Goal: Task Accomplishment & Management: Use online tool/utility

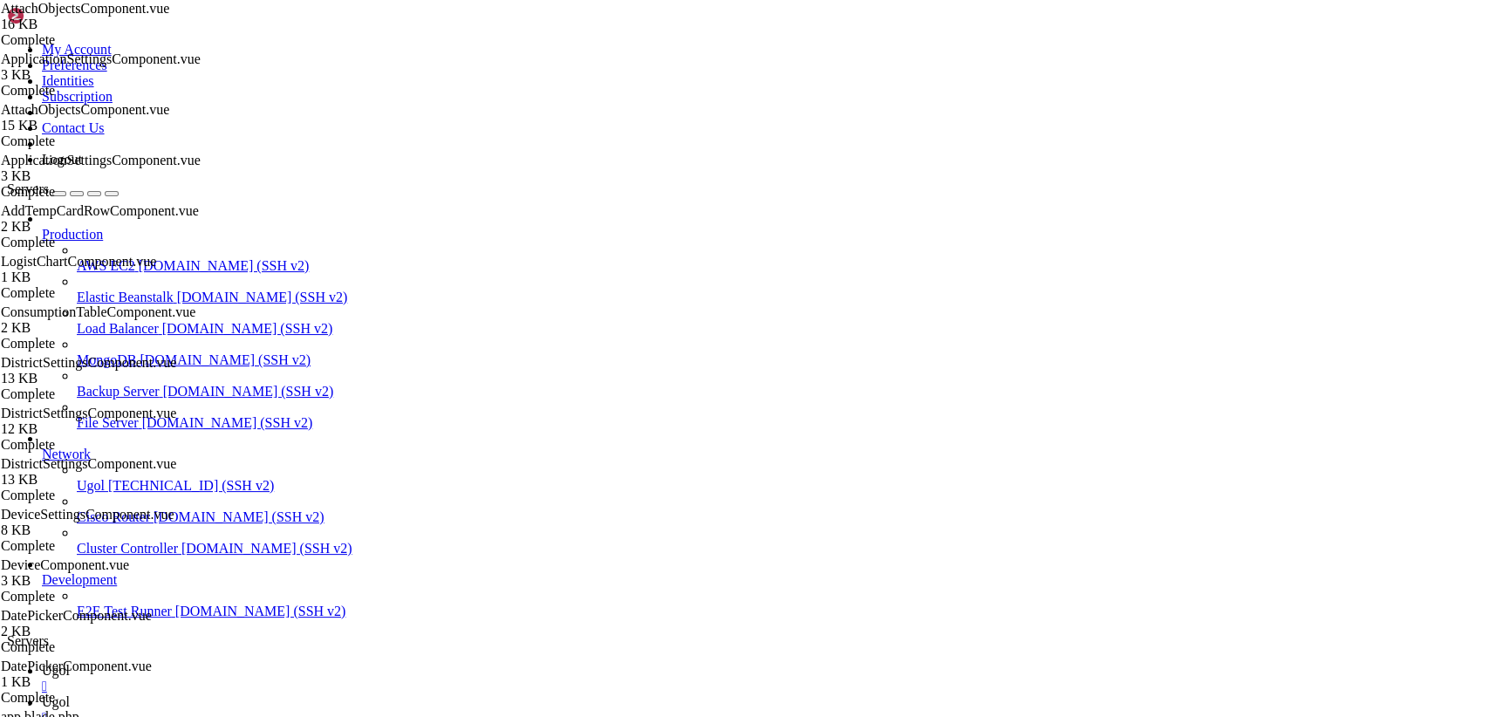
scroll to position [194626, 0]
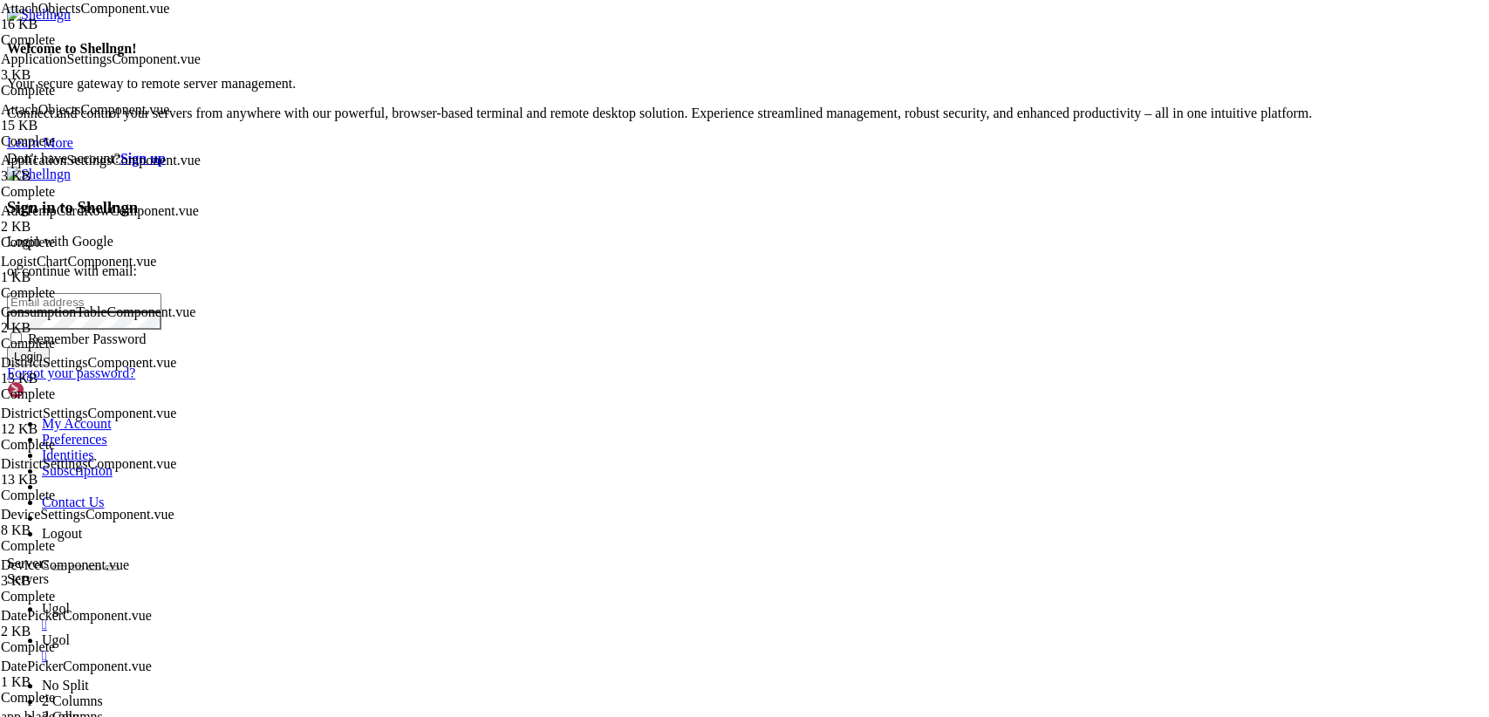
type input "[TECHNICAL_ID]"
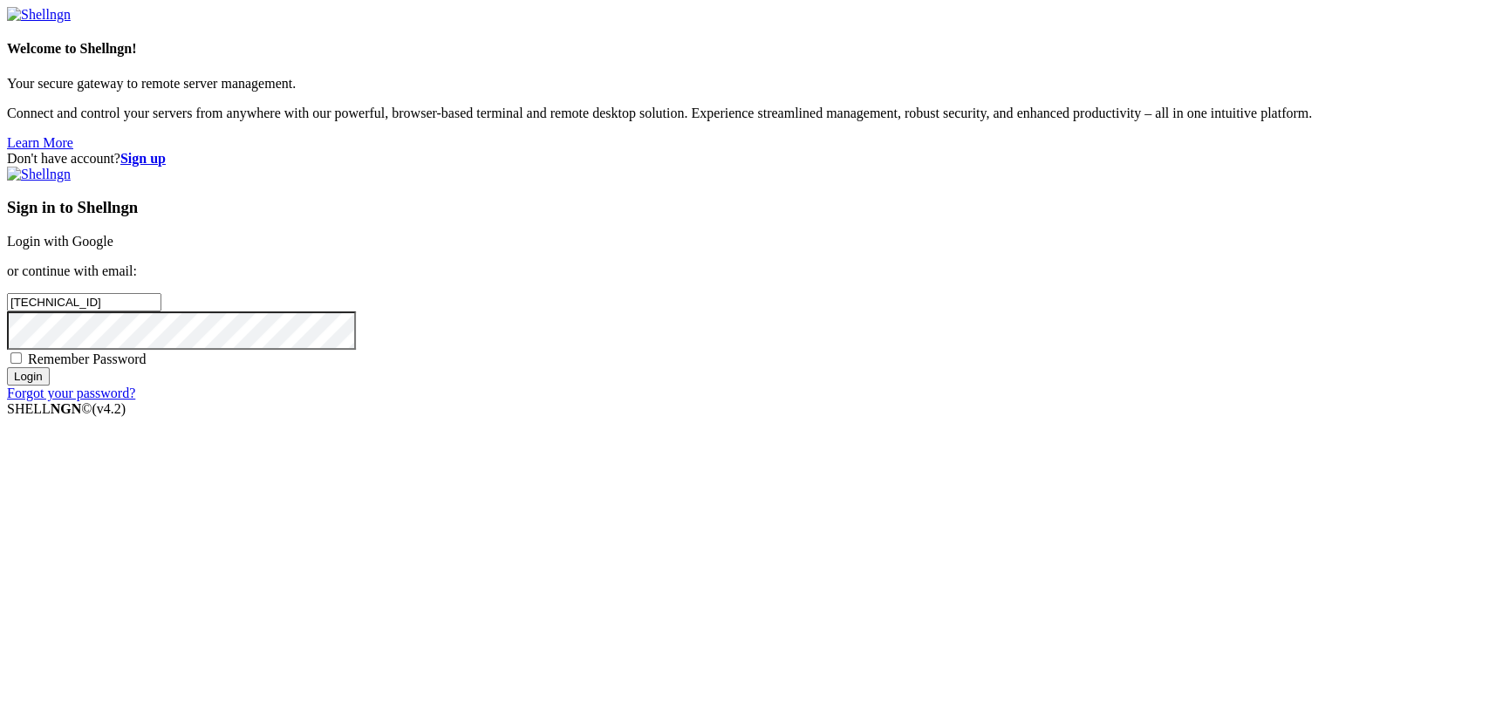
click at [113, 249] on link "Login with Google" at bounding box center [60, 241] width 106 height 15
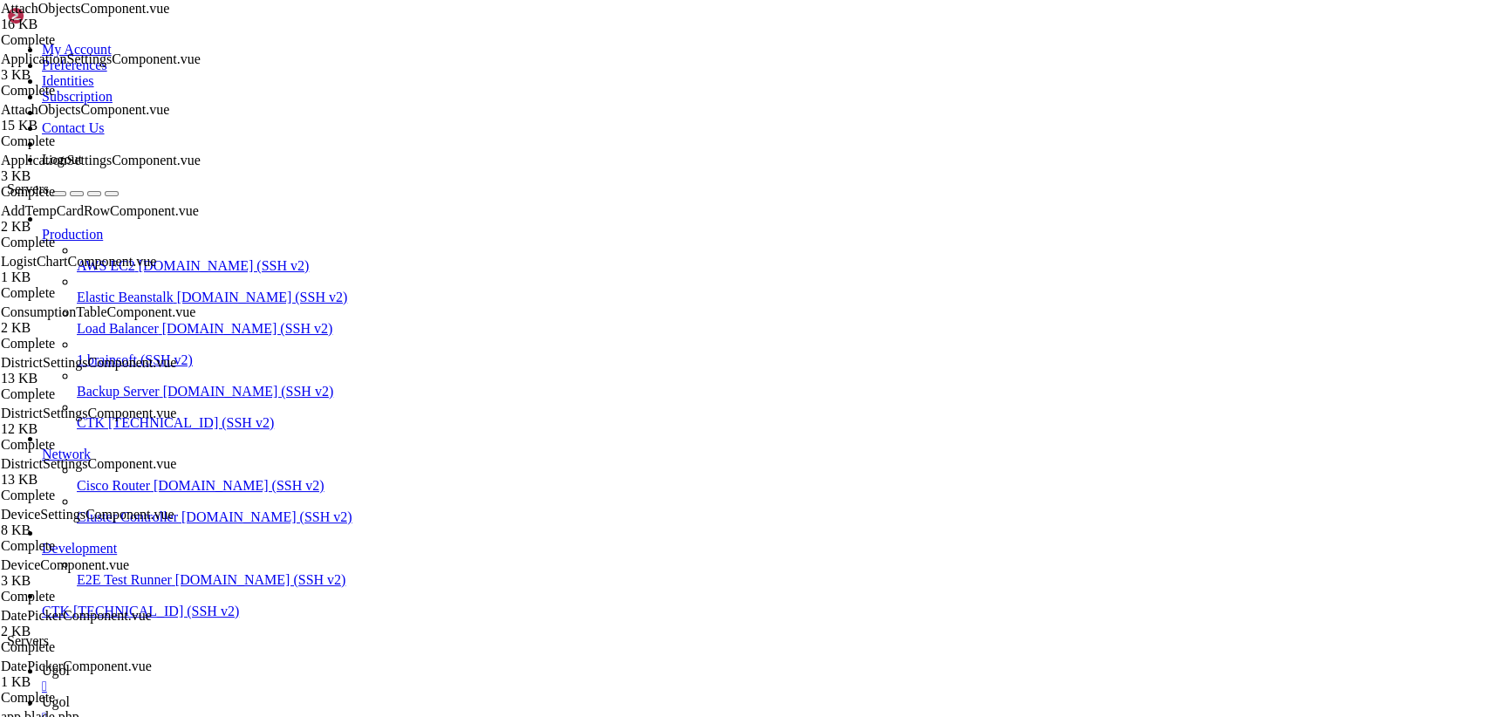
scroll to position [194626, 0]
click at [7, 42] on icon at bounding box center [7, 42] width 0 height 0
click at [342, 695] on link "Ugol " at bounding box center [762, 710] width 1441 height 31
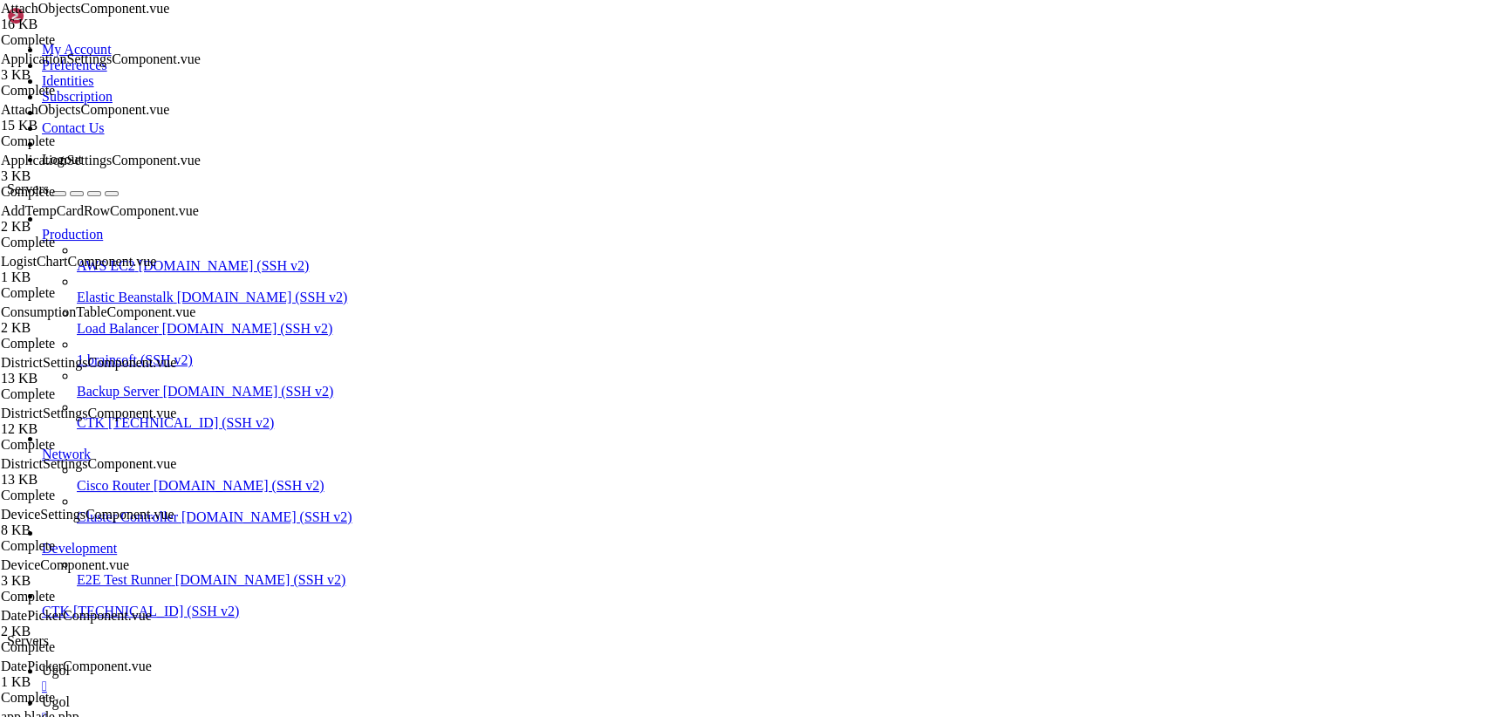
click at [139, 321] on link "Load Balancer demo.shellngn.com (SSH v2)" at bounding box center [780, 329] width 1406 height 16
click at [380, 710] on div "" at bounding box center [762, 718] width 1441 height 16
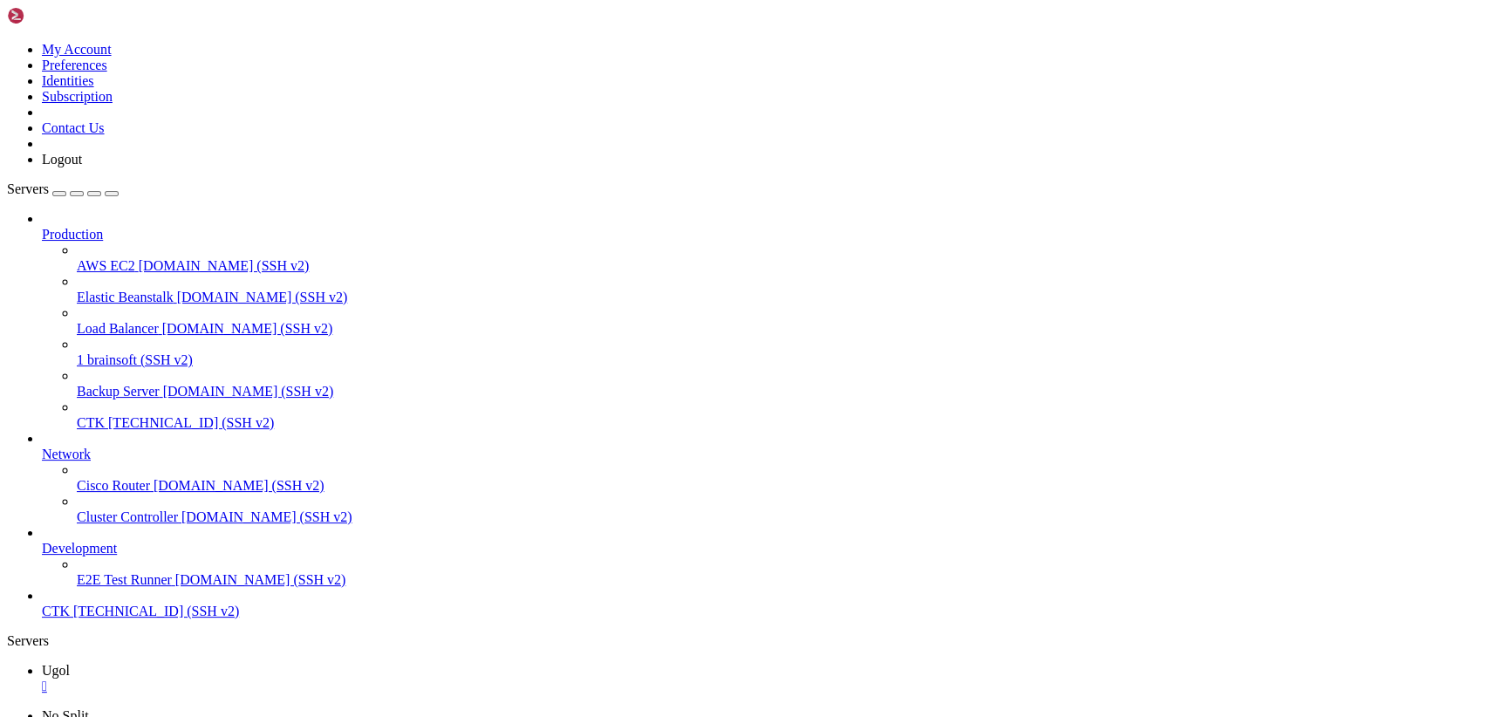
click at [7, 42] on icon at bounding box center [7, 42] width 0 height 0
click at [82, 167] on link "Logout" at bounding box center [62, 159] width 40 height 15
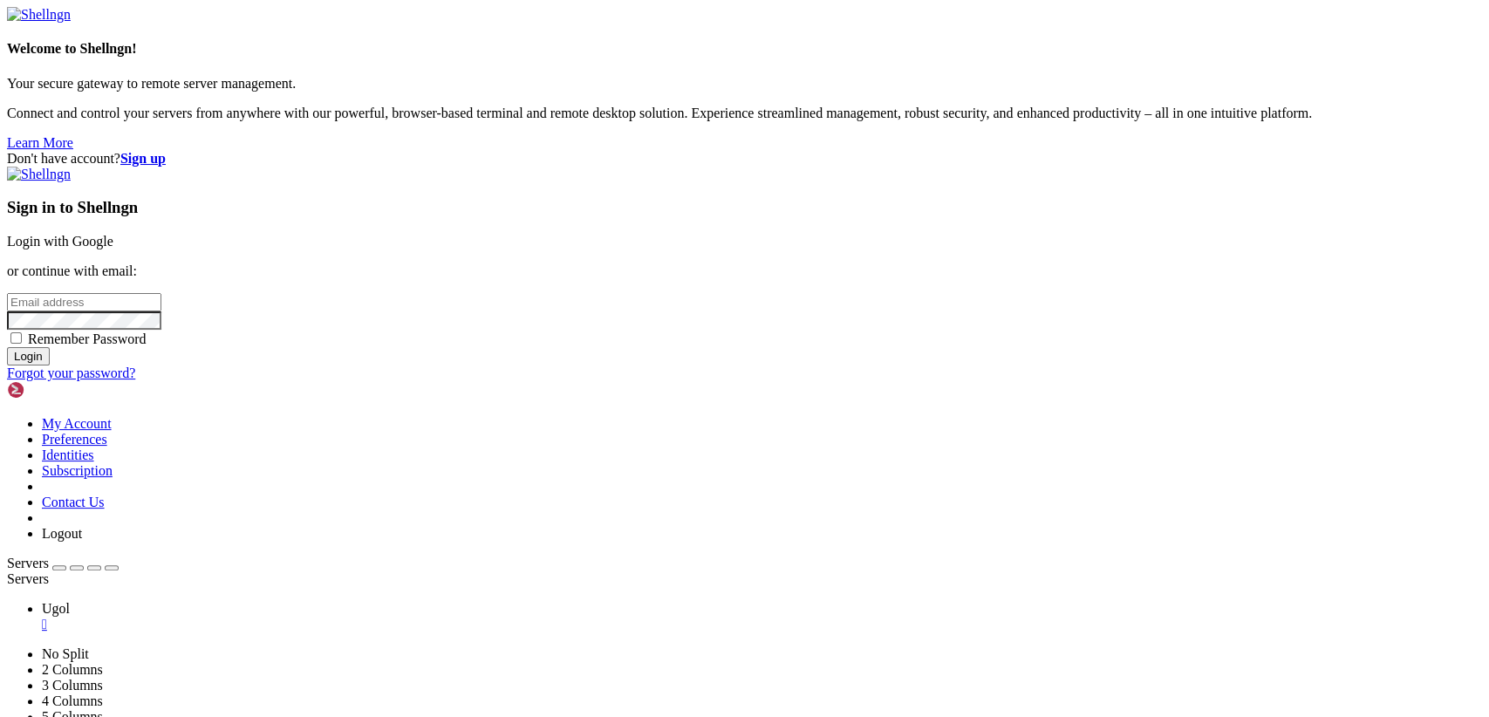
type input "[TECHNICAL_ID]"
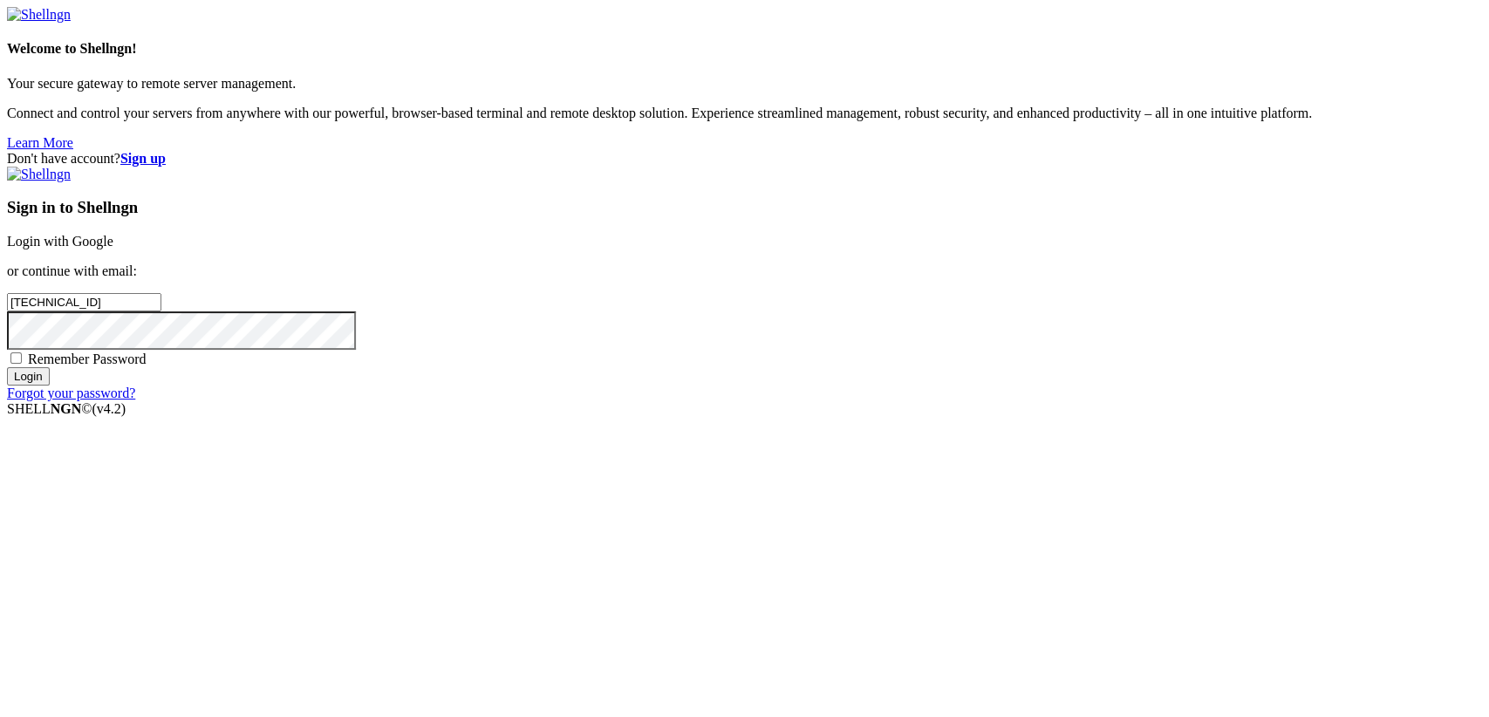
click at [113, 249] on link "Login with Google" at bounding box center [60, 241] width 106 height 15
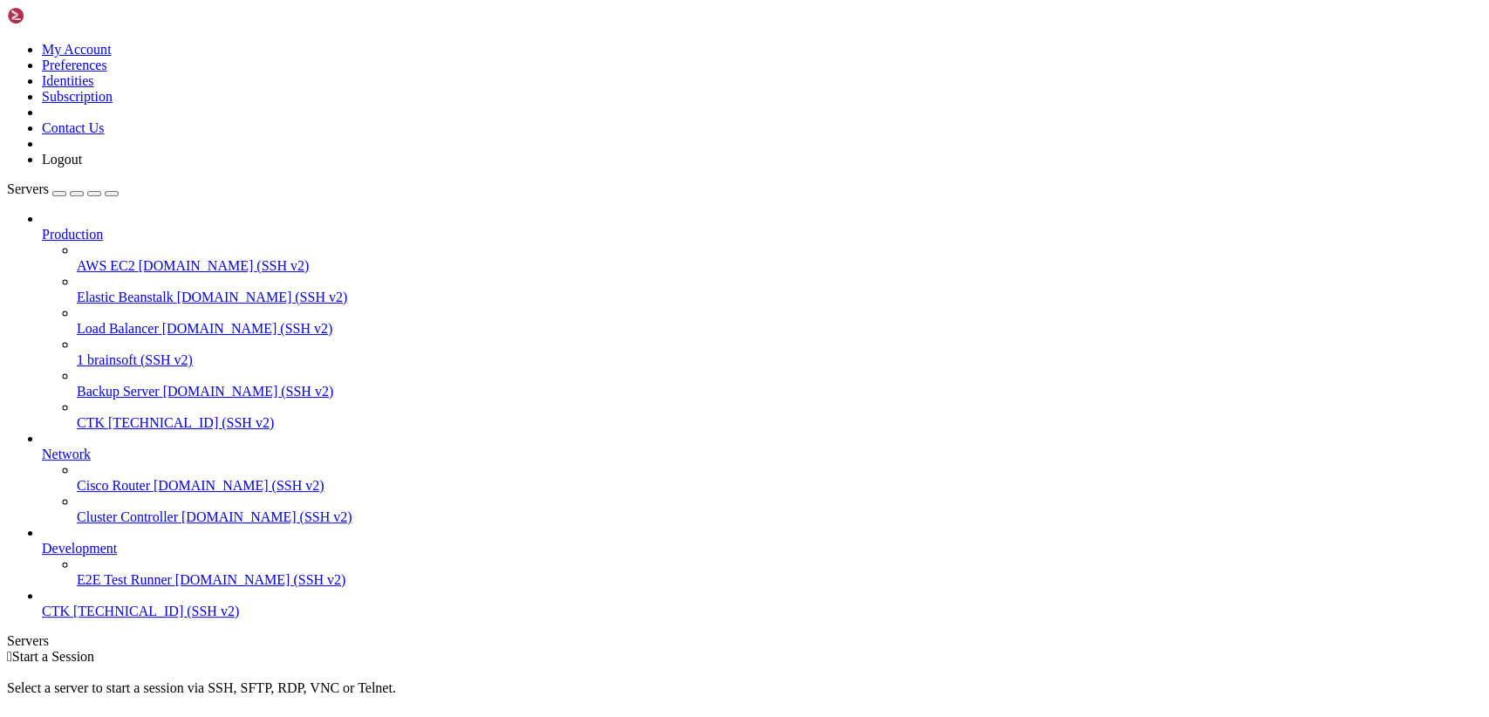
click at [7, 42] on icon at bounding box center [7, 42] width 0 height 0
click at [82, 167] on link "Logout" at bounding box center [62, 159] width 40 height 15
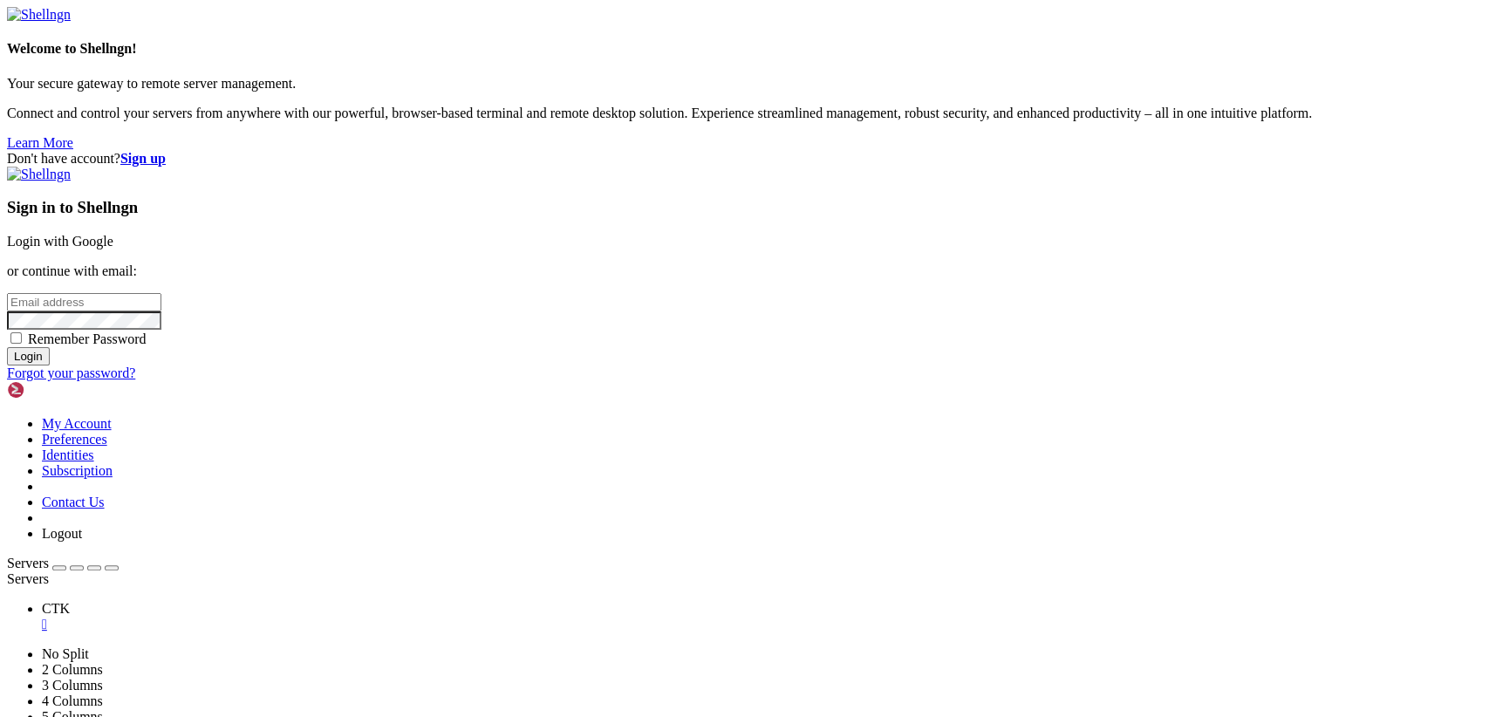
type input "[TECHNICAL_ID]"
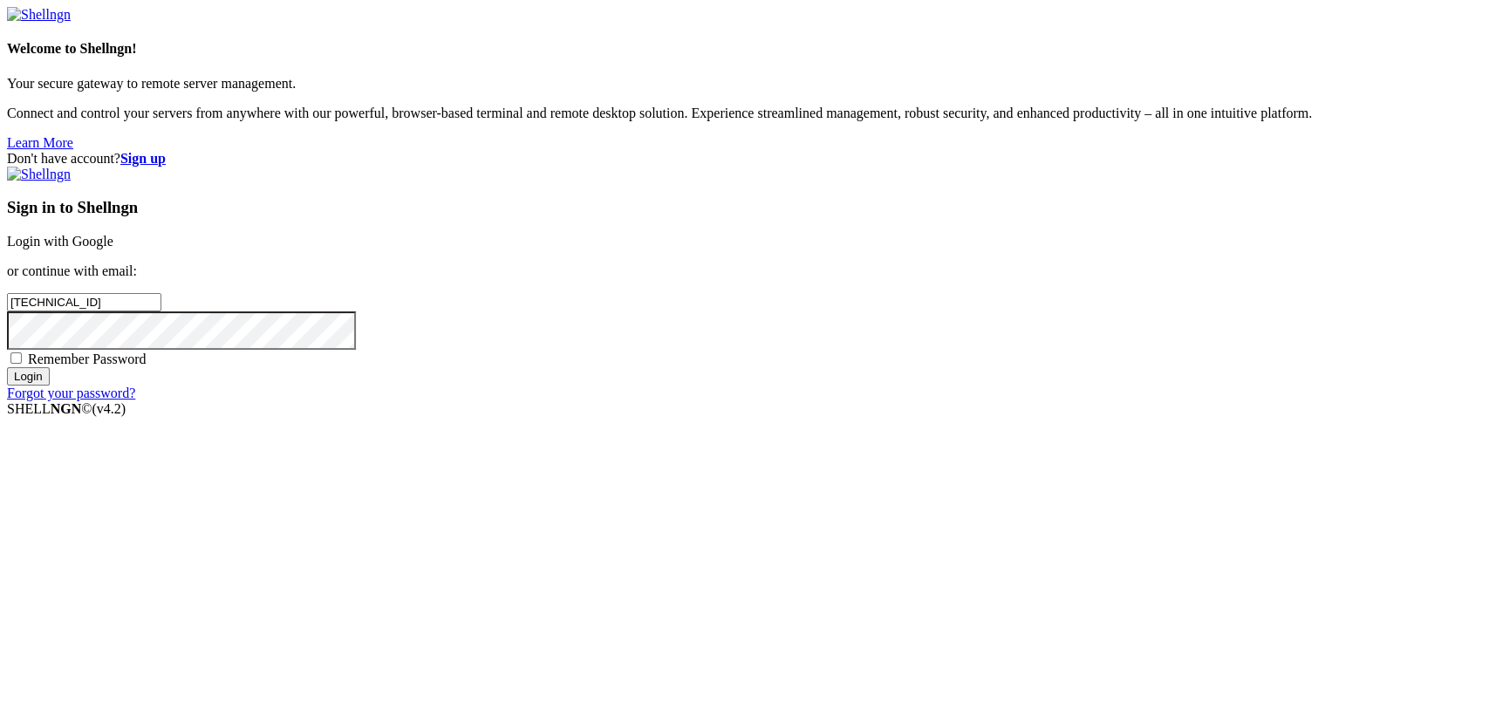
click at [113, 249] on link "Login with Google" at bounding box center [60, 241] width 106 height 15
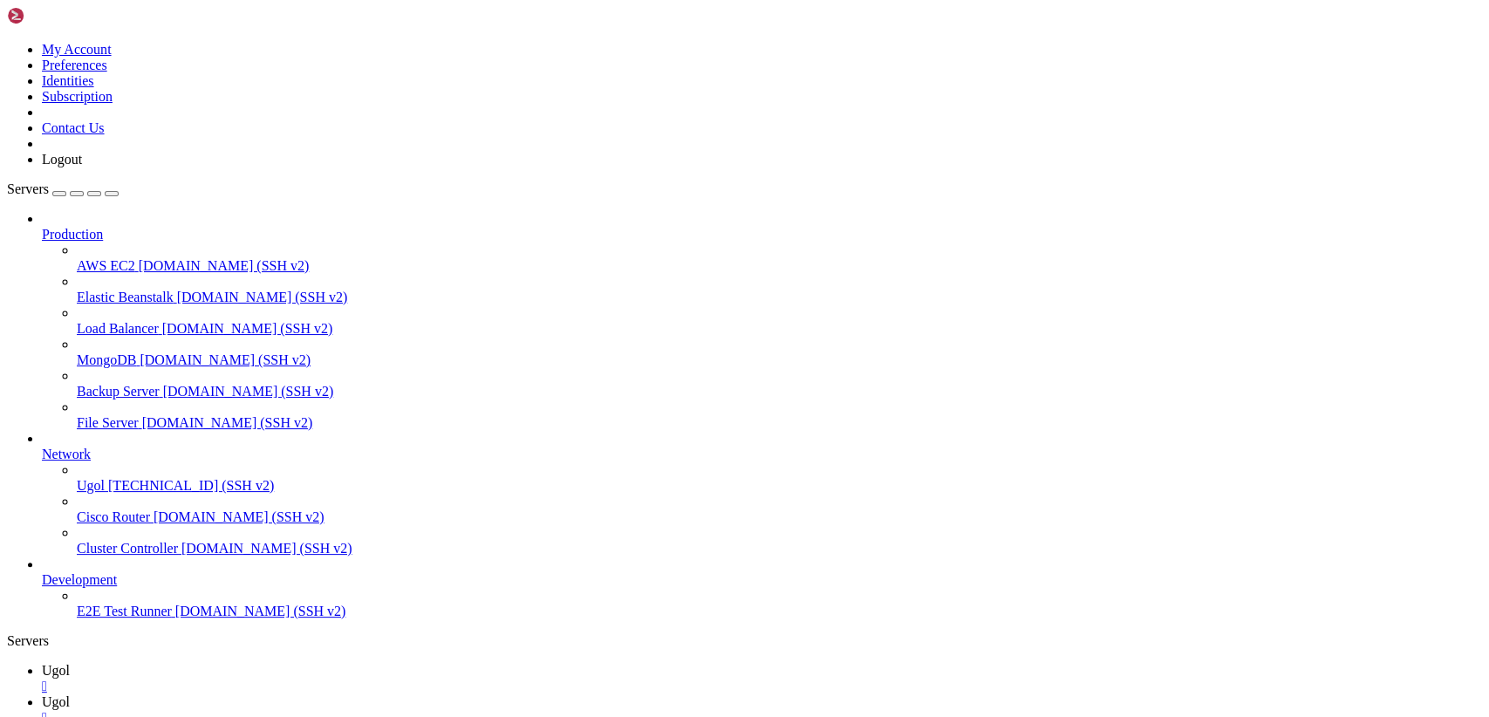
scroll to position [0, 0]
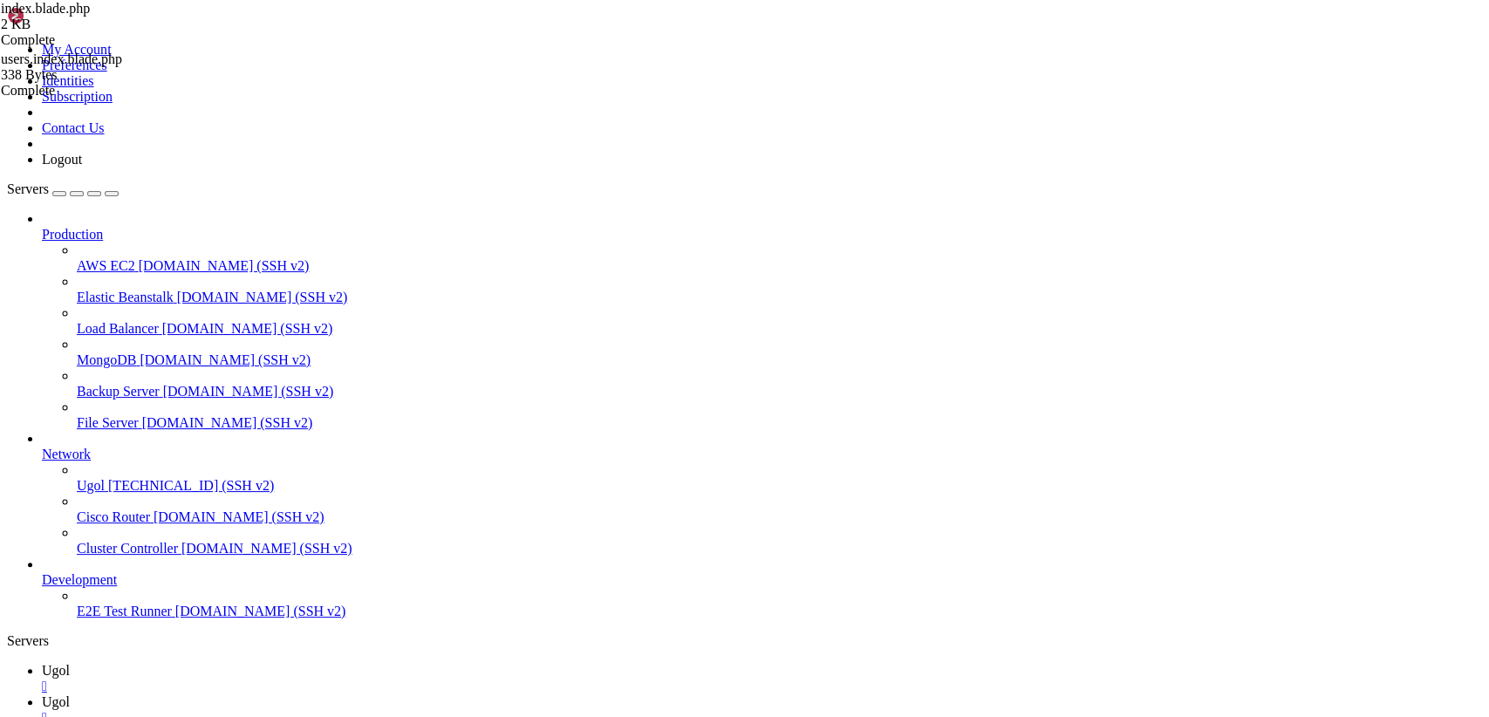
type input "/var/www/my-old-laravel-app/resources/views/includes"
drag, startPoint x: 368, startPoint y: 424, endPoint x: 251, endPoint y: 71, distance: 372.2
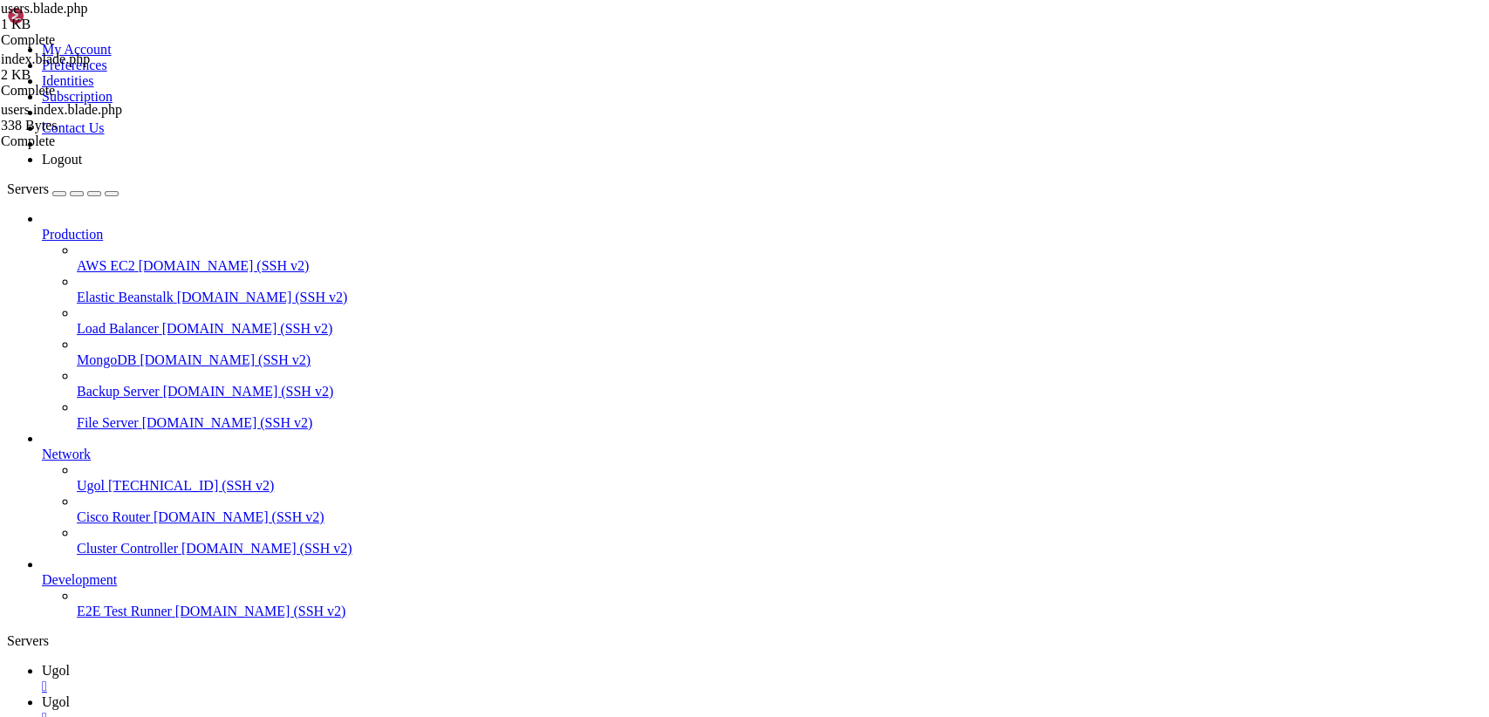
drag, startPoint x: 359, startPoint y: 420, endPoint x: 217, endPoint y: 71, distance: 376.6
paste textarea "/style>"
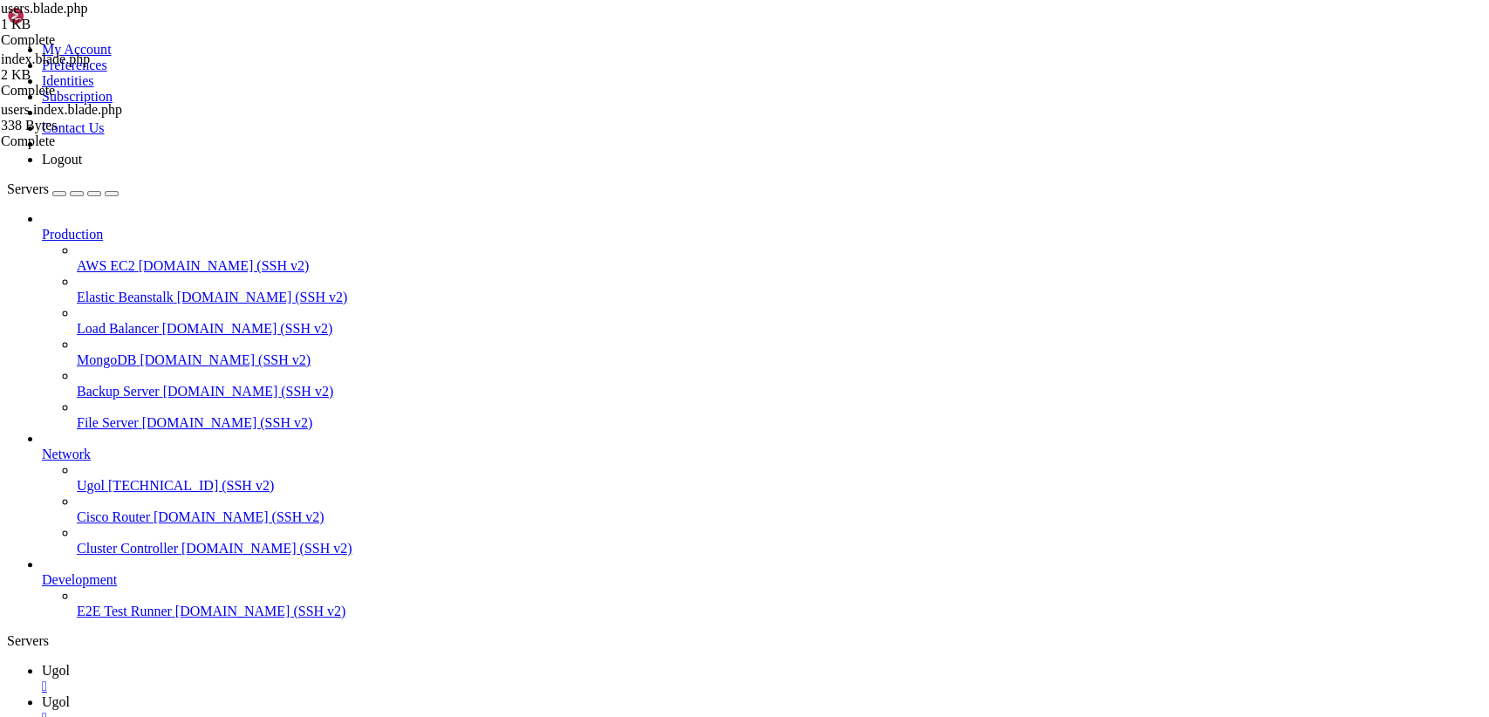
type textarea "</style>"
drag, startPoint x: 255, startPoint y: 82, endPoint x: 528, endPoint y: 297, distance: 347.4
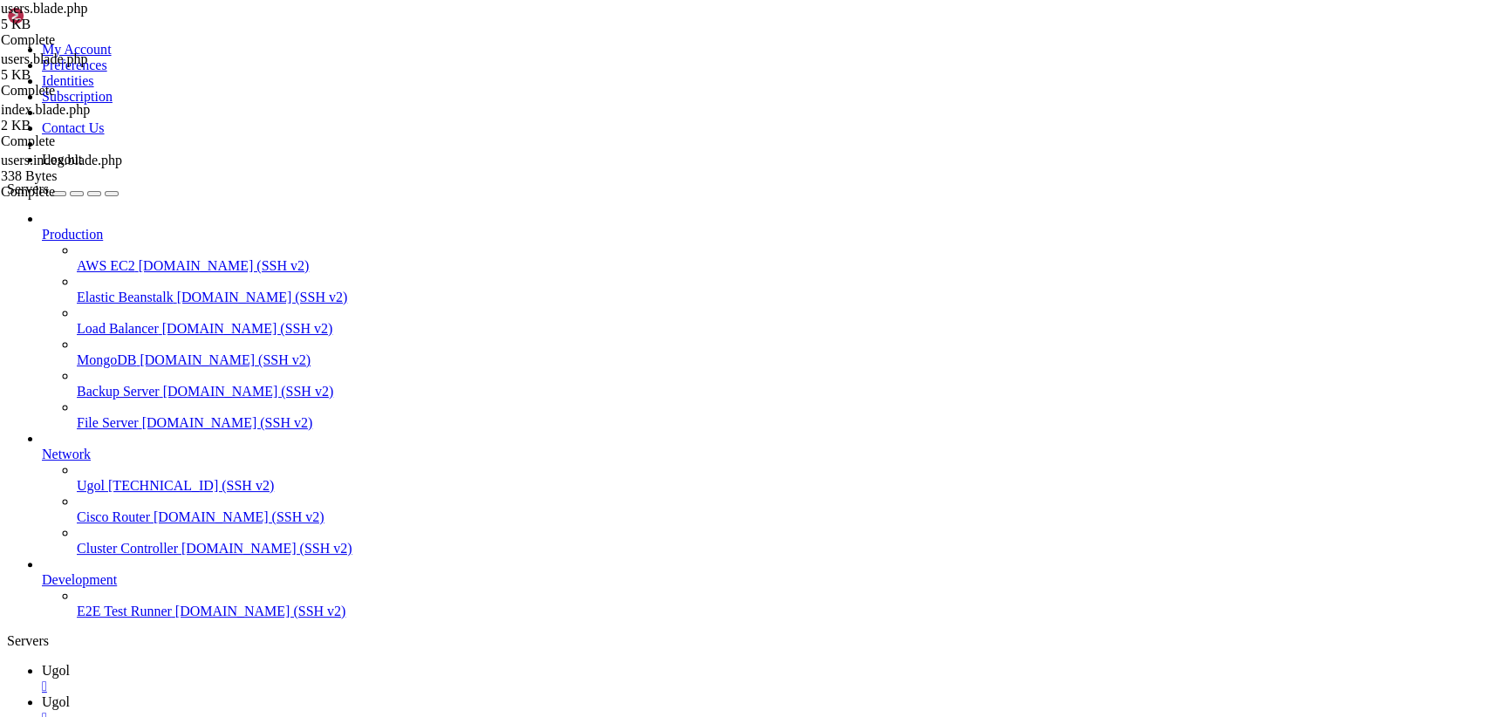
drag, startPoint x: 261, startPoint y: 84, endPoint x: 640, endPoint y: 688, distance: 712.7
paste textarea "</v-simple-tab"
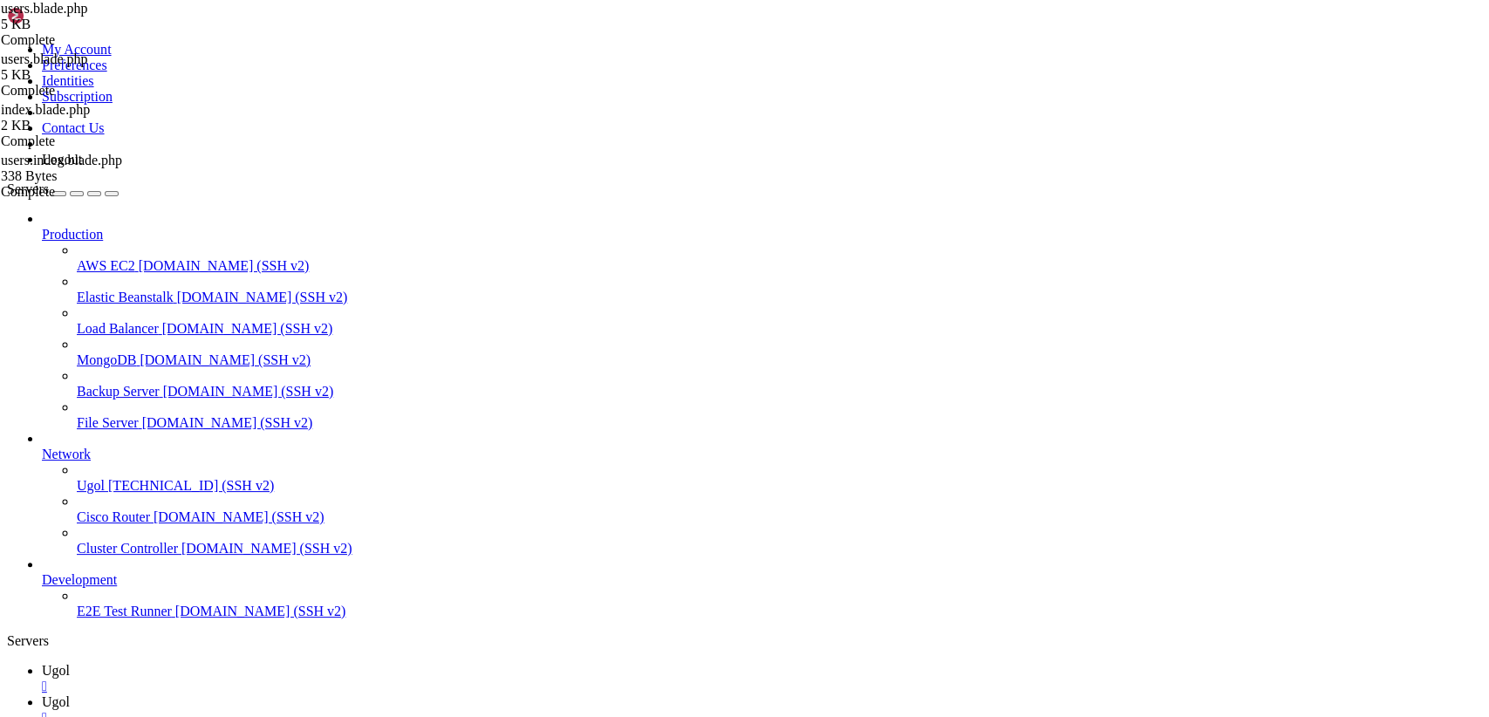
type textarea "</v-simple-table>"
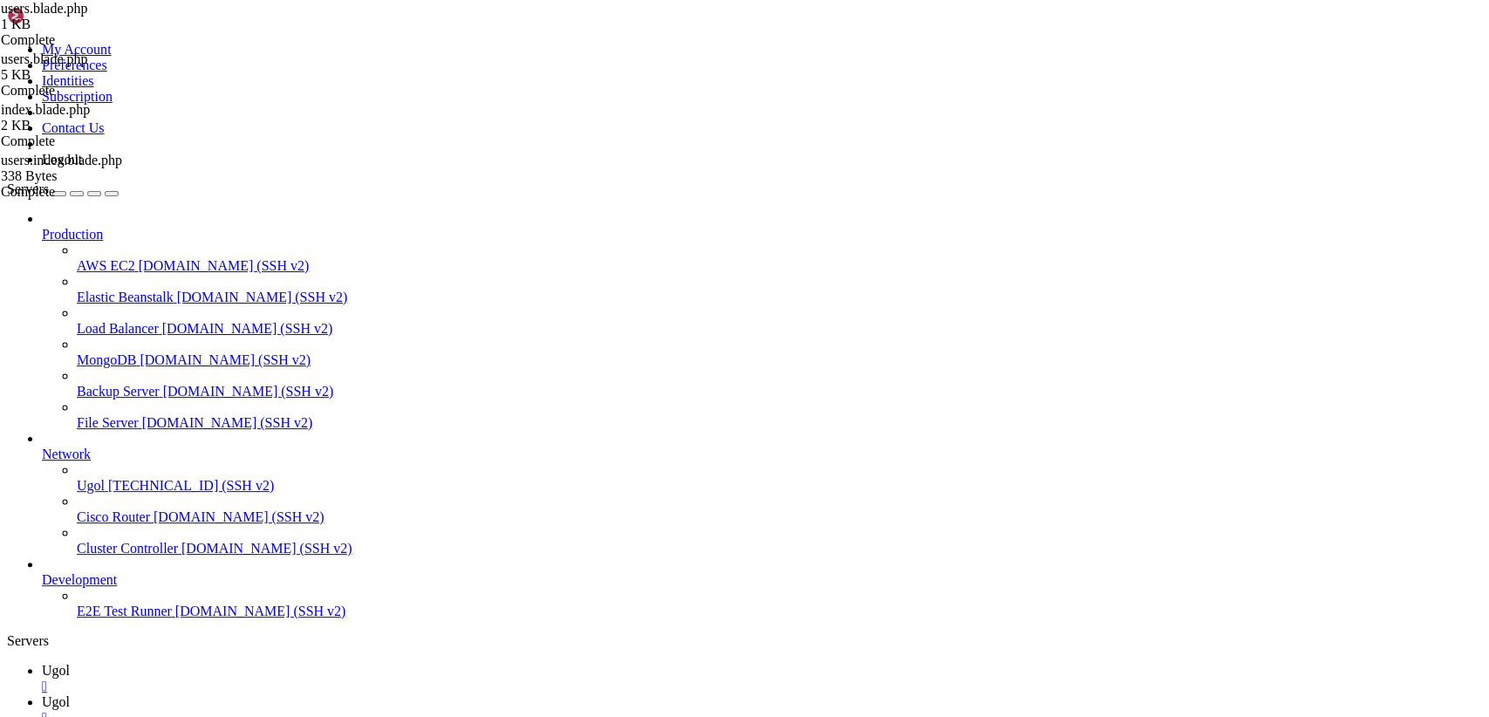
click at [1441, 378] on div "users.index.blade.php 338 Bytes Complete index.blade.php 2 KB Complete users.bl…" at bounding box center [744, 358] width 1489 height 717
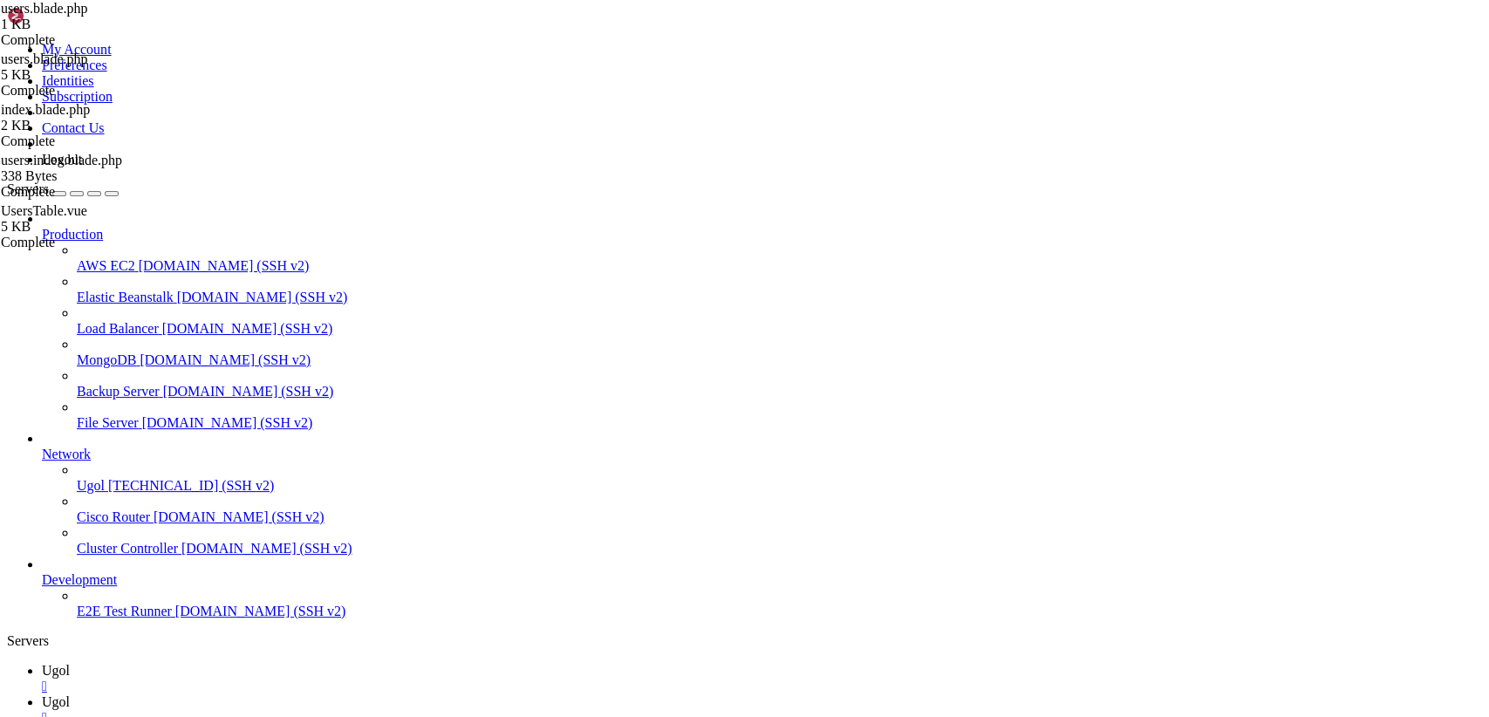
type input "/var/www/my-old-laravel-app/resources/views/users"
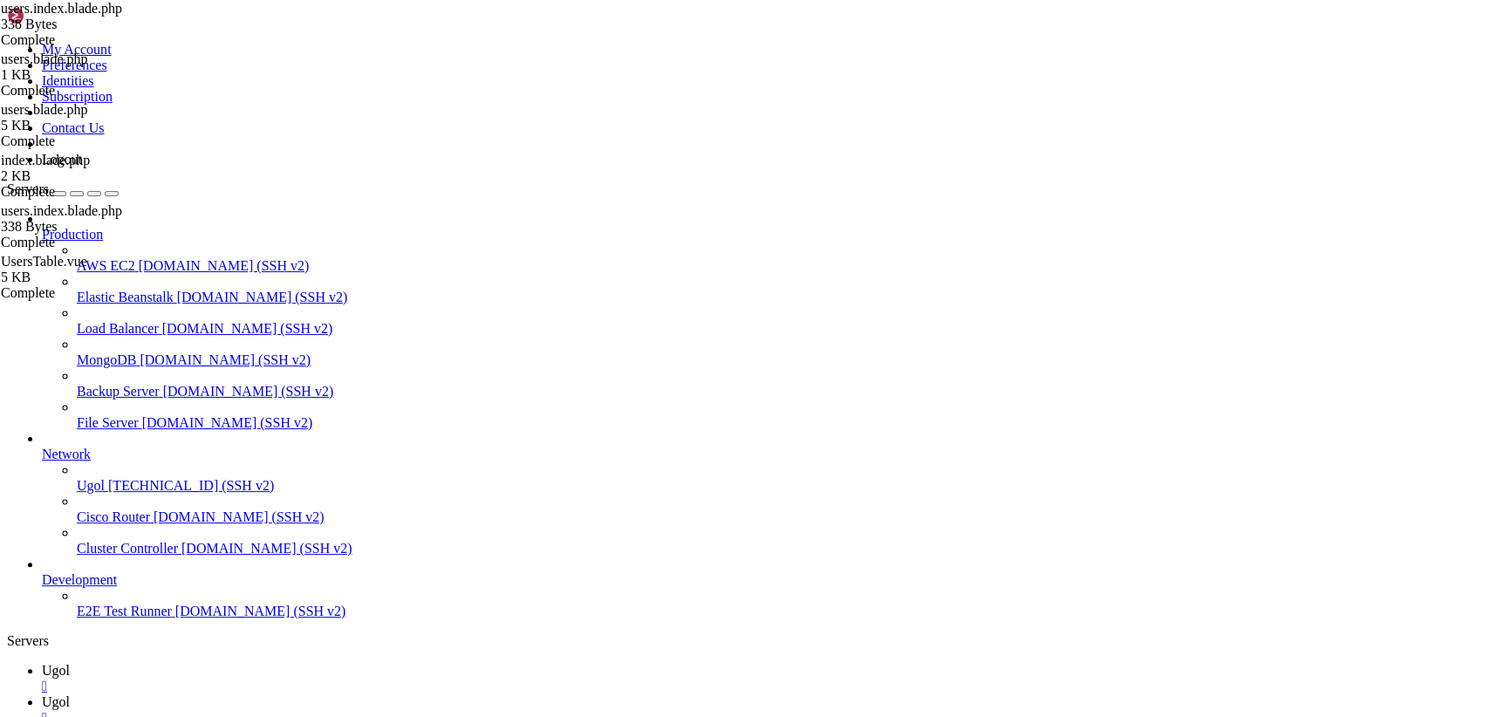
drag, startPoint x: 313, startPoint y: 599, endPoint x: 203, endPoint y: 38, distance: 571.7
paste textarea "@endsection"
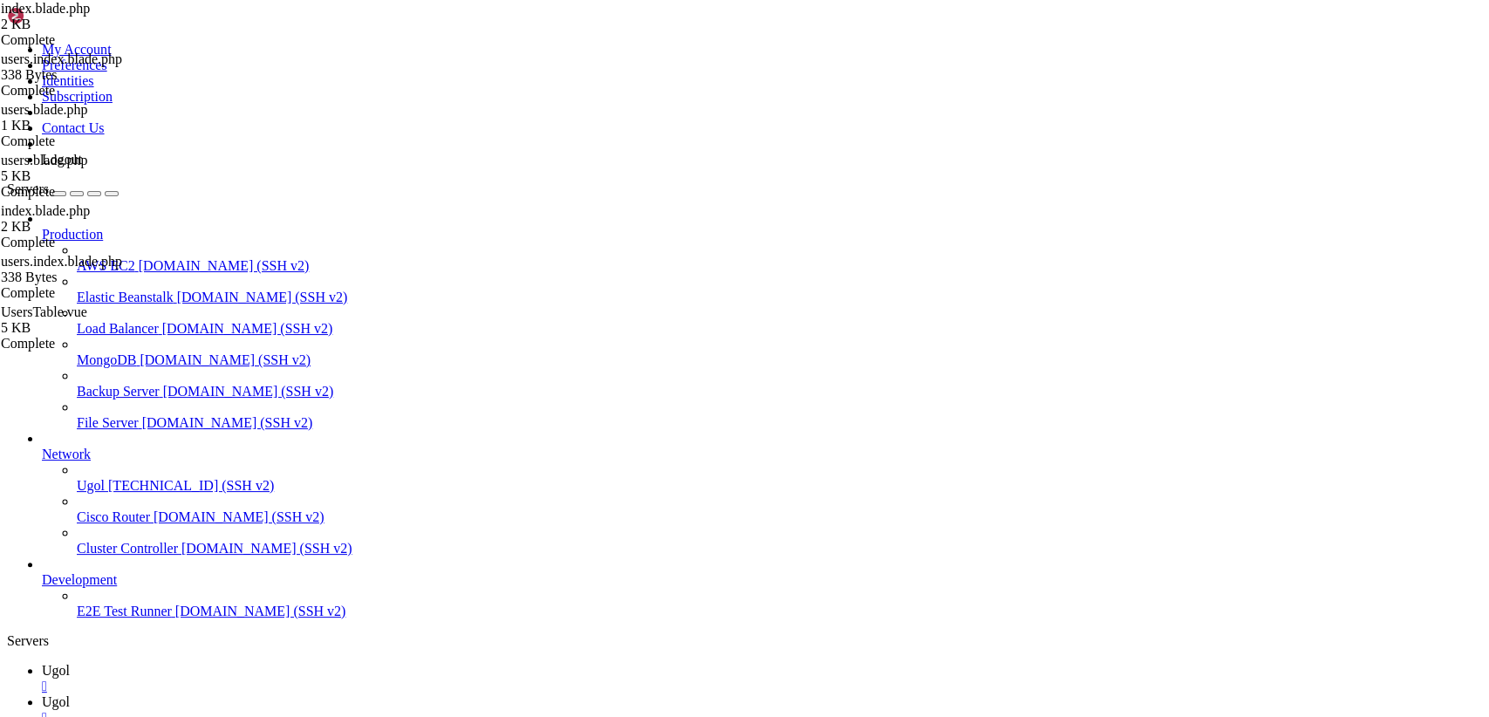
type textarea "@endsection"
click at [70, 663] on span "Ugol" at bounding box center [56, 670] width 28 height 15
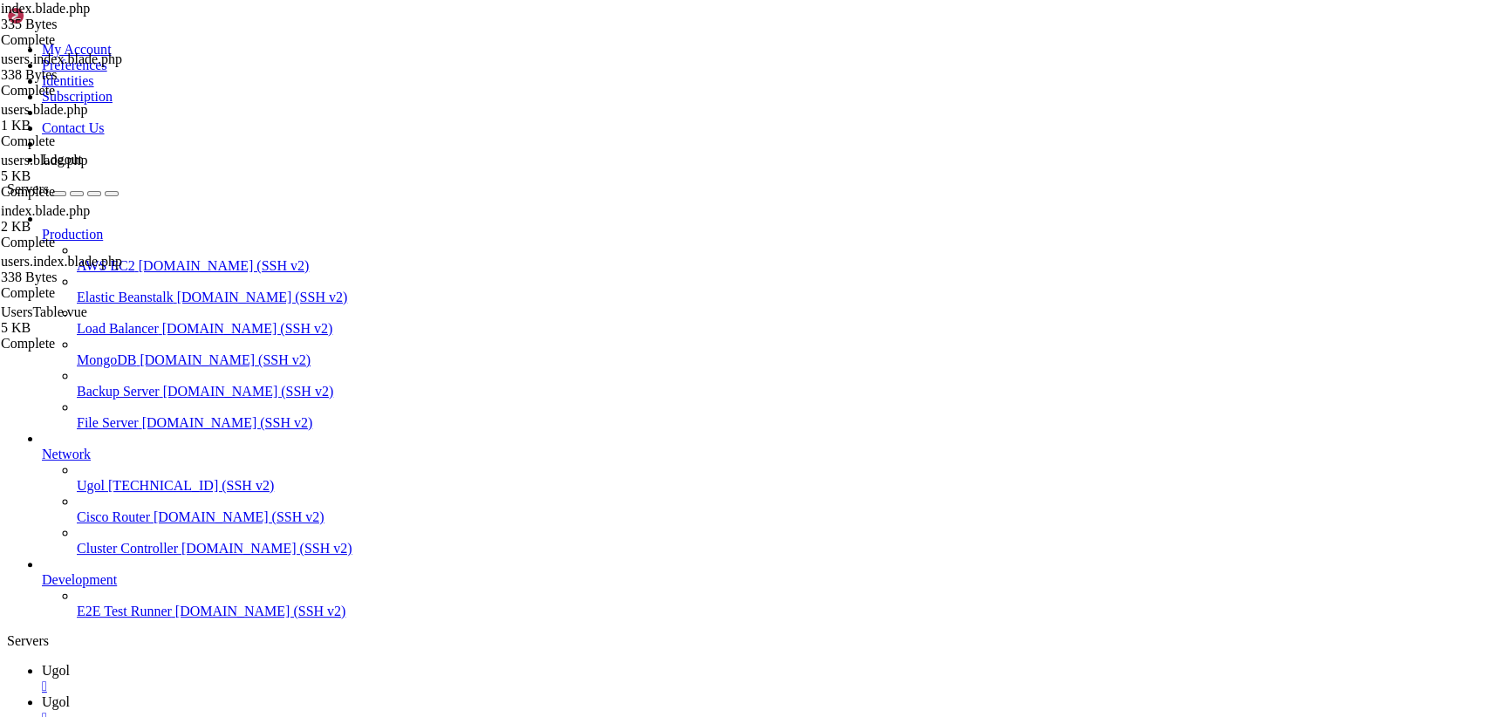
scroll to position [9004, 0]
click at [70, 695] on span "Ugol" at bounding box center [56, 702] width 28 height 15
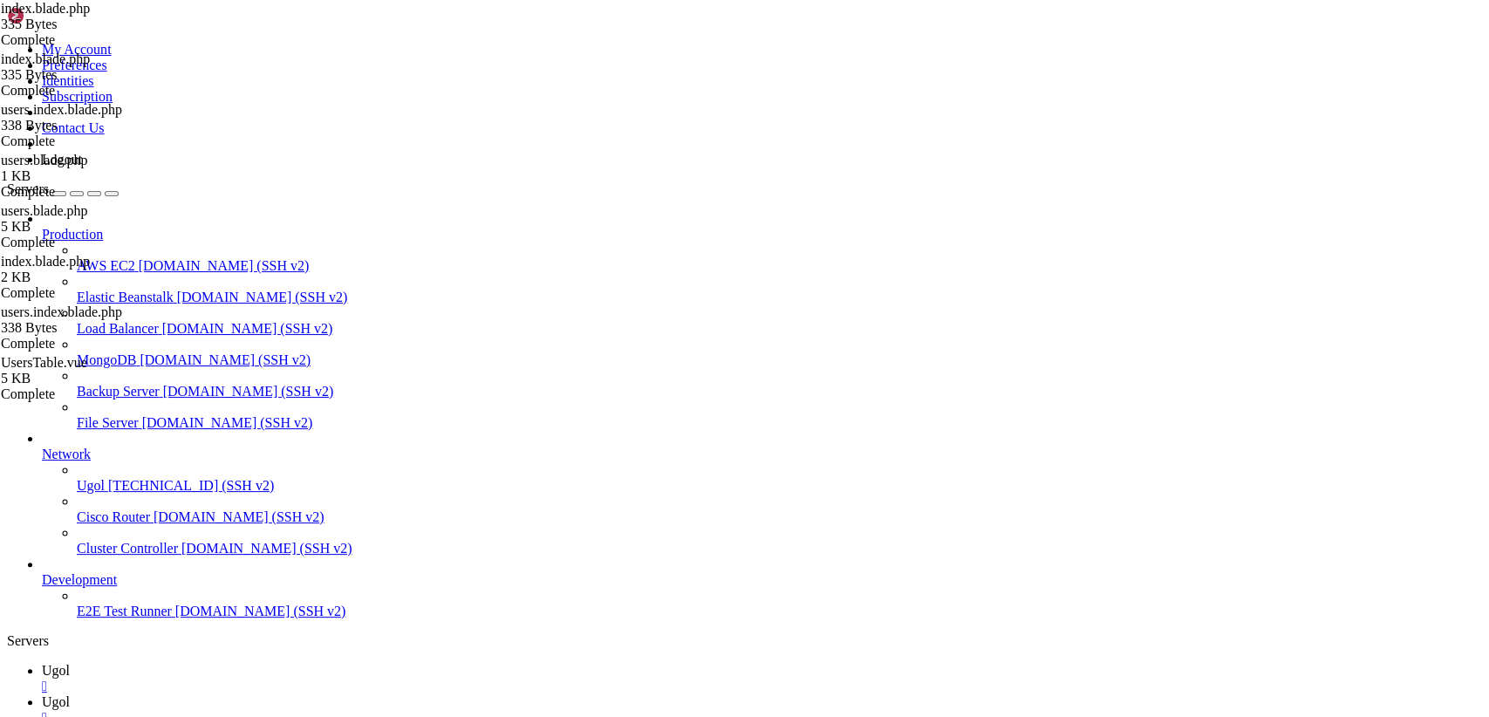
drag, startPoint x: 327, startPoint y: 195, endPoint x: 254, endPoint y: 82, distance: 135.0
click at [249, 663] on link "Ugol " at bounding box center [762, 678] width 1441 height 31
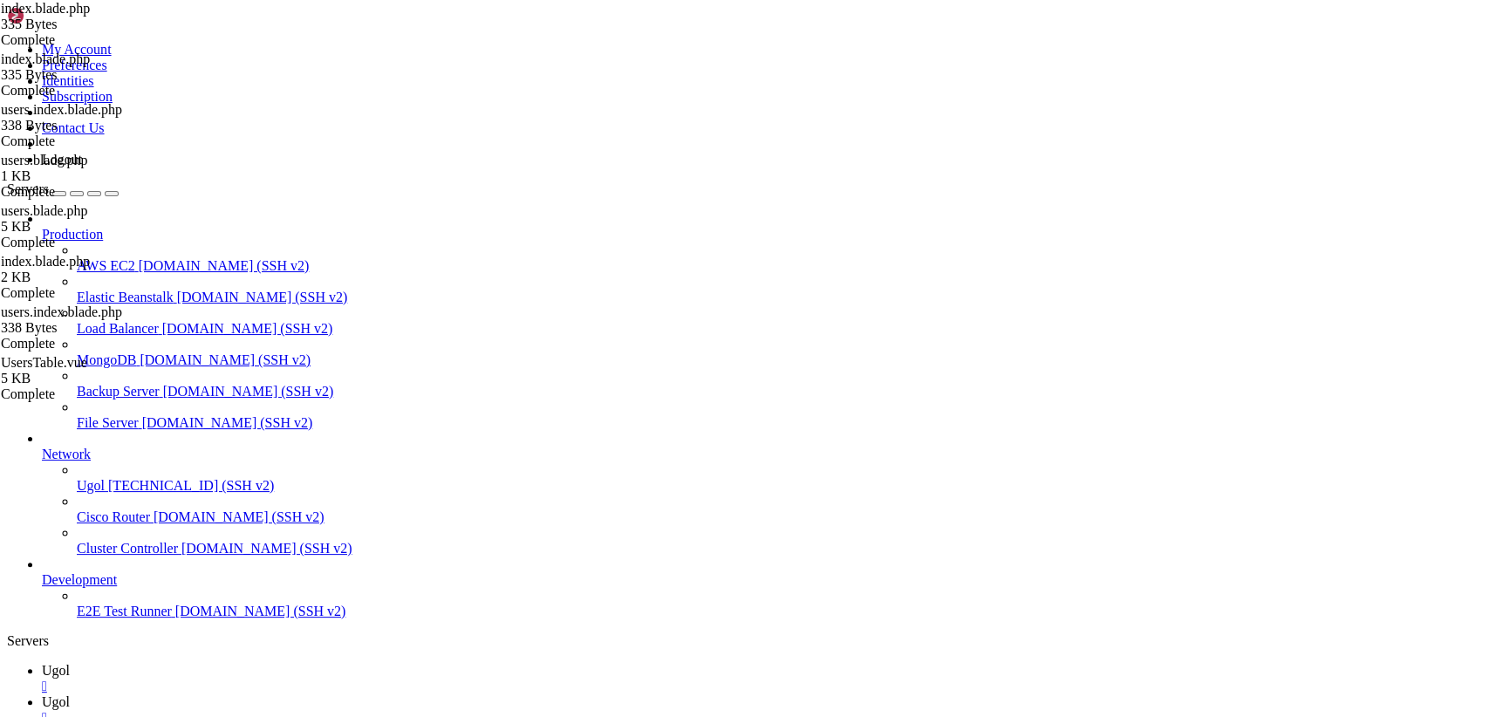
scroll to position [9270, 0]
click at [42, 695] on icon at bounding box center [42, 702] width 0 height 15
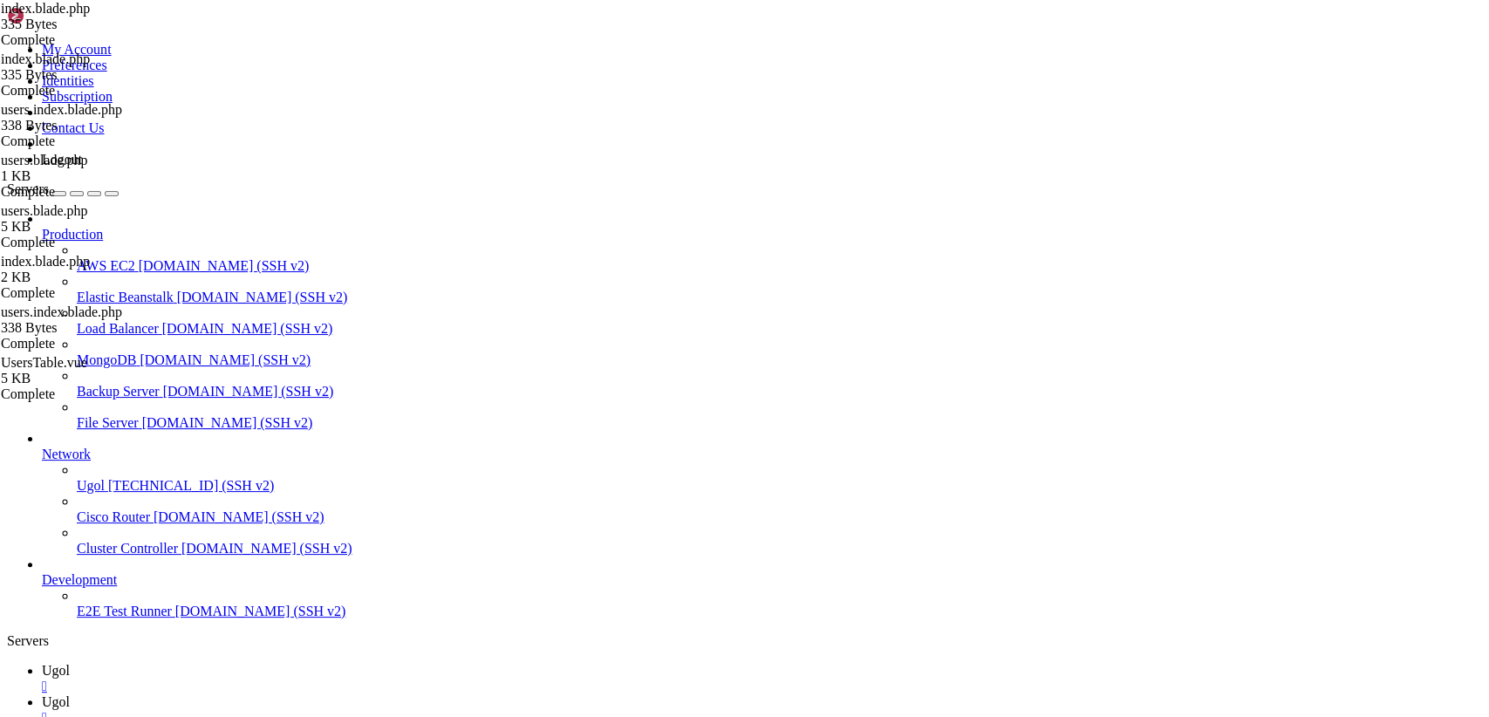
drag, startPoint x: 341, startPoint y: 193, endPoint x: 240, endPoint y: 77, distance: 154.0
paste textarea "ndsection"
paste textarea
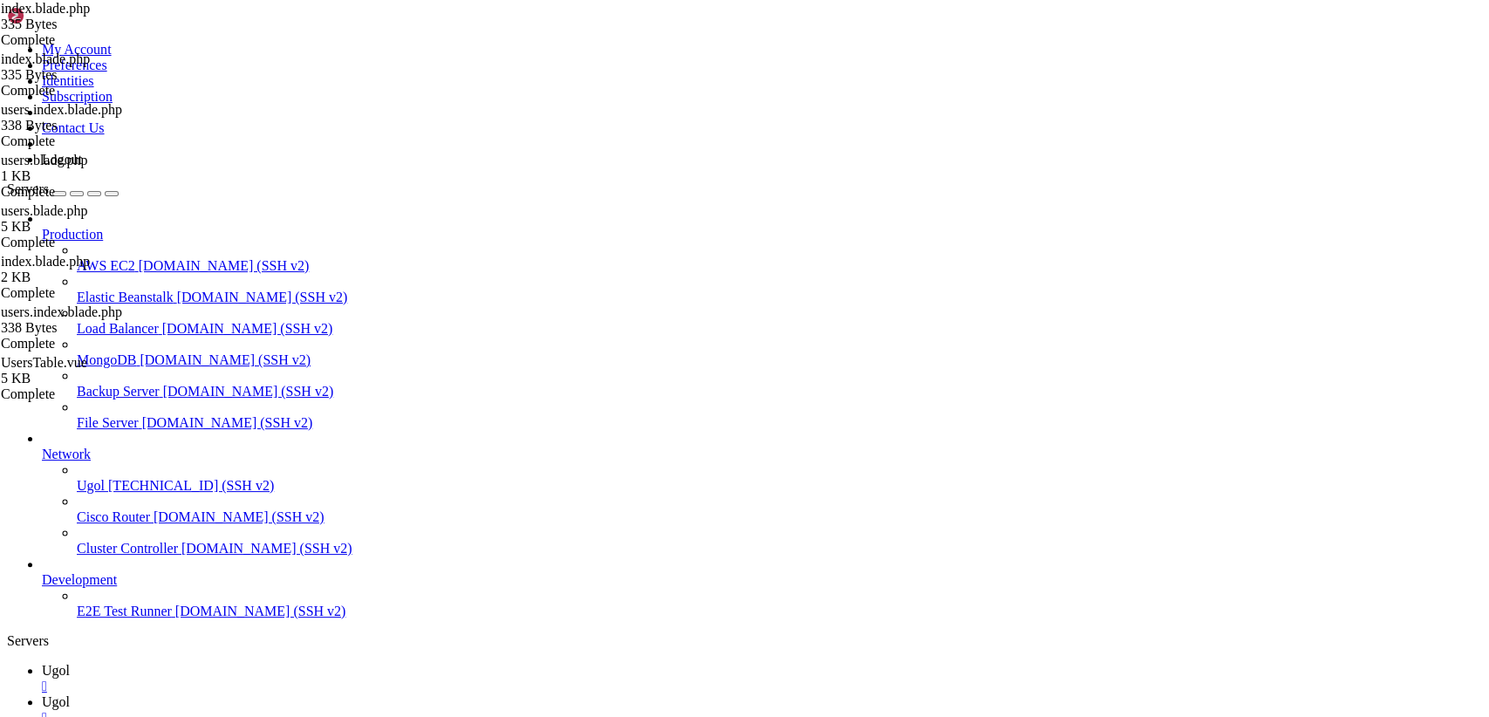
paste textarea
type textarea "@endsection"
click at [258, 663] on link "Ugol " at bounding box center [762, 678] width 1441 height 31
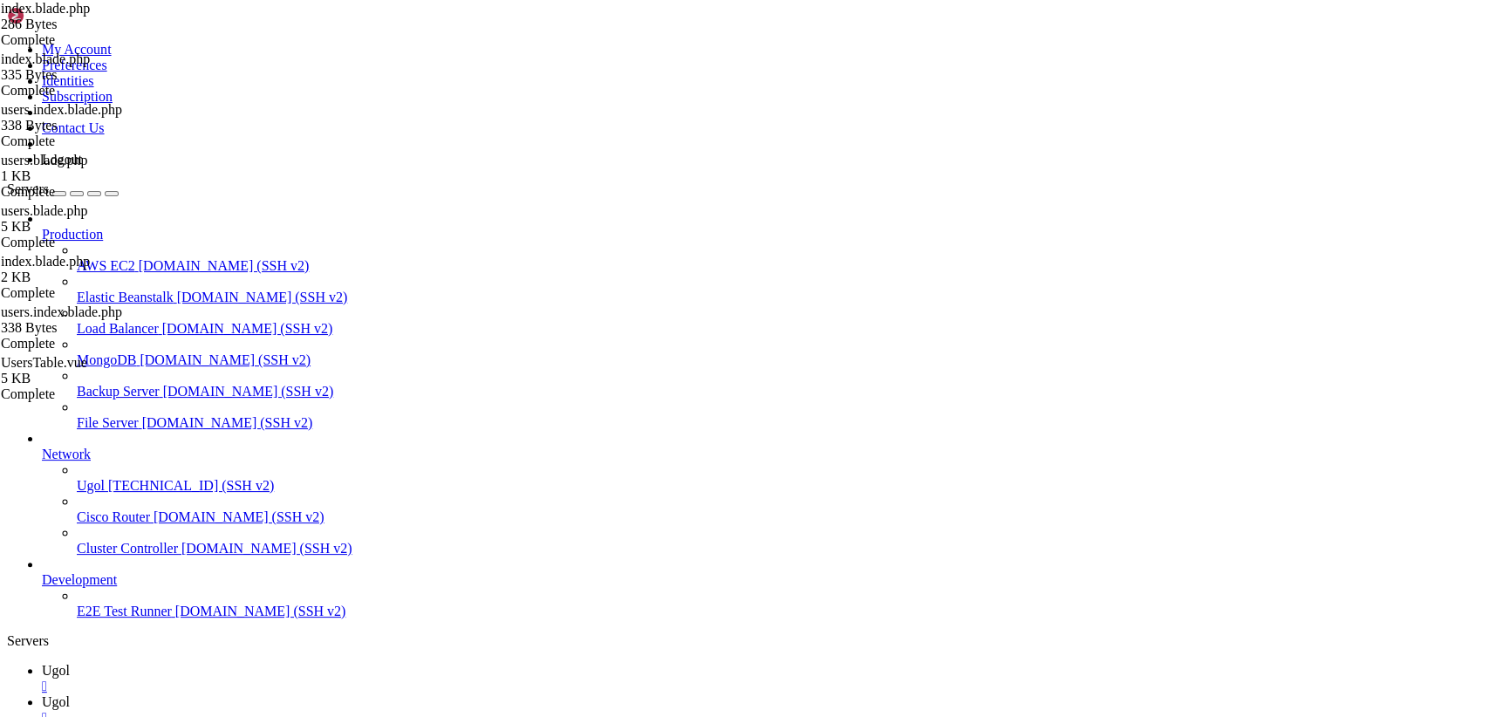
click at [70, 695] on span "Ugol" at bounding box center [56, 702] width 28 height 15
drag, startPoint x: 346, startPoint y: 197, endPoint x: 256, endPoint y: 113, distance: 123.5
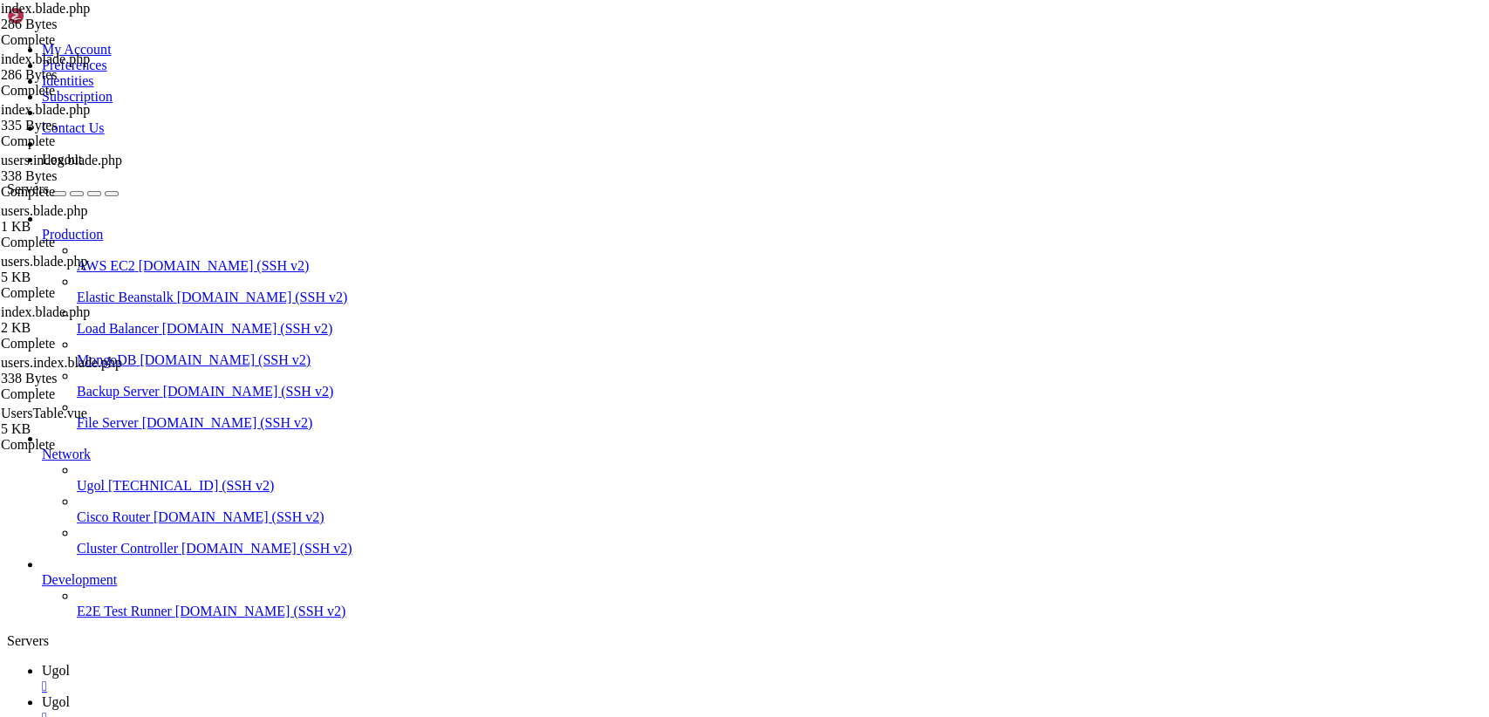
drag, startPoint x: 359, startPoint y: 193, endPoint x: 217, endPoint y: 56, distance: 196.8
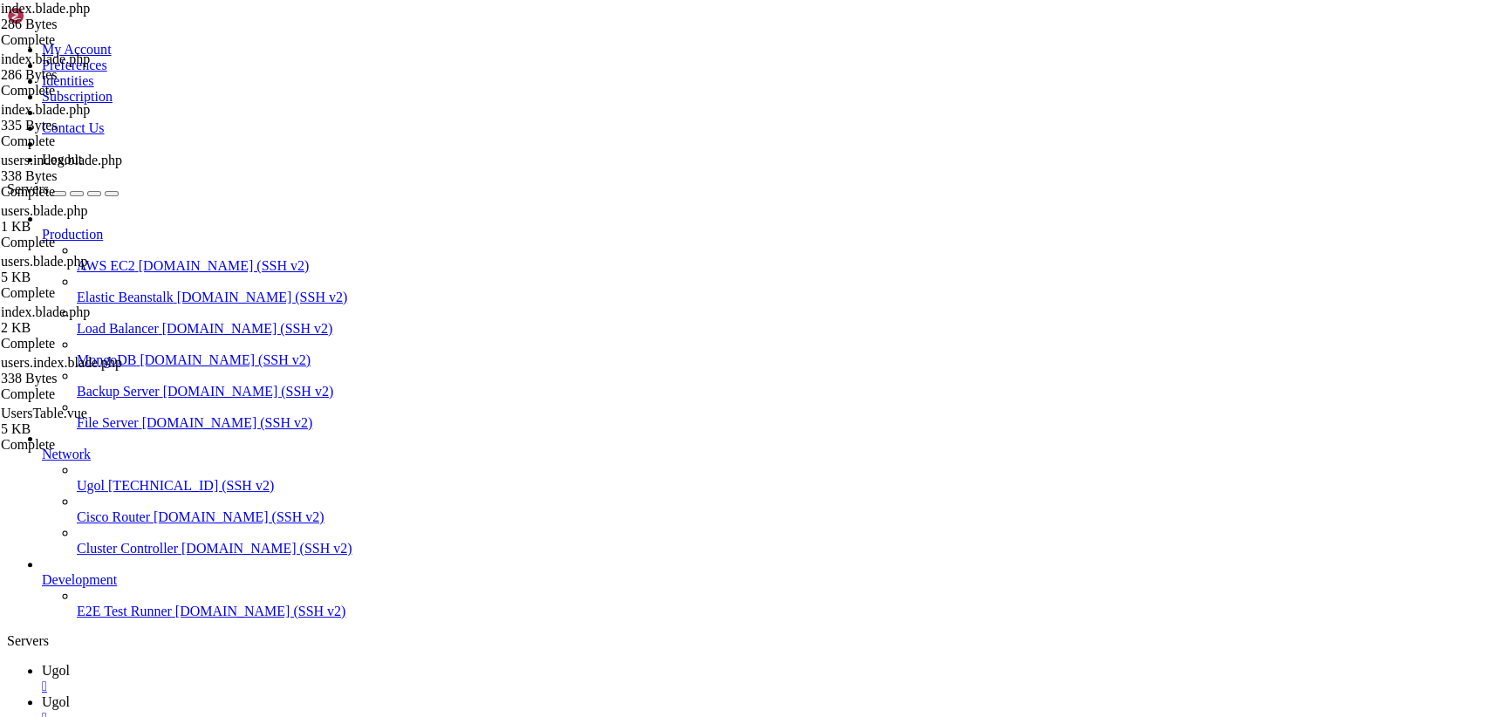
type textarea "@extends('[DOMAIN_NAME]')"
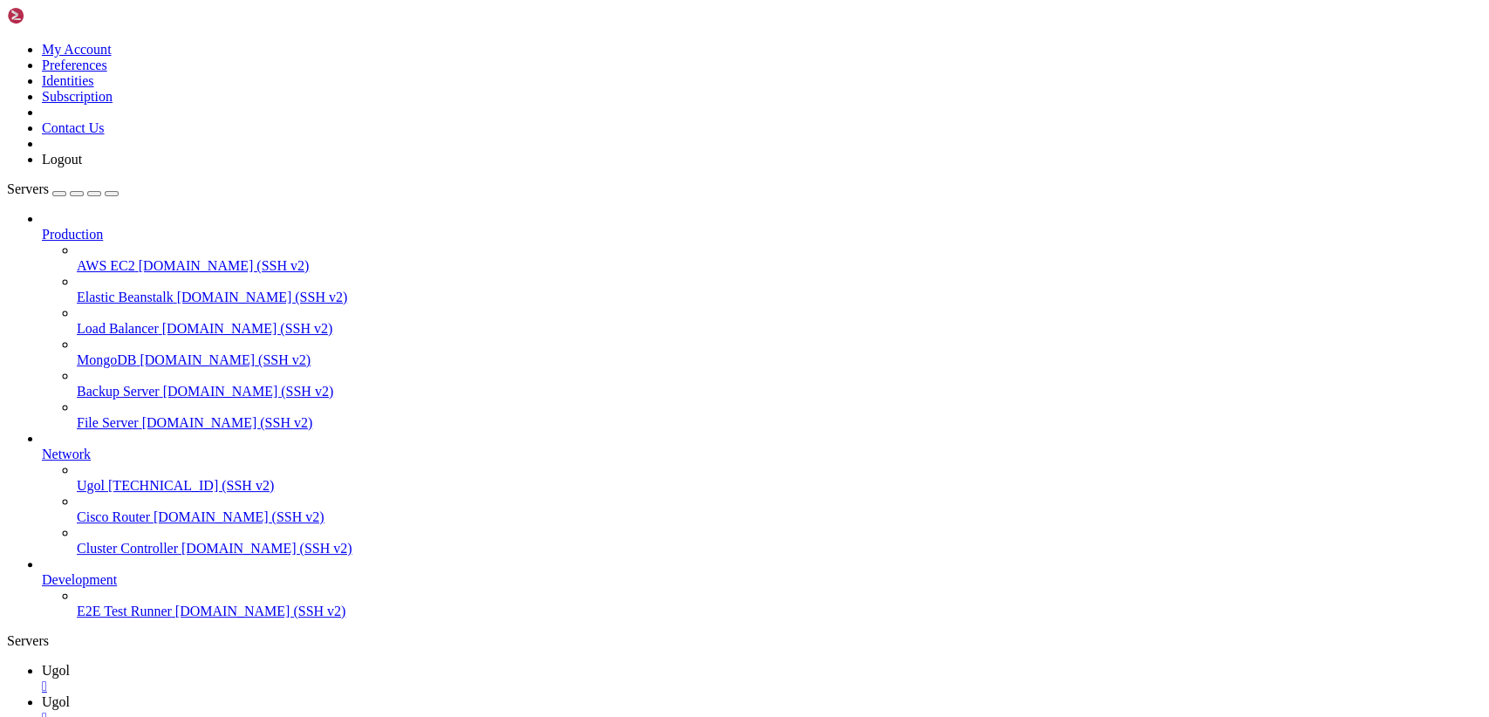
scroll to position [0, 0]
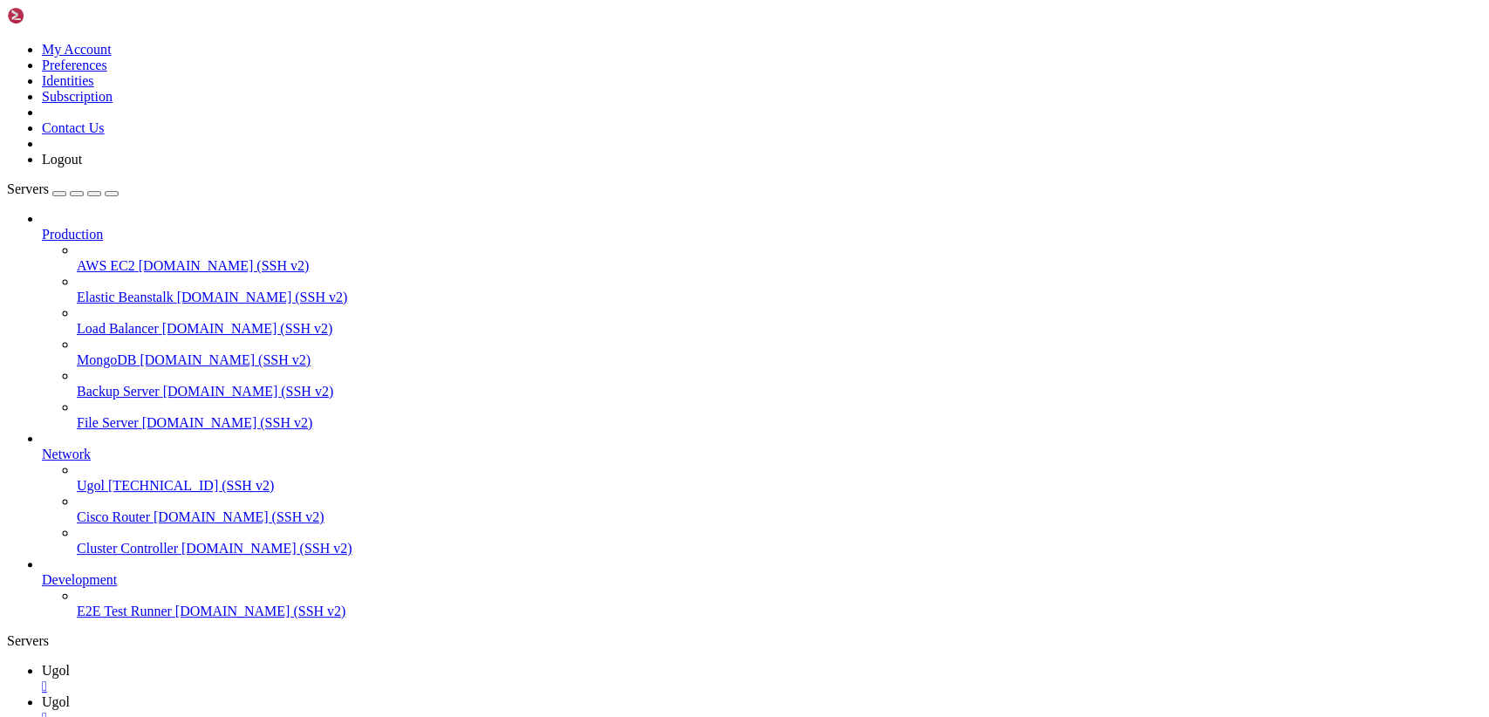
type input "/var/www/my-old-laravel-app/resources/views/includes"
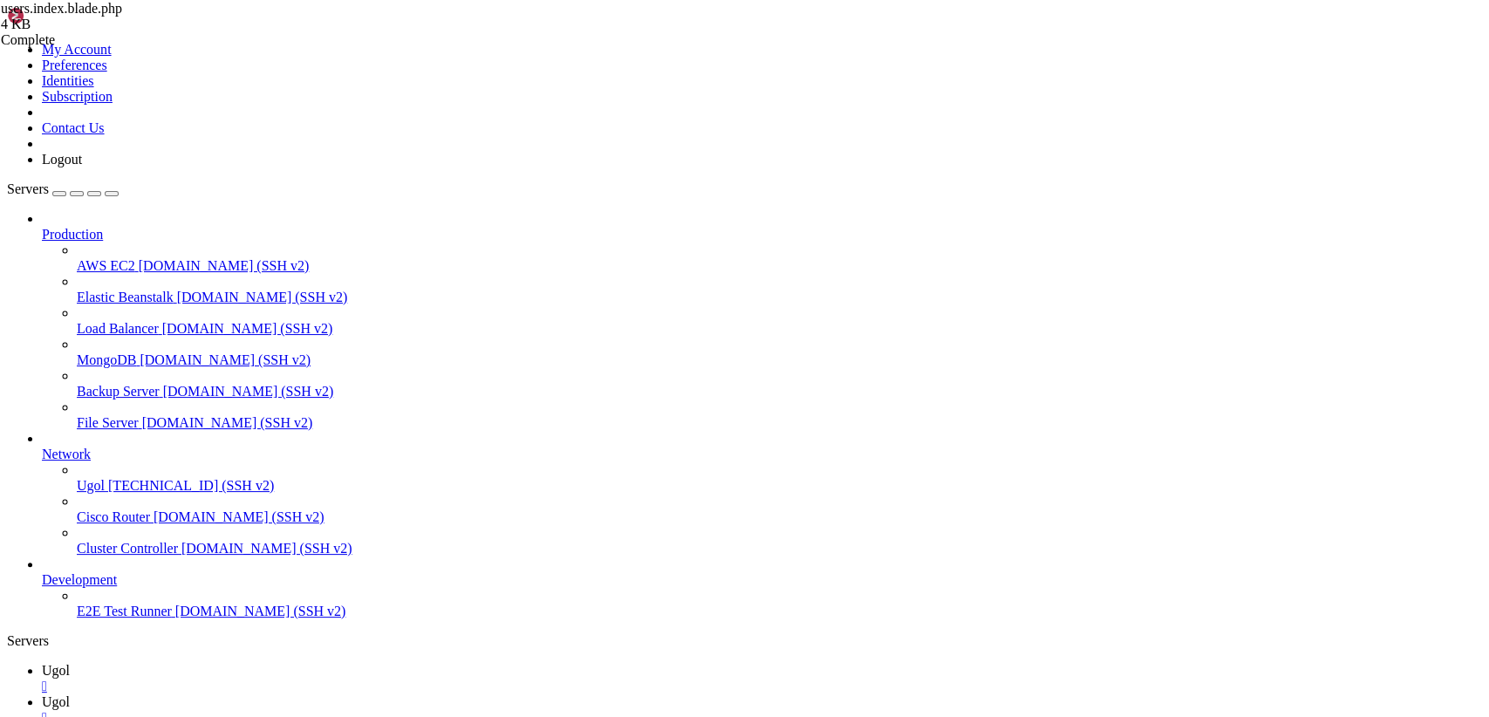
drag, startPoint x: 264, startPoint y: 85, endPoint x: 767, endPoint y: 763, distance: 844.5
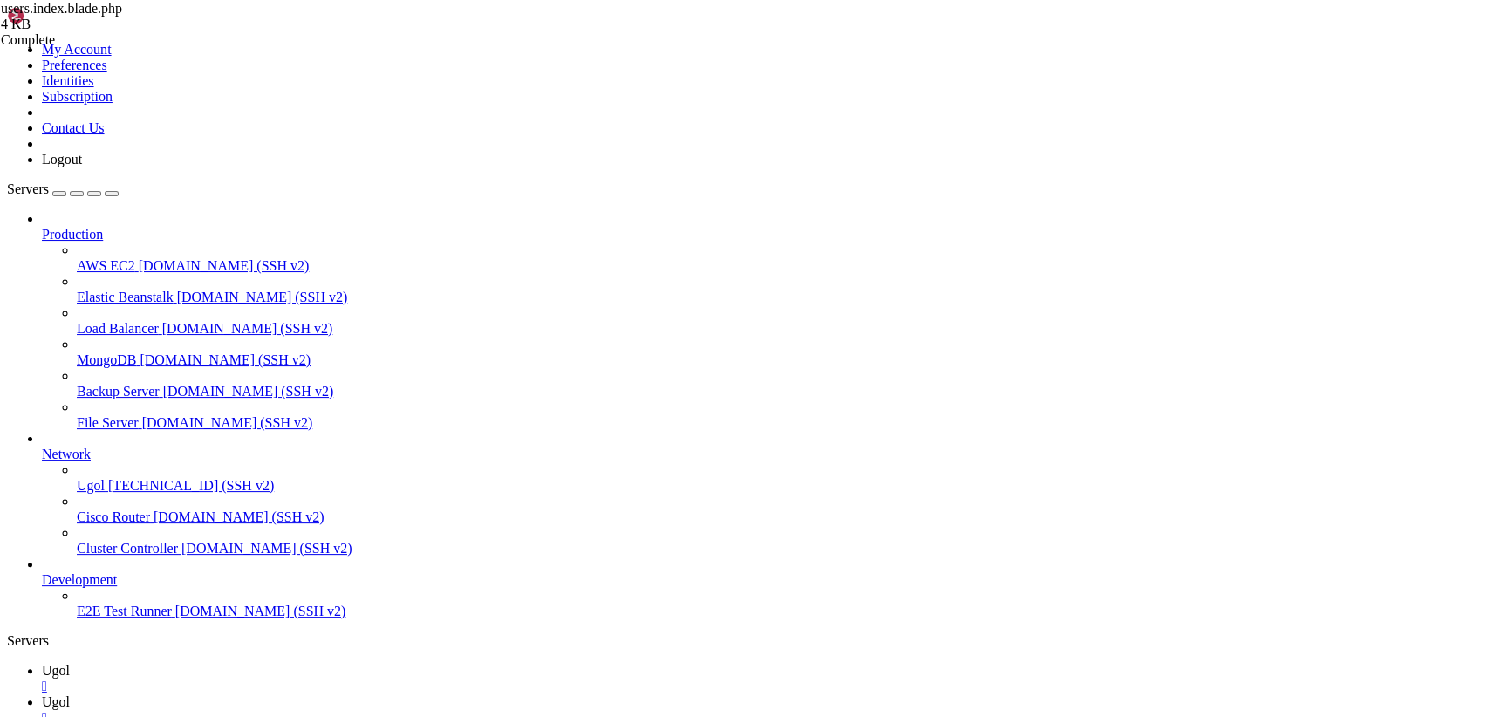
drag, startPoint x: 339, startPoint y: 649, endPoint x: 175, endPoint y: -44, distance: 712.2
paste textarea "@endsection"
type textarea "@endsection"
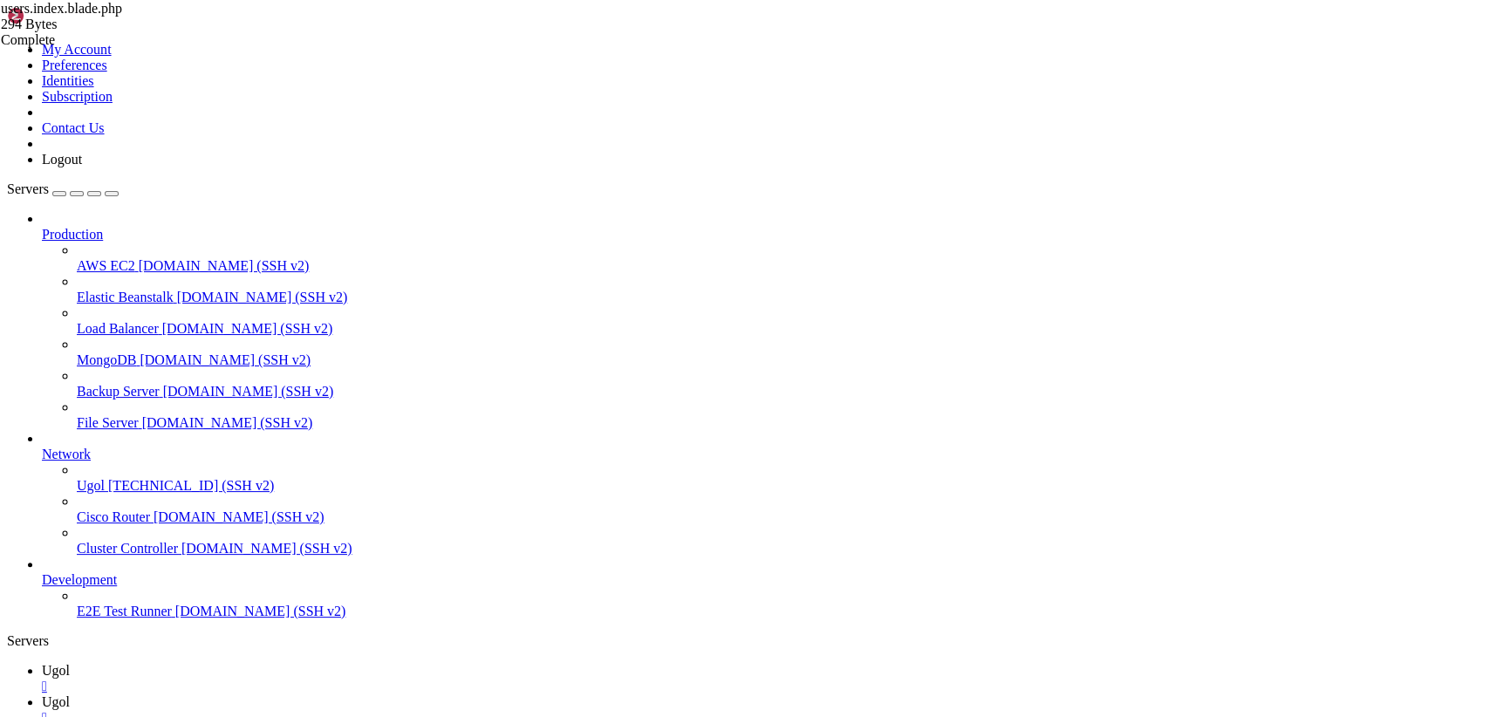
scroll to position [5, 0]
click at [236, 663] on link "Ugol " at bounding box center [762, 678] width 1441 height 31
click at [341, 695] on link "Ugol " at bounding box center [762, 710] width 1441 height 31
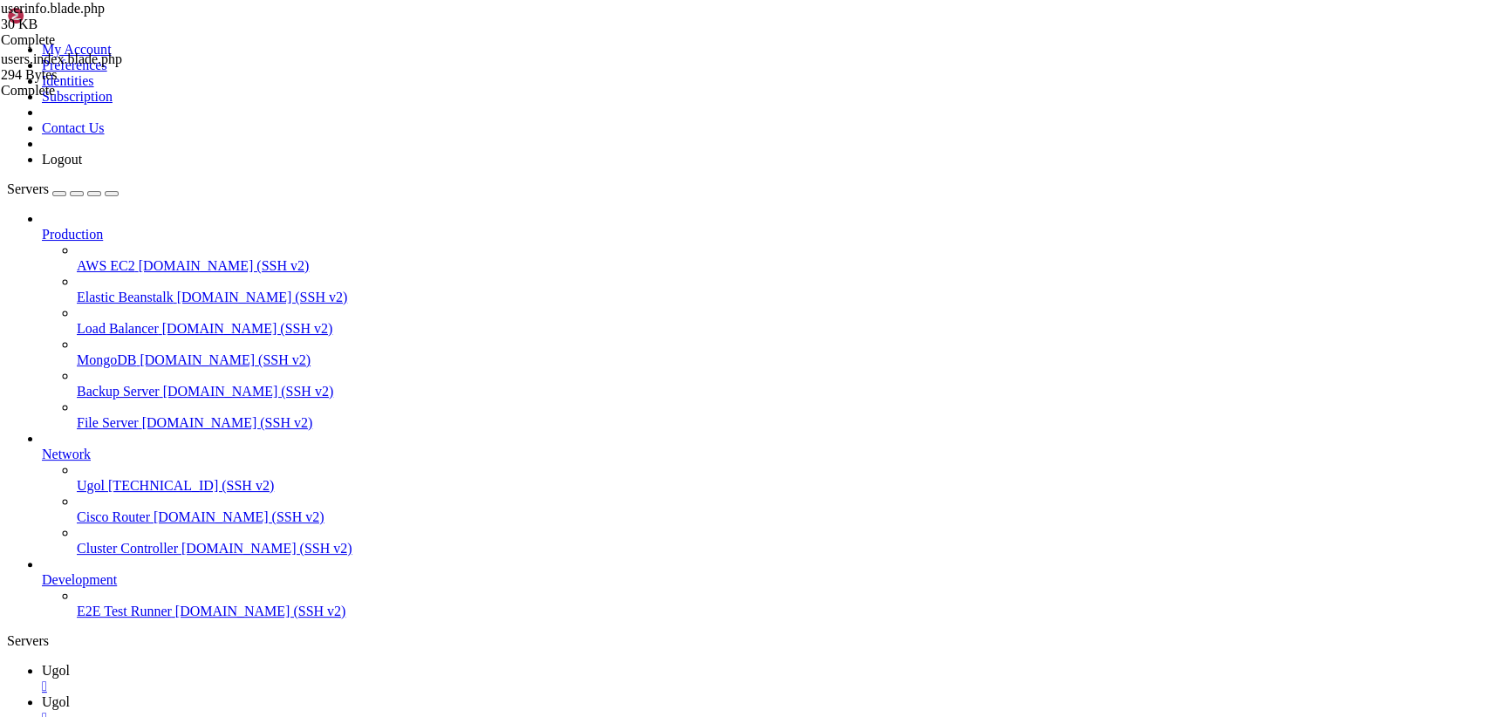
scroll to position [4529, 0]
drag, startPoint x: 260, startPoint y: 87, endPoint x: 792, endPoint y: 667, distance: 786.7
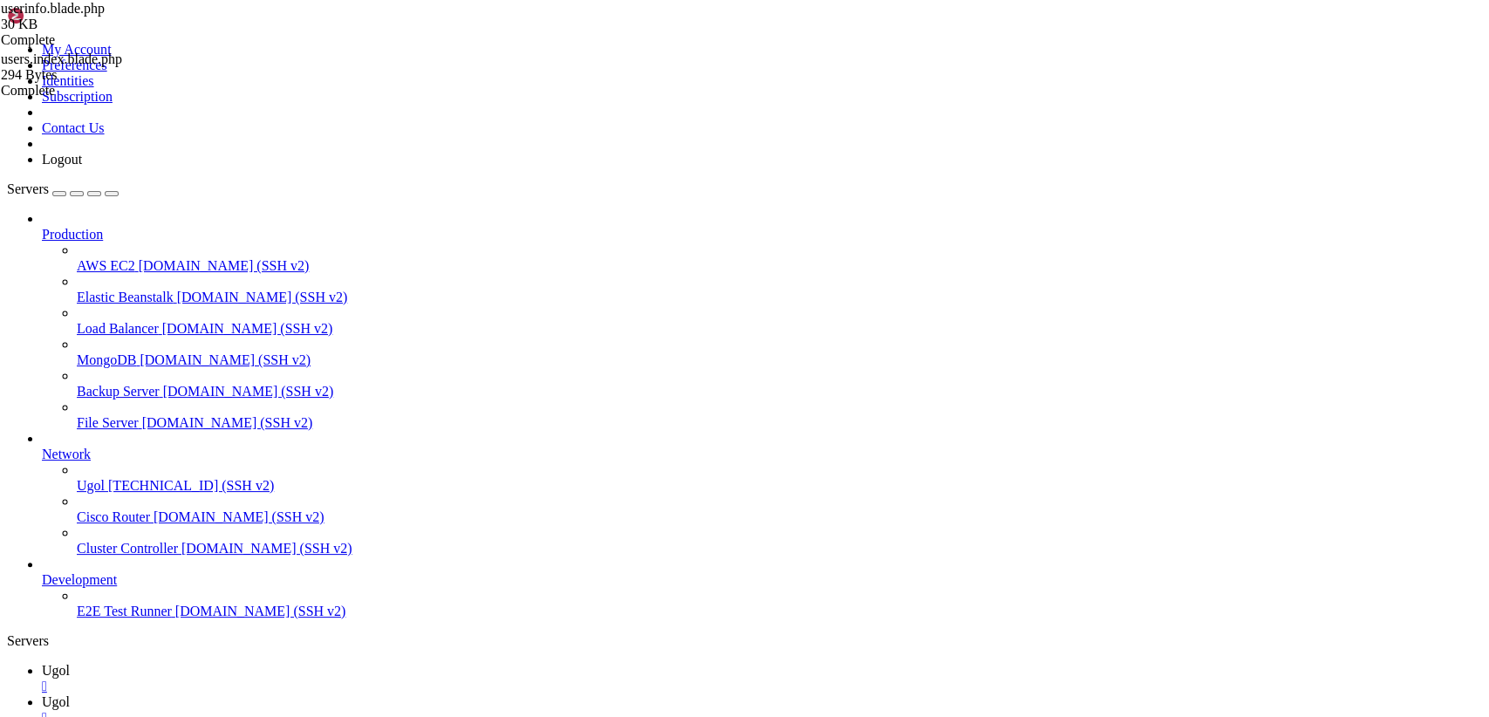
scroll to position [0, 0]
drag, startPoint x: 335, startPoint y: 669, endPoint x: 152, endPoint y: -74, distance: 765.7
type textarea "{{-- ВАЖНО: Убедитесь, что этот файл (userinfo.blade.php) включается ВНУТРИ"
paste textarea "@endsection"
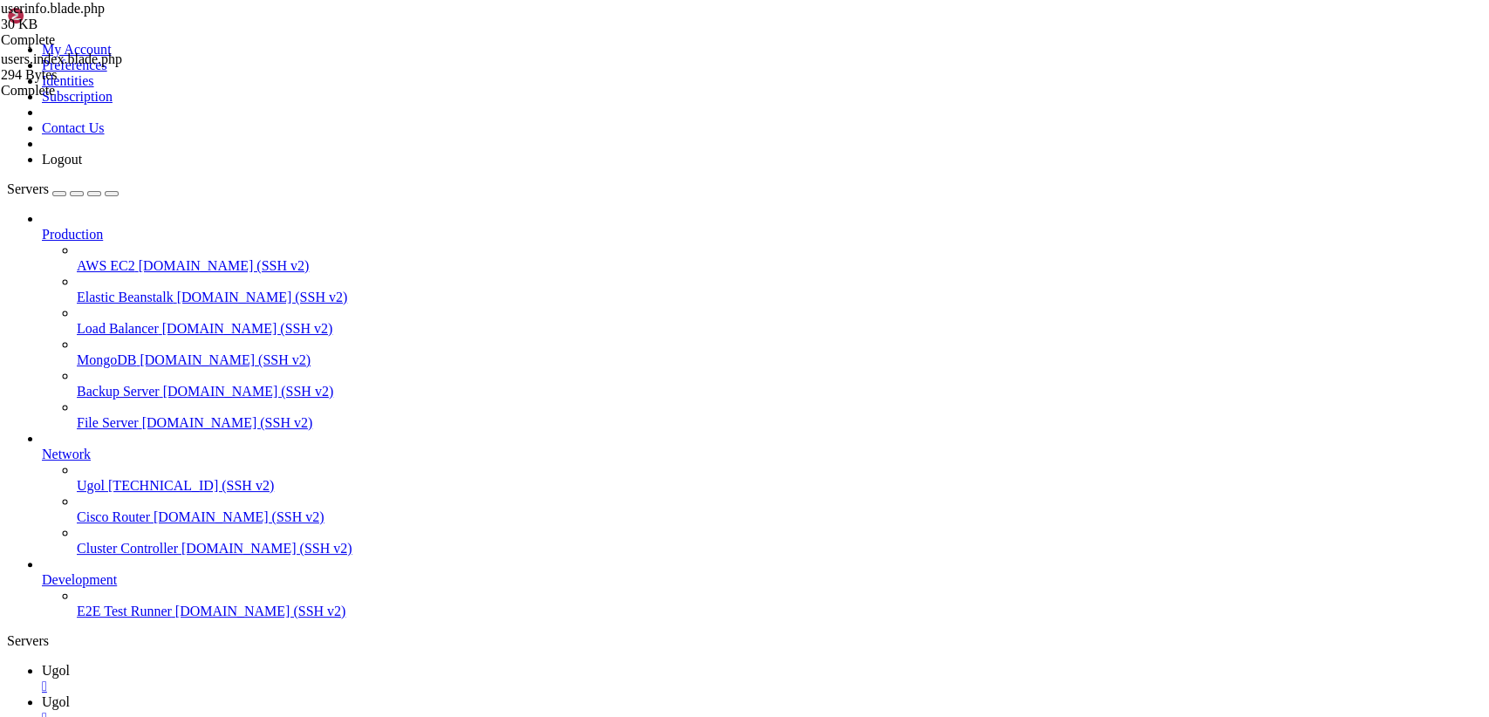
type textarea "@endsection"
click at [70, 663] on span "Ugol" at bounding box center [56, 670] width 28 height 15
click at [42, 695] on icon at bounding box center [42, 702] width 0 height 15
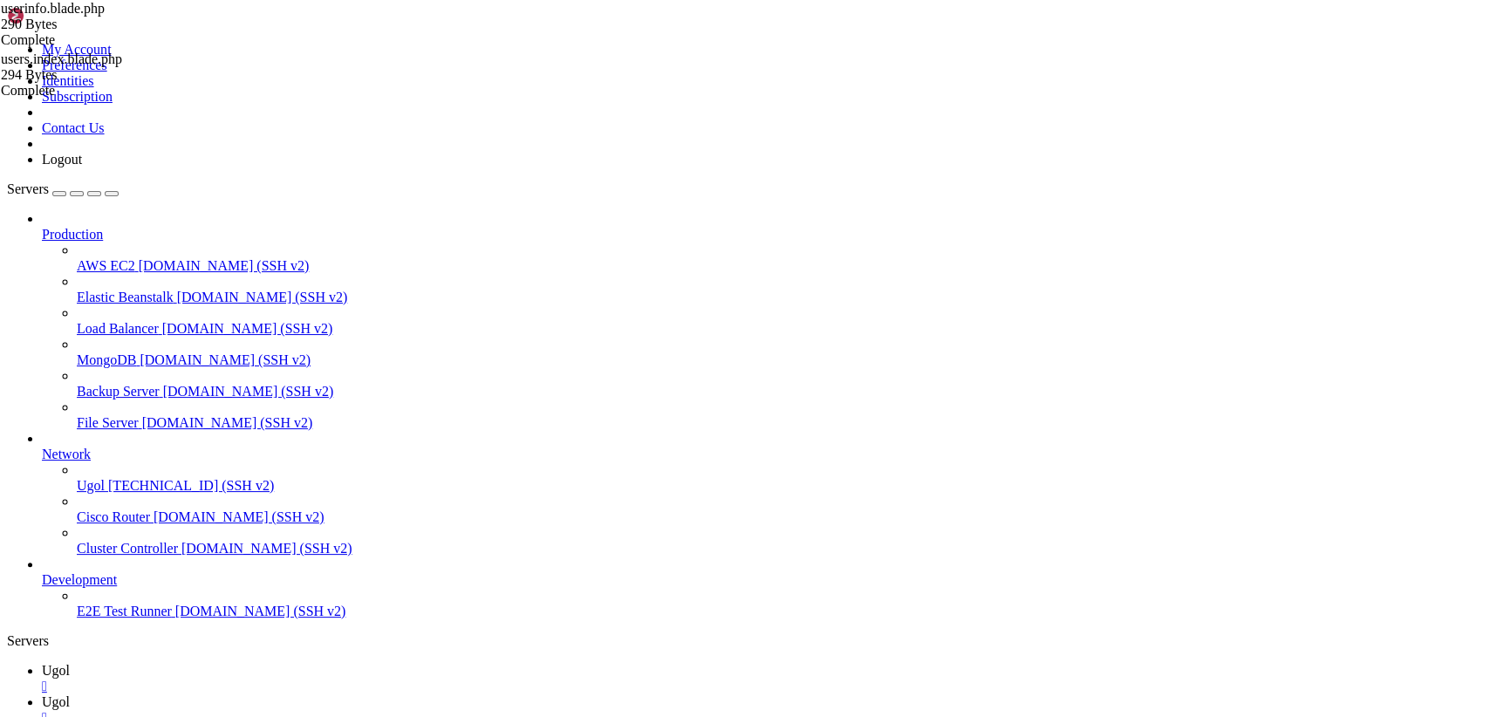
scroll to position [5, 0]
drag, startPoint x: 341, startPoint y: 201, endPoint x: 221, endPoint y: 64, distance: 182.4
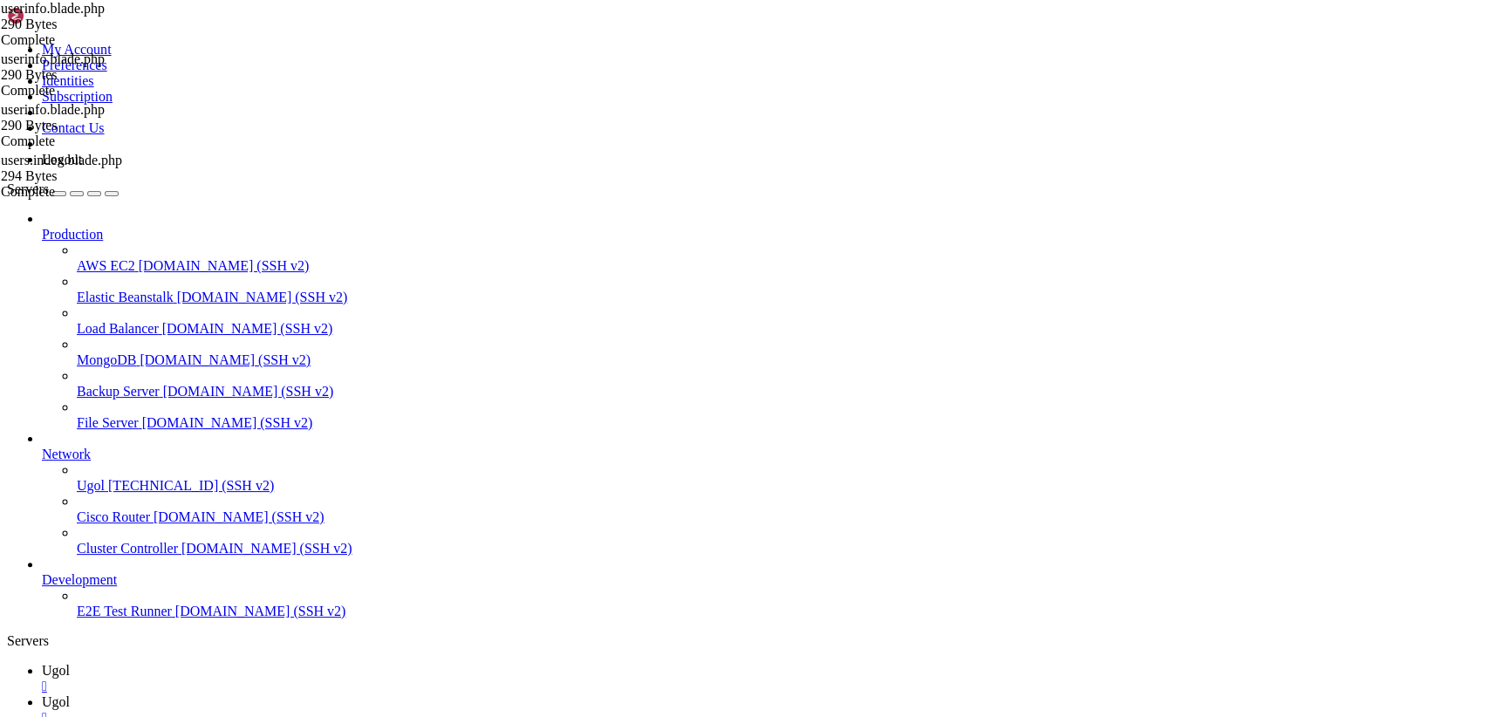
type textarea "@extends('[DOMAIN_NAME]')"
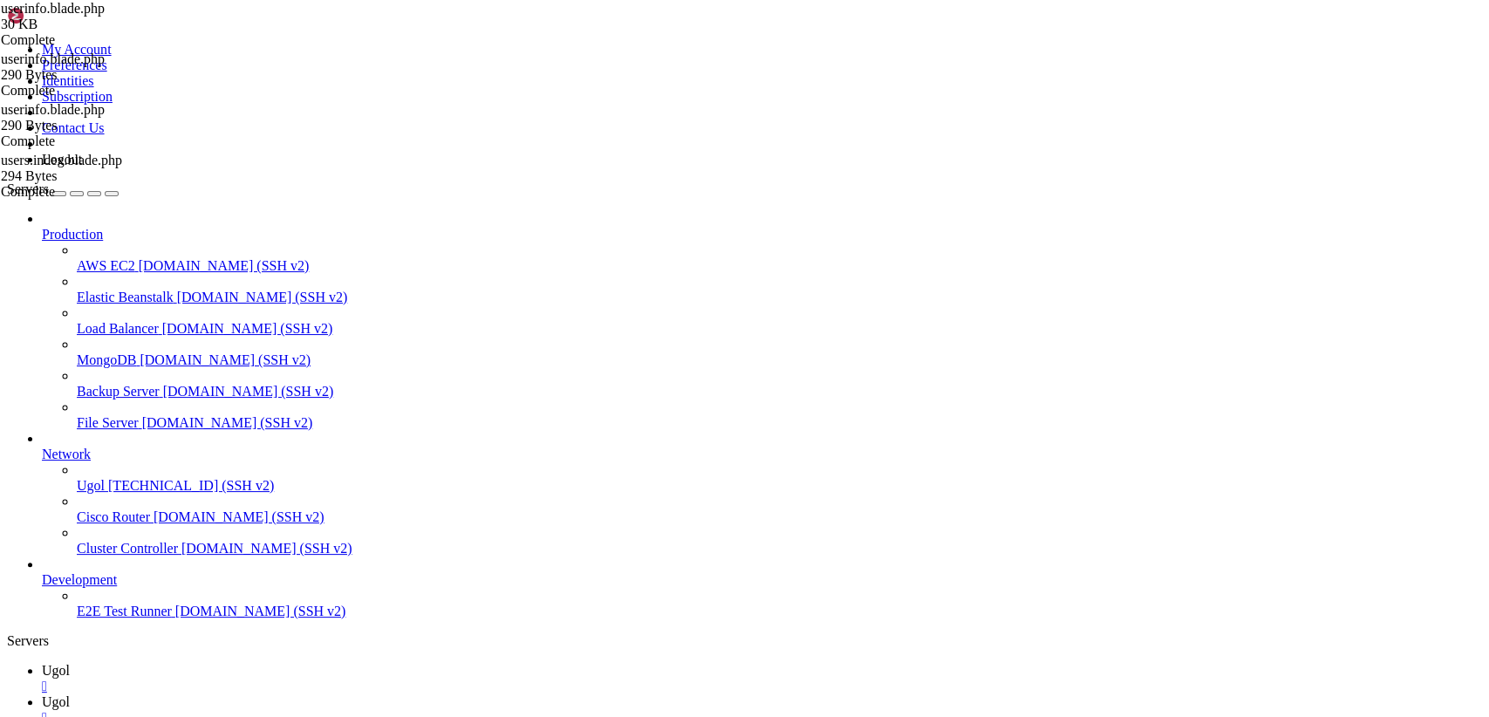
drag, startPoint x: 383, startPoint y: 425, endPoint x: 230, endPoint y: 50, distance: 405.1
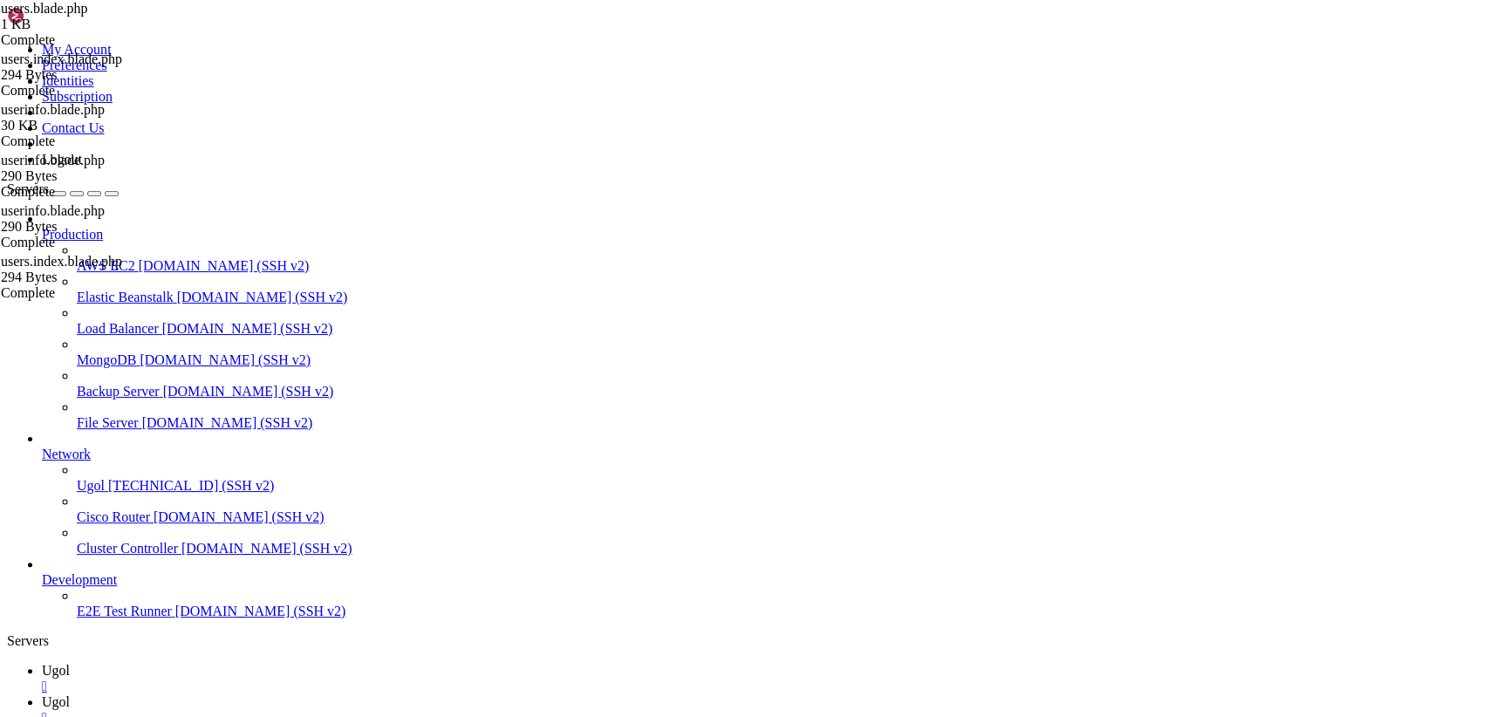
type textarea "<v-simple-table> @if(session('success'))"
paste textarea
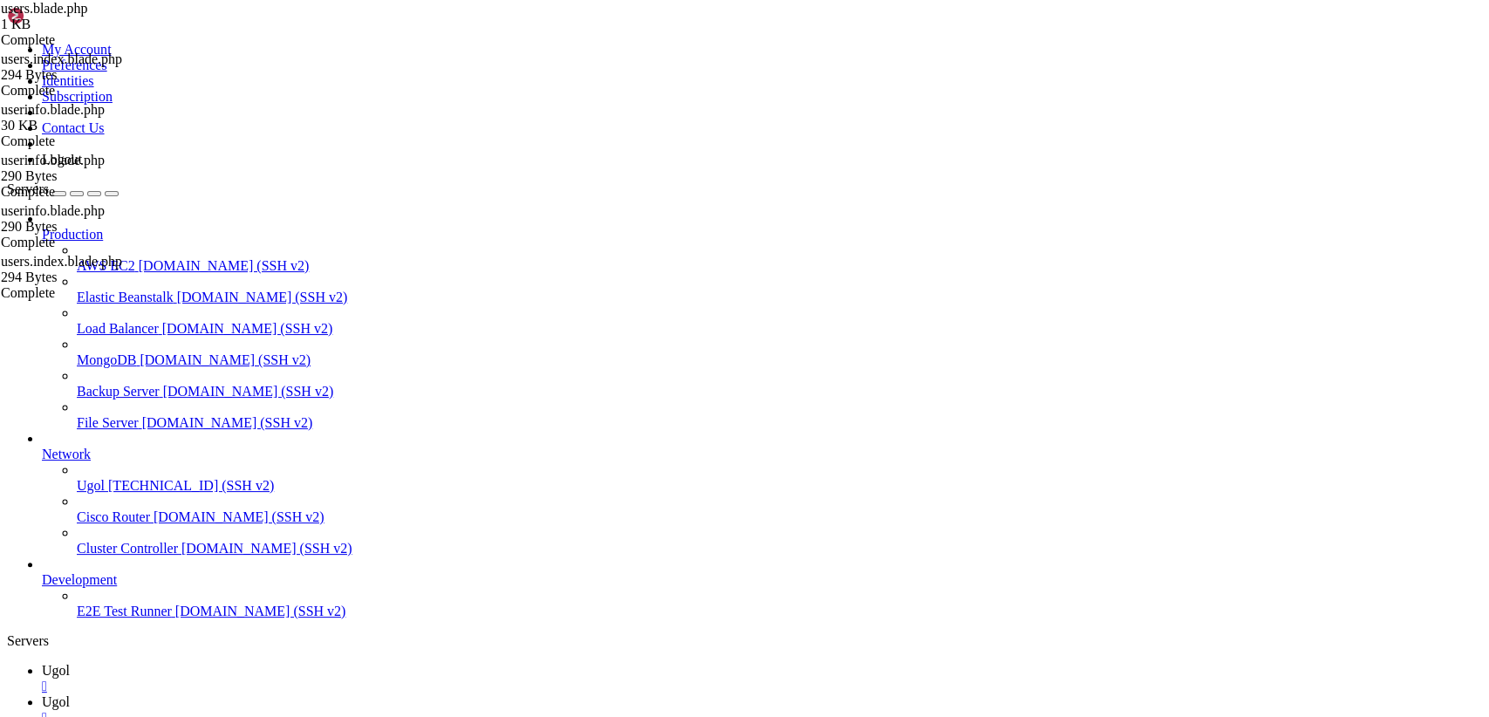
drag, startPoint x: 366, startPoint y: 423, endPoint x: 235, endPoint y: 44, distance: 400.9
paste textarea "@endsection"
type textarea "@endsection"
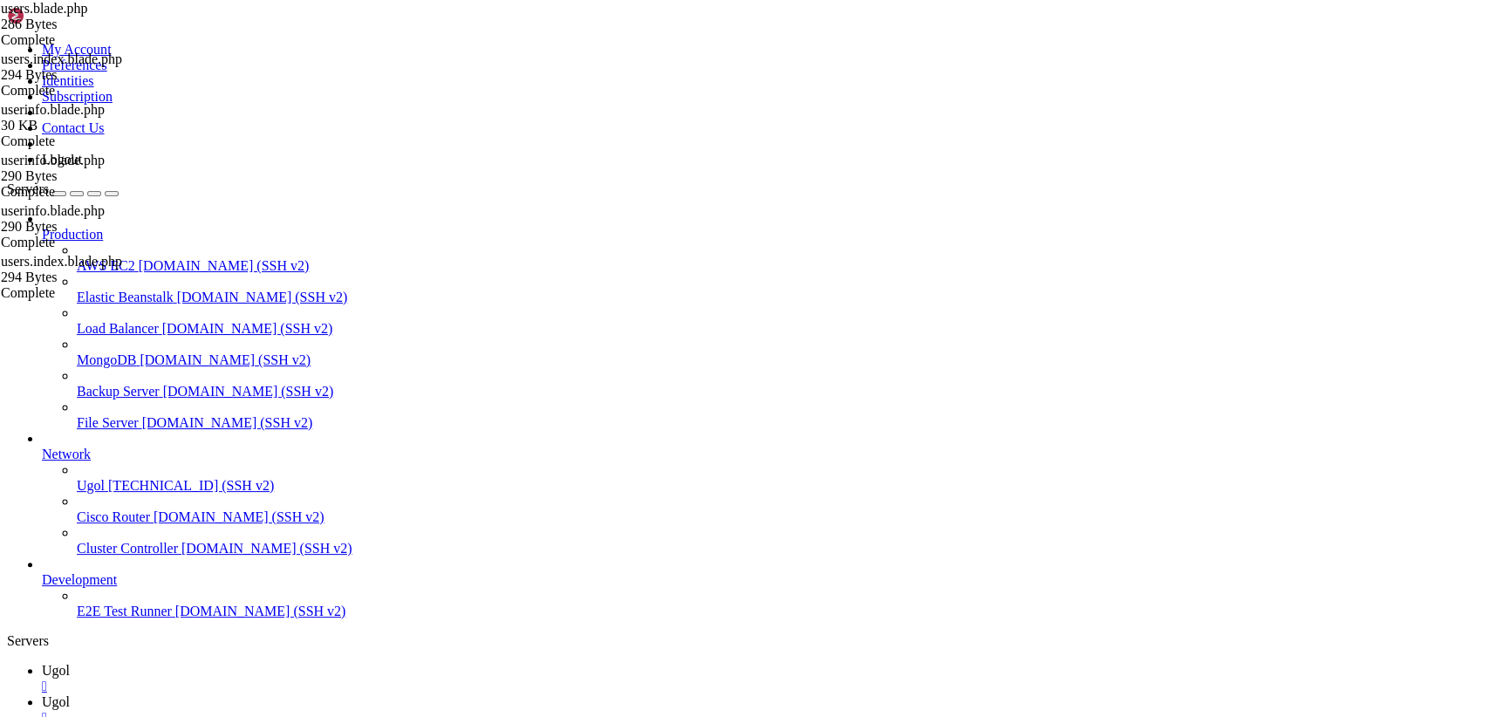
scroll to position [0, 0]
click at [70, 663] on span "Ugol" at bounding box center [56, 670] width 28 height 15
click at [42, 695] on icon at bounding box center [42, 702] width 0 height 15
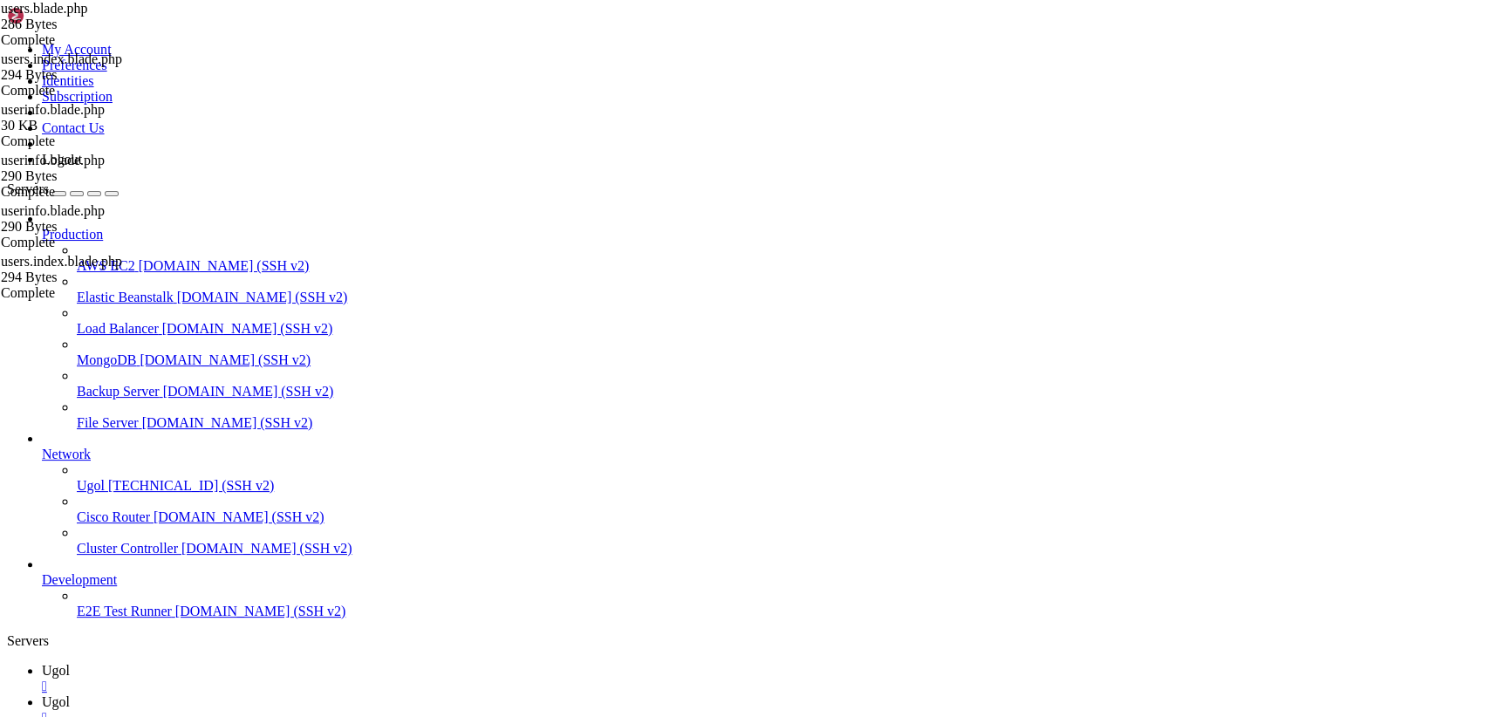
scroll to position [5, 0]
drag, startPoint x: 340, startPoint y: 188, endPoint x: 222, endPoint y: 14, distance: 210.5
type textarea "</v-simple-table>"
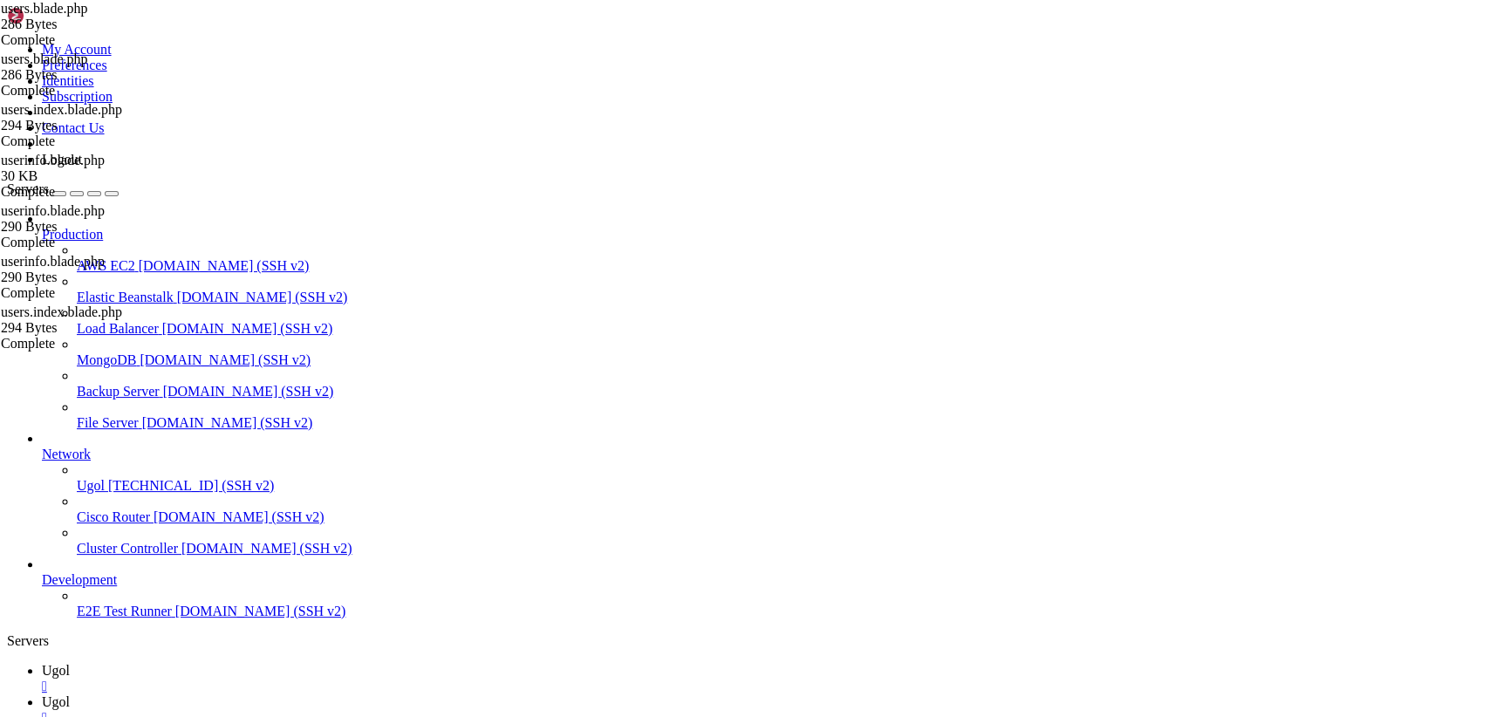
drag, startPoint x: 355, startPoint y: 424, endPoint x: 177, endPoint y: 48, distance: 416.1
type textarea "</style>"
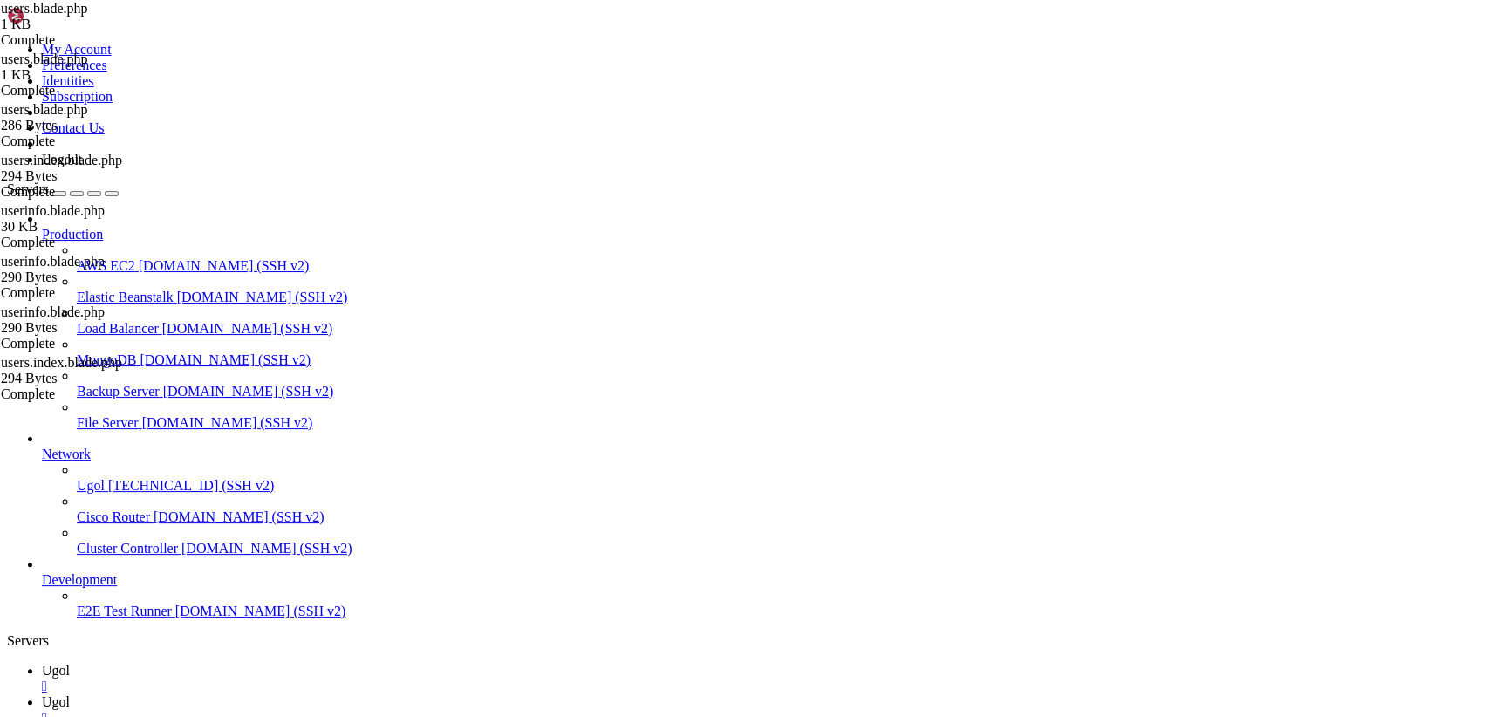
scroll to position [969, 0]
click at [70, 663] on span "Ugol" at bounding box center [56, 670] width 28 height 15
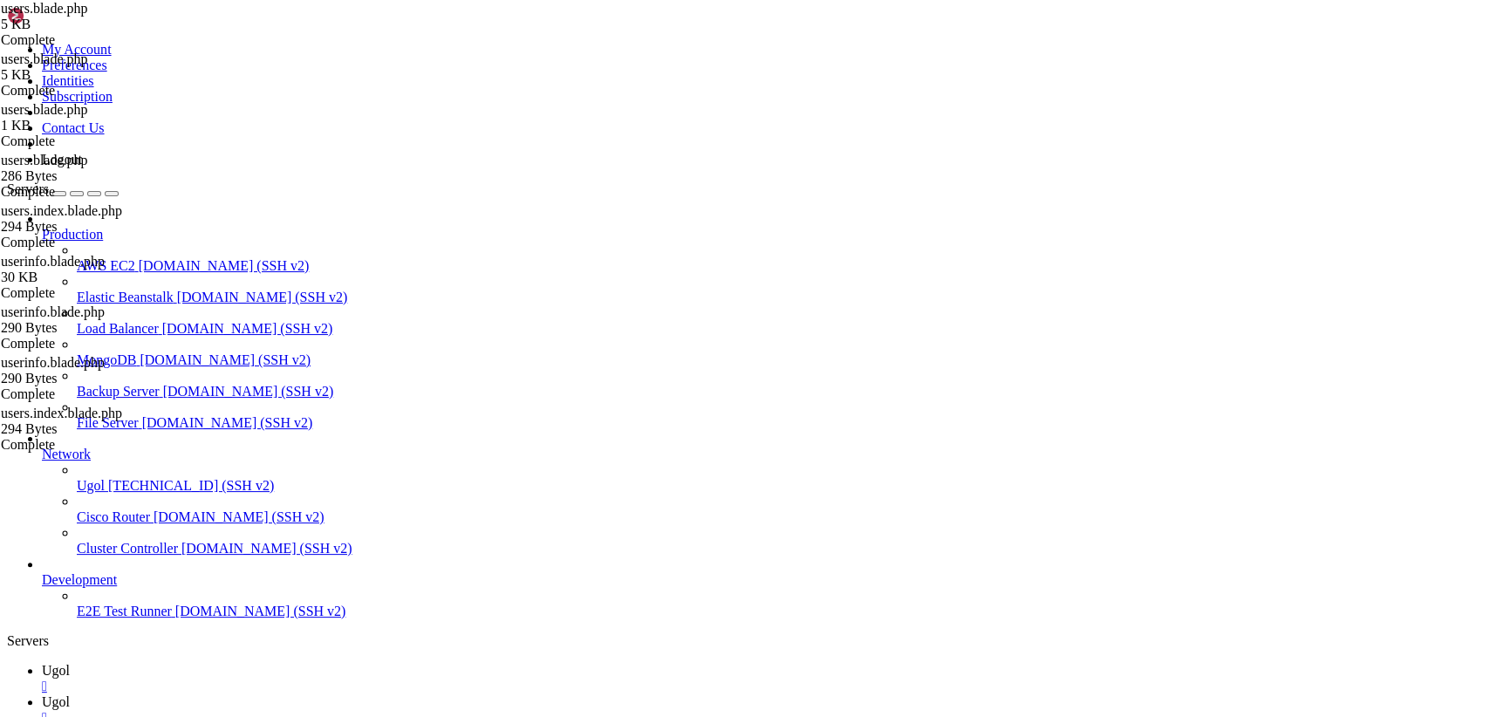
scroll to position [35139, 0]
click at [70, 695] on span "Ugol" at bounding box center [56, 702] width 28 height 15
drag, startPoint x: 268, startPoint y: 88, endPoint x: 676, endPoint y: 704, distance: 739.1
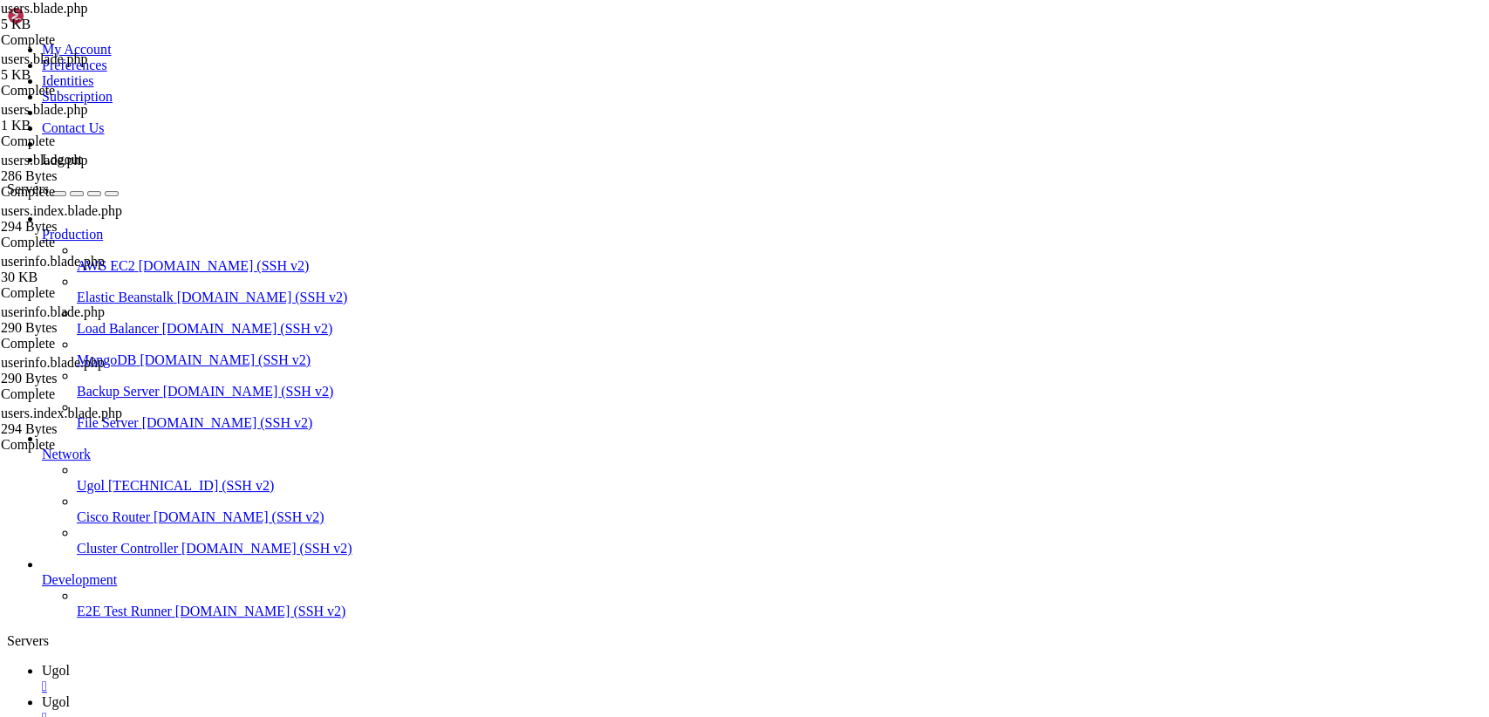
drag, startPoint x: 681, startPoint y: 59, endPoint x: 197, endPoint y: 56, distance: 483.4
drag, startPoint x: 335, startPoint y: 686, endPoint x: 133, endPoint y: -73, distance: 785.4
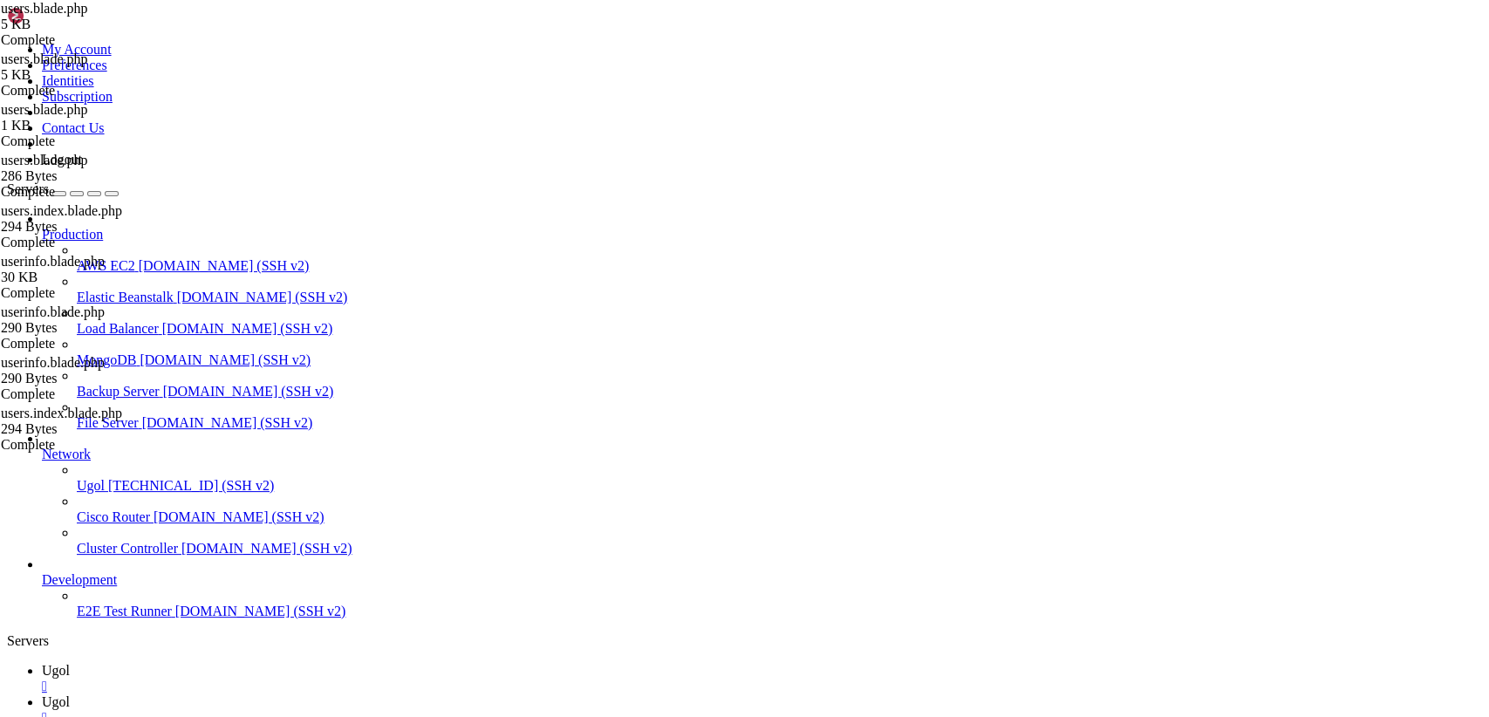
type textarea "<template> <v-container fluid class="py-6">"
click at [70, 663] on span "Ugol" at bounding box center [56, 670] width 28 height 15
click at [323, 695] on link "Ugol " at bounding box center [762, 710] width 1441 height 31
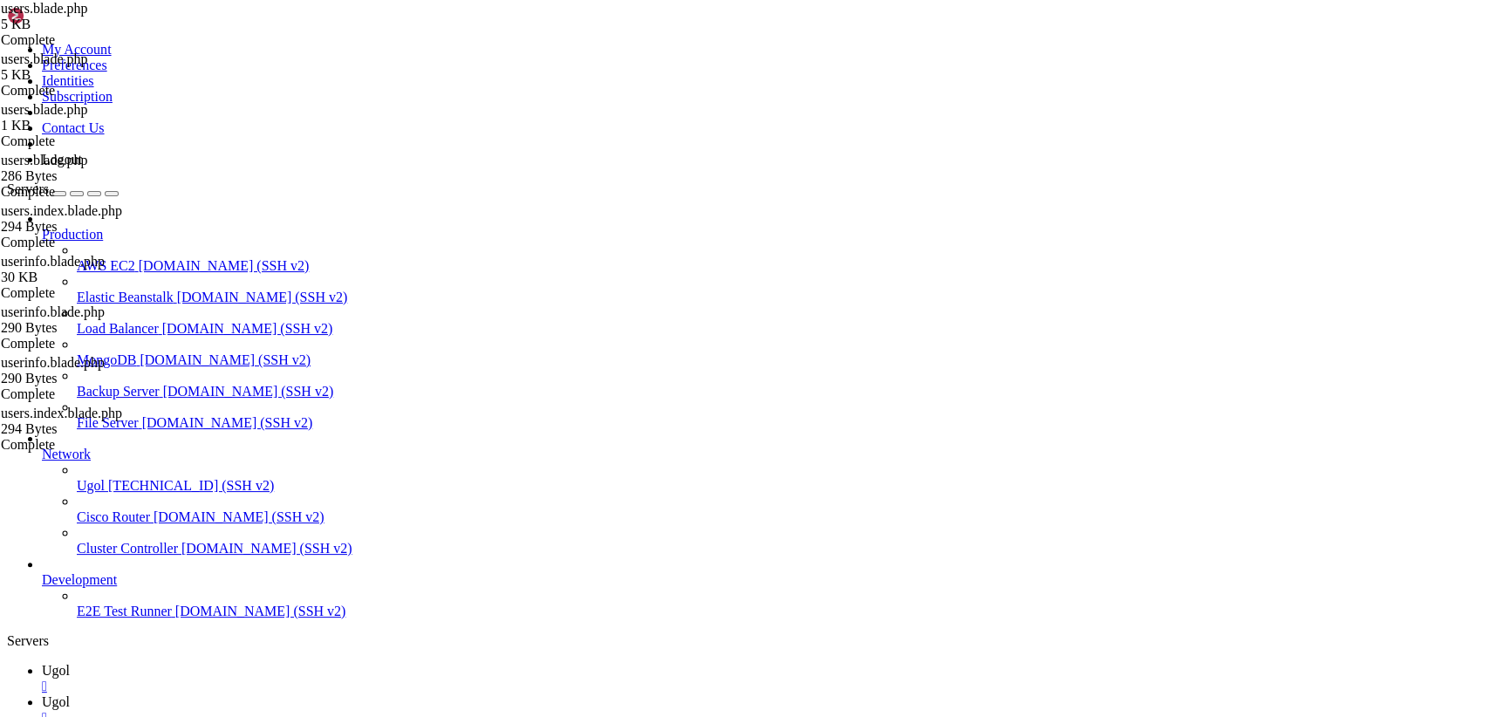
type input "/var/www/my-old-laravel-app/resources/js/components"
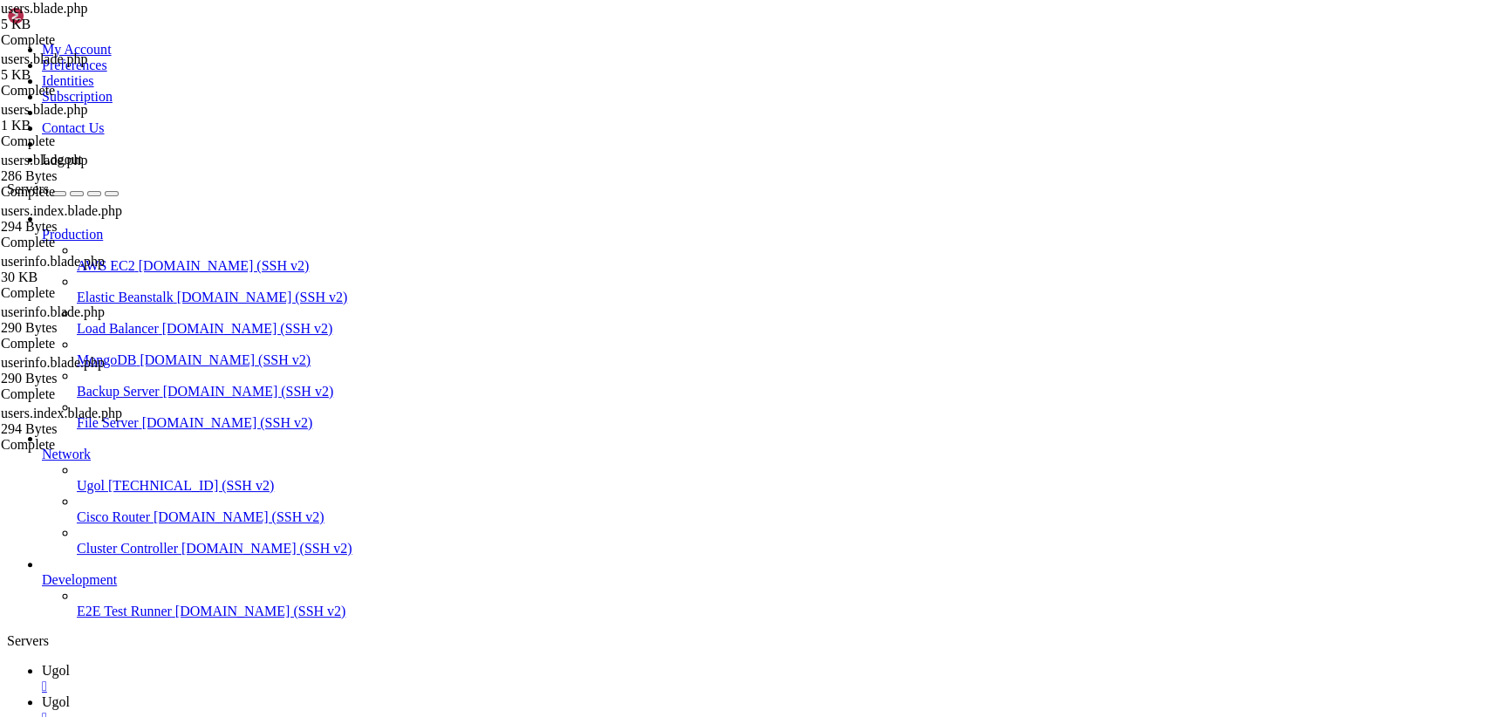
drag, startPoint x: 260, startPoint y: 86, endPoint x: 740, endPoint y: 756, distance: 824.9
type textarea "</style>"
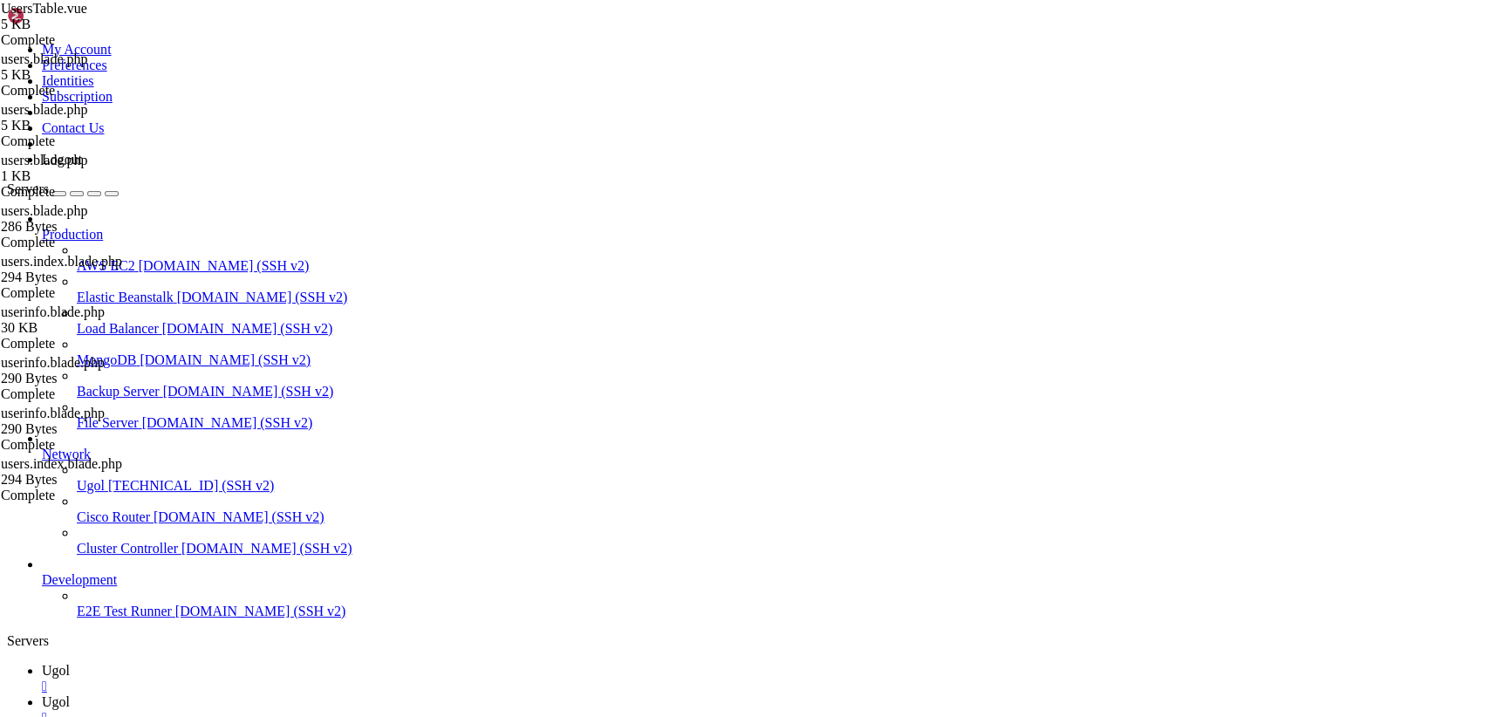
scroll to position [0, 0]
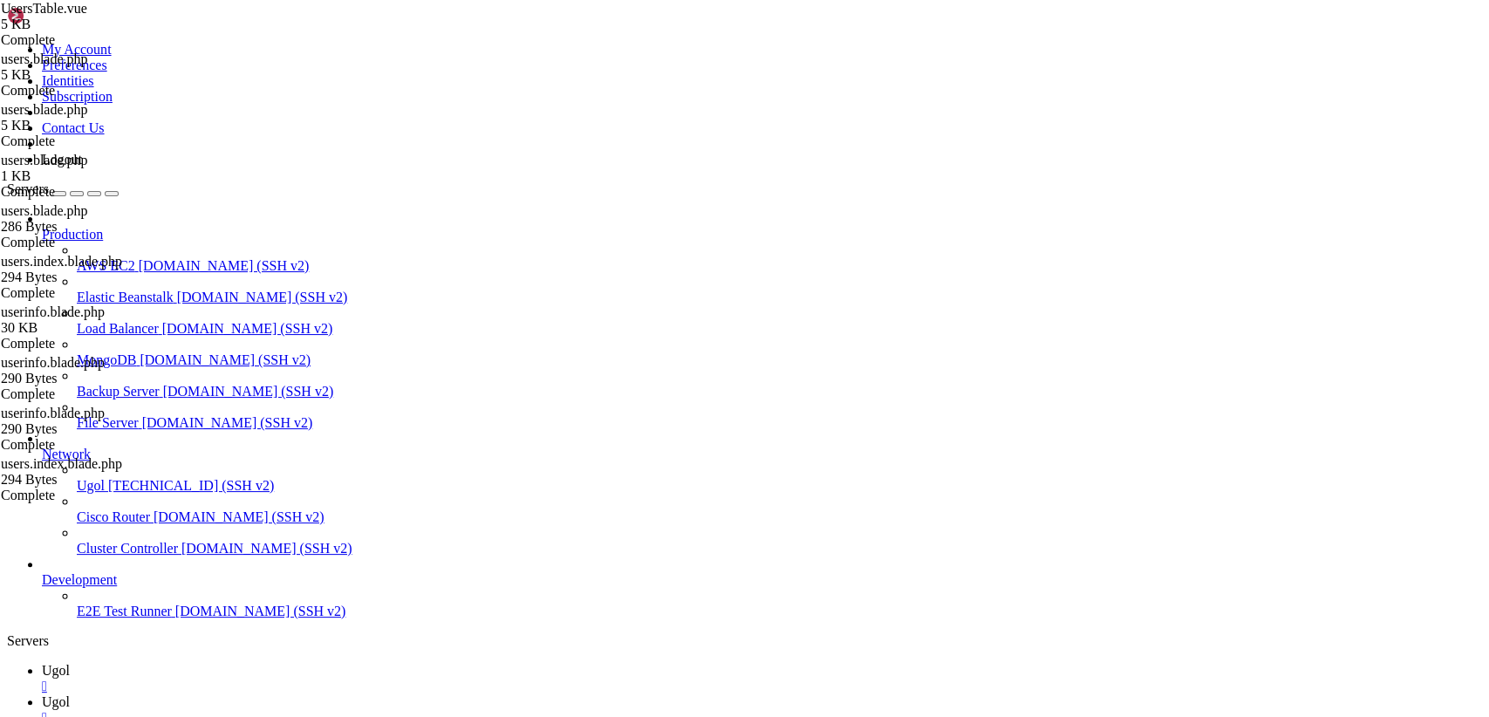
type input "/var/www/my-old-laravel-app/resources/views/includes"
drag, startPoint x: 260, startPoint y: 90, endPoint x: 646, endPoint y: 763, distance: 775.4
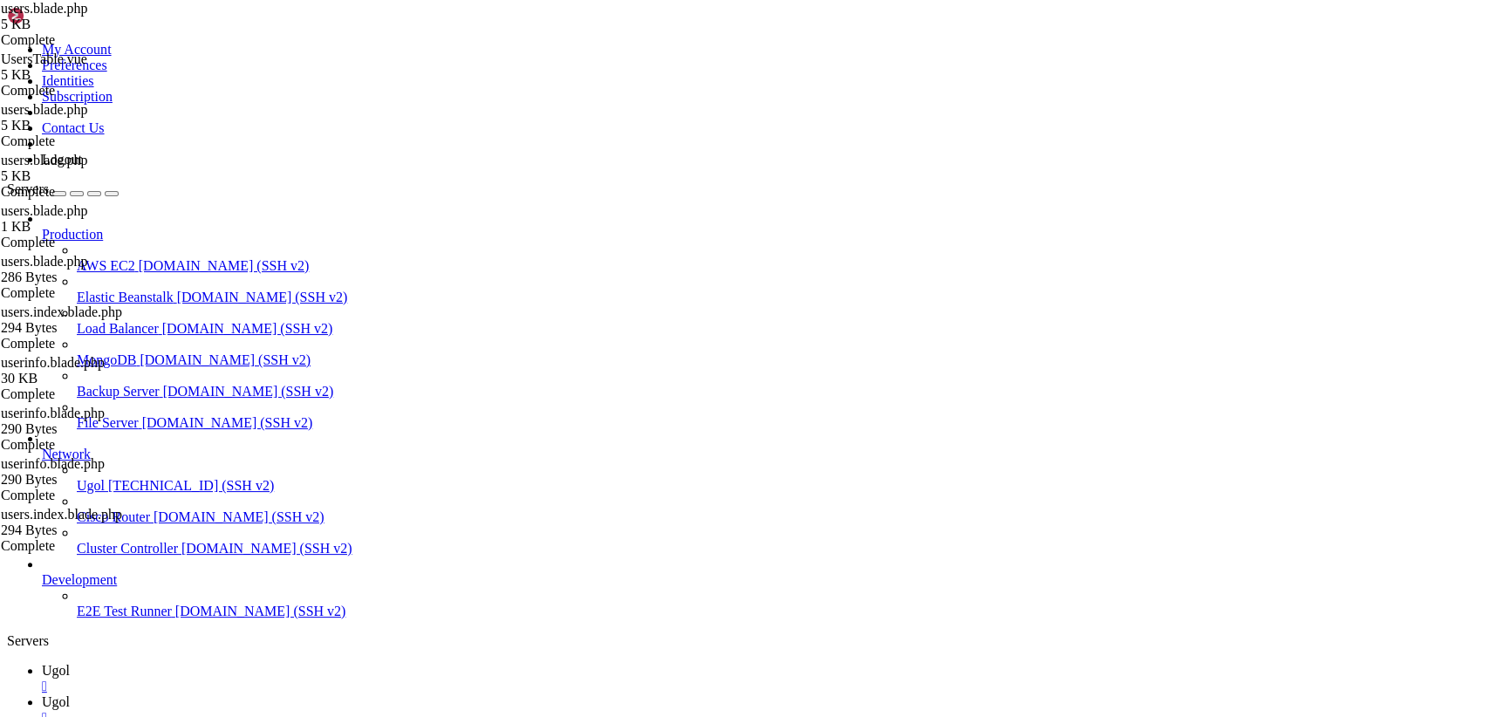
paste textarea "@endsection"
type textarea "@endsection"
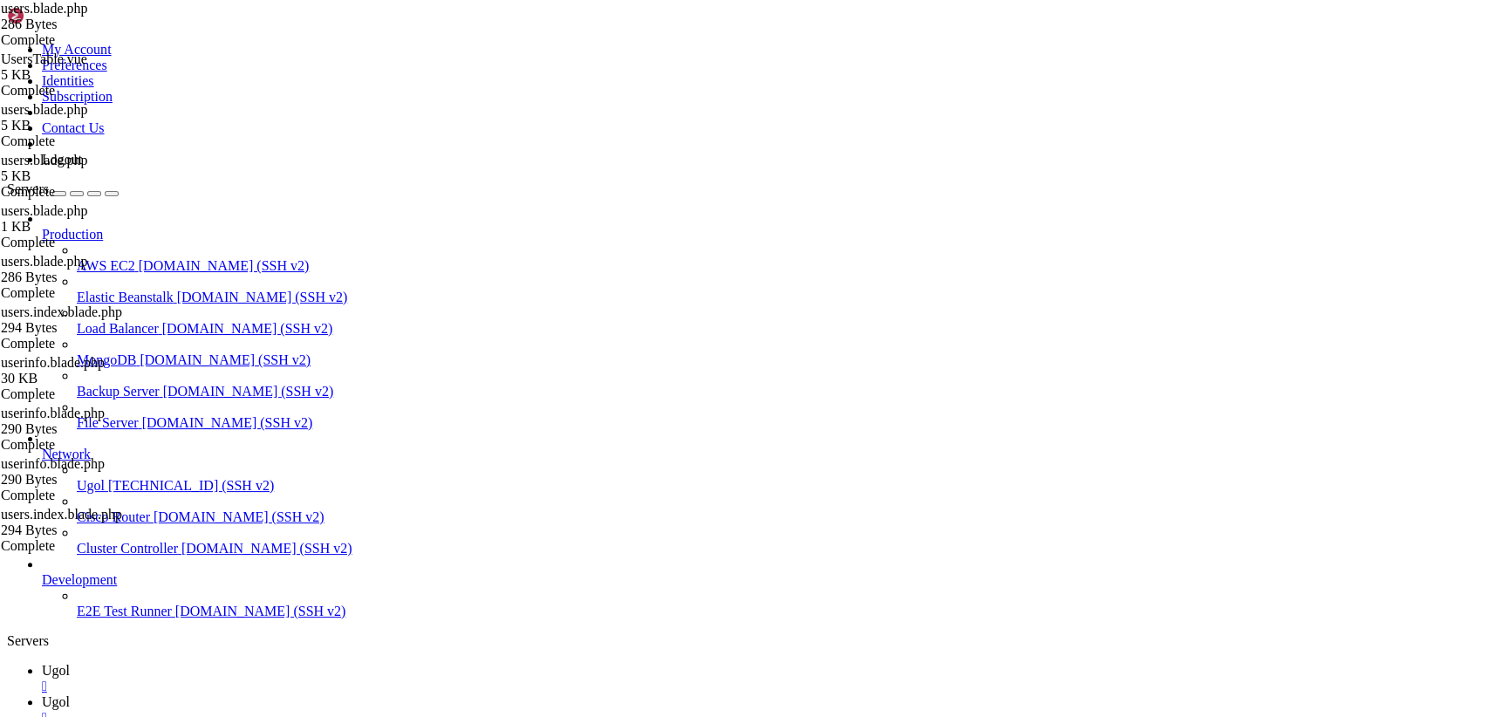
click at [70, 663] on span "Ugol" at bounding box center [56, 670] width 28 height 15
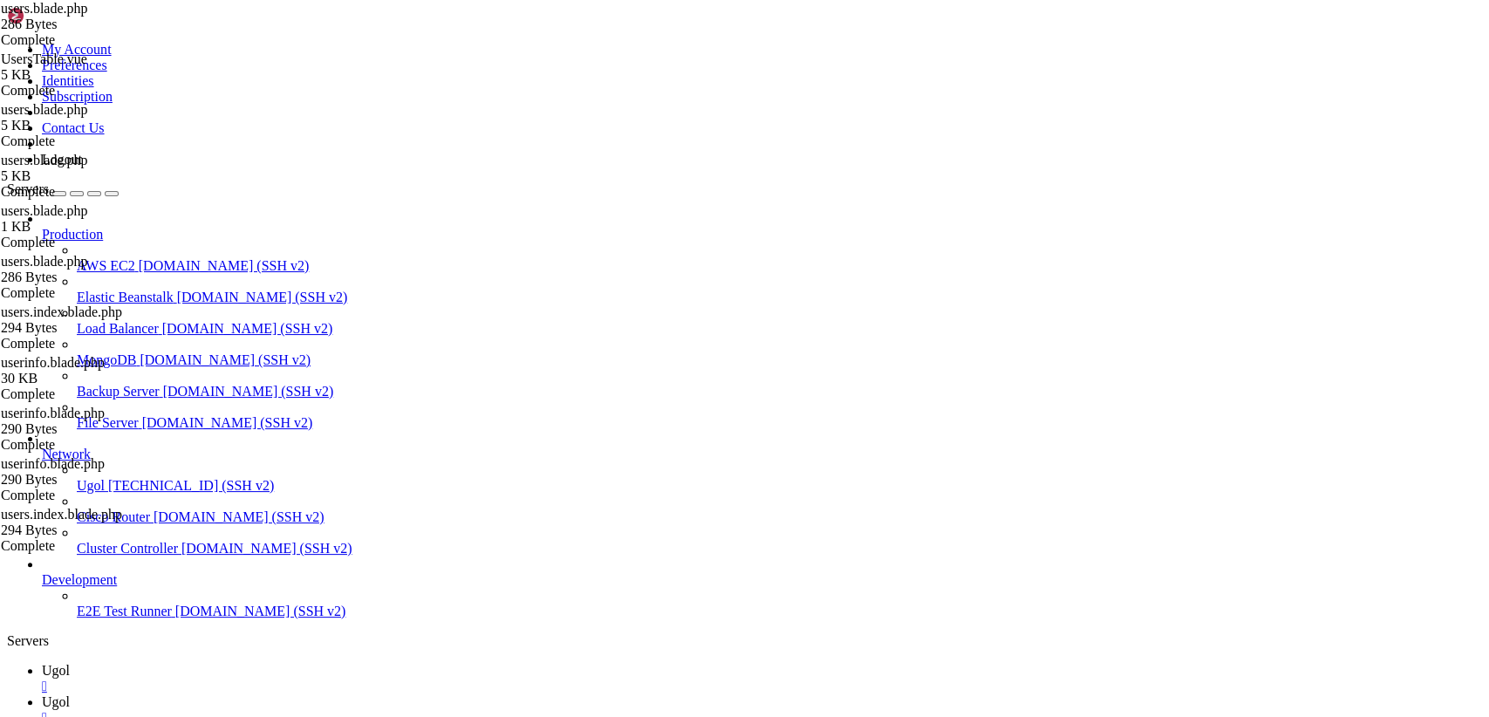
click at [70, 695] on span "Ugol" at bounding box center [56, 702] width 28 height 15
drag, startPoint x: 369, startPoint y: 195, endPoint x: 202, endPoint y: 79, distance: 203.6
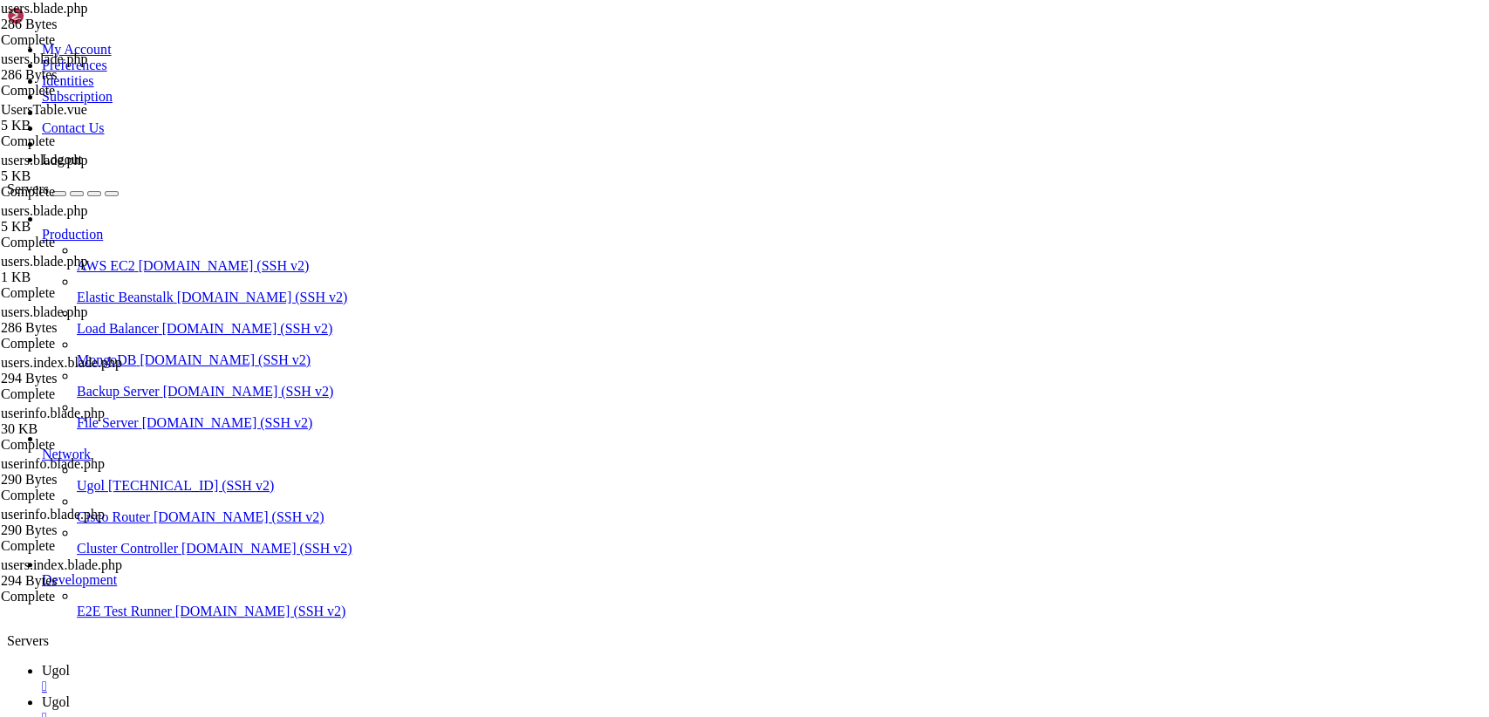
click at [119, 181] on link "Servers" at bounding box center [63, 188] width 112 height 15
drag, startPoint x: 334, startPoint y: 195, endPoint x: 237, endPoint y: 56, distance: 169.9
paste textarea "</v-simple-table>"
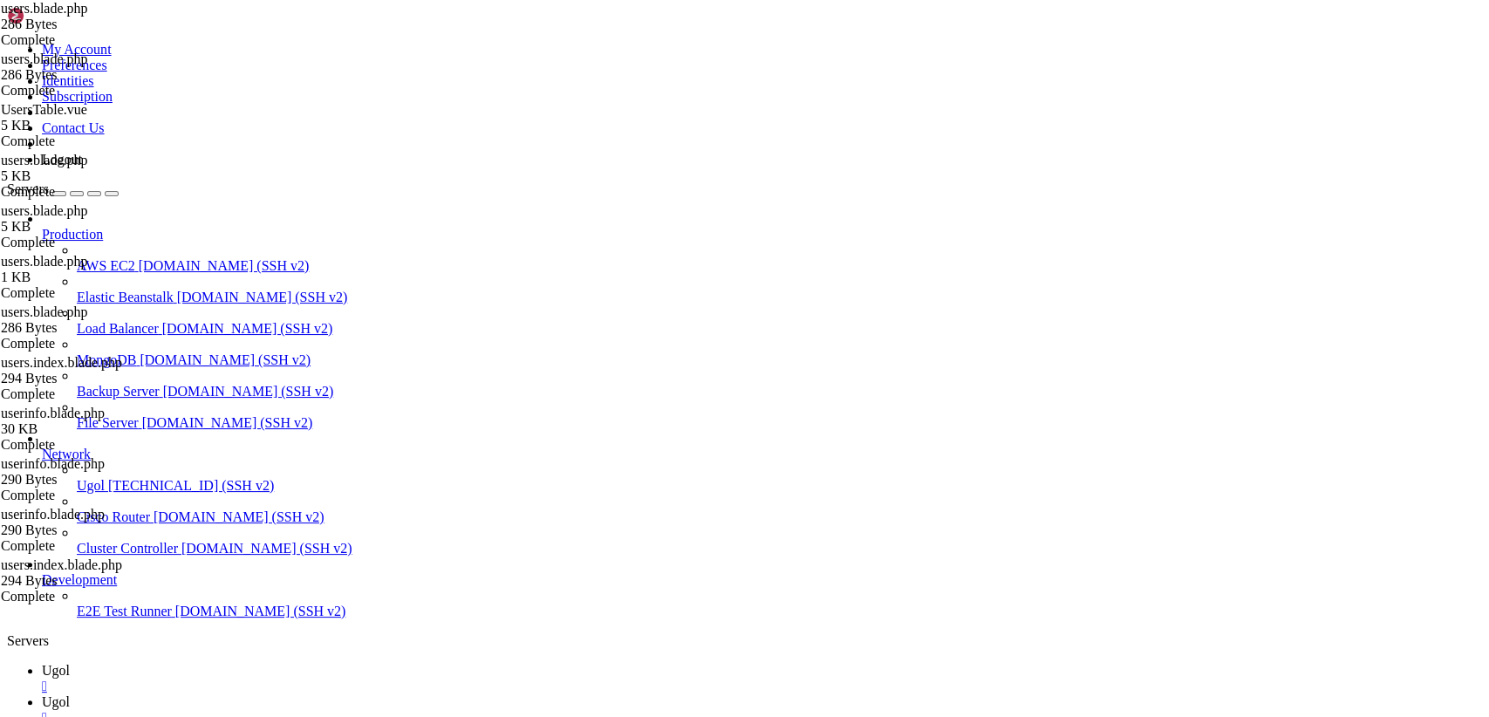
type textarea "</v-simple-table>"
drag, startPoint x: 366, startPoint y: 426, endPoint x: 181, endPoint y: 39, distance: 428.1
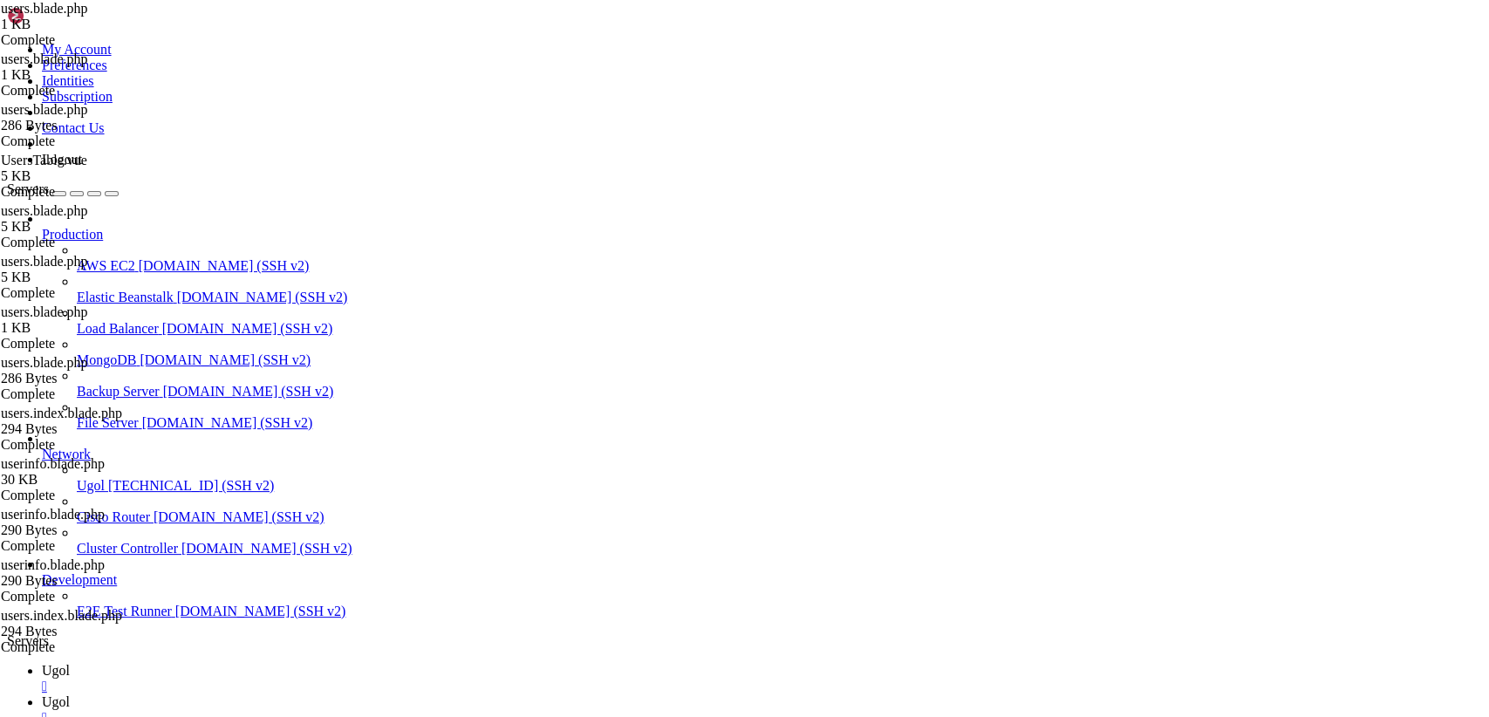
type textarea "@endsection"
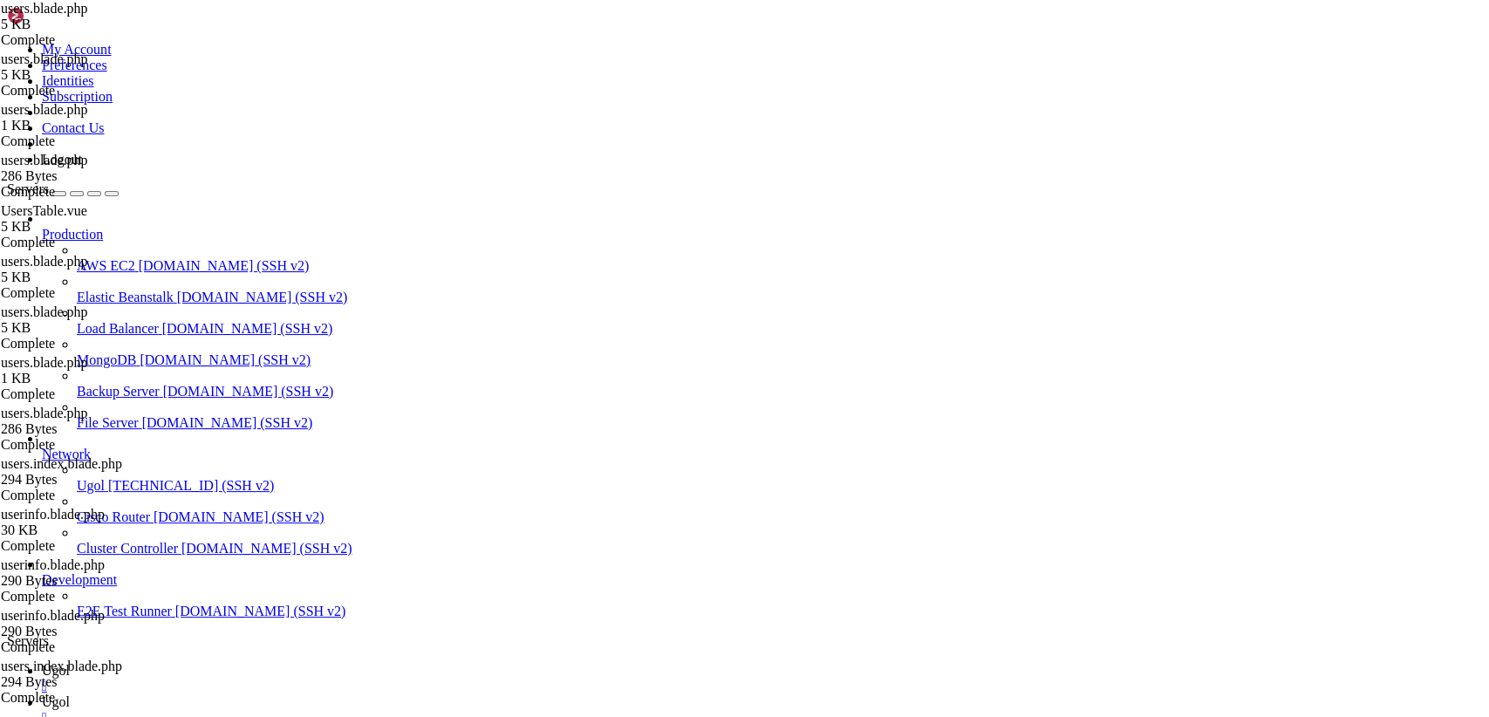
drag, startPoint x: 261, startPoint y: 85, endPoint x: 729, endPoint y: 763, distance: 823.6
type textarea "@endsection"
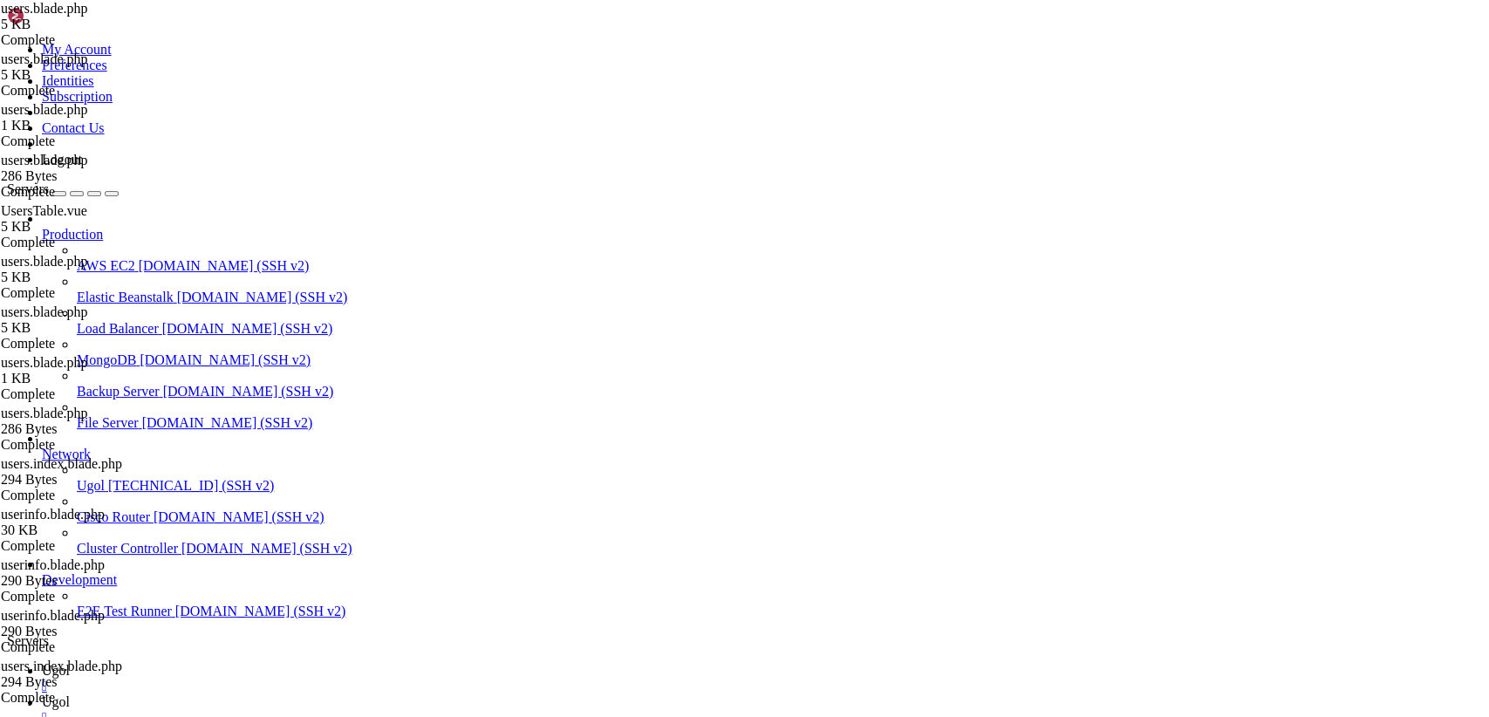
scroll to position [5, 0]
drag, startPoint x: 260, startPoint y: 89, endPoint x: 747, endPoint y: 763, distance: 831.1
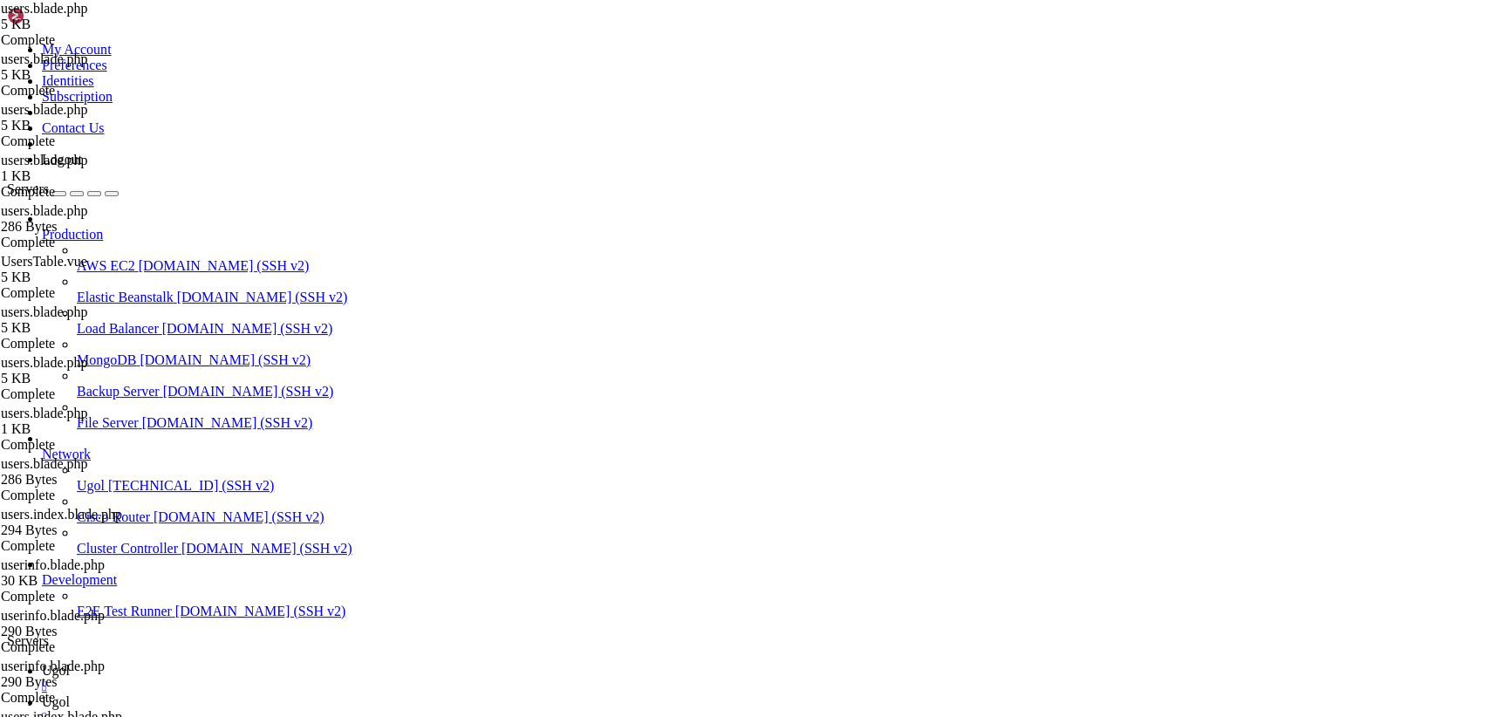
type textarea "@endsection"
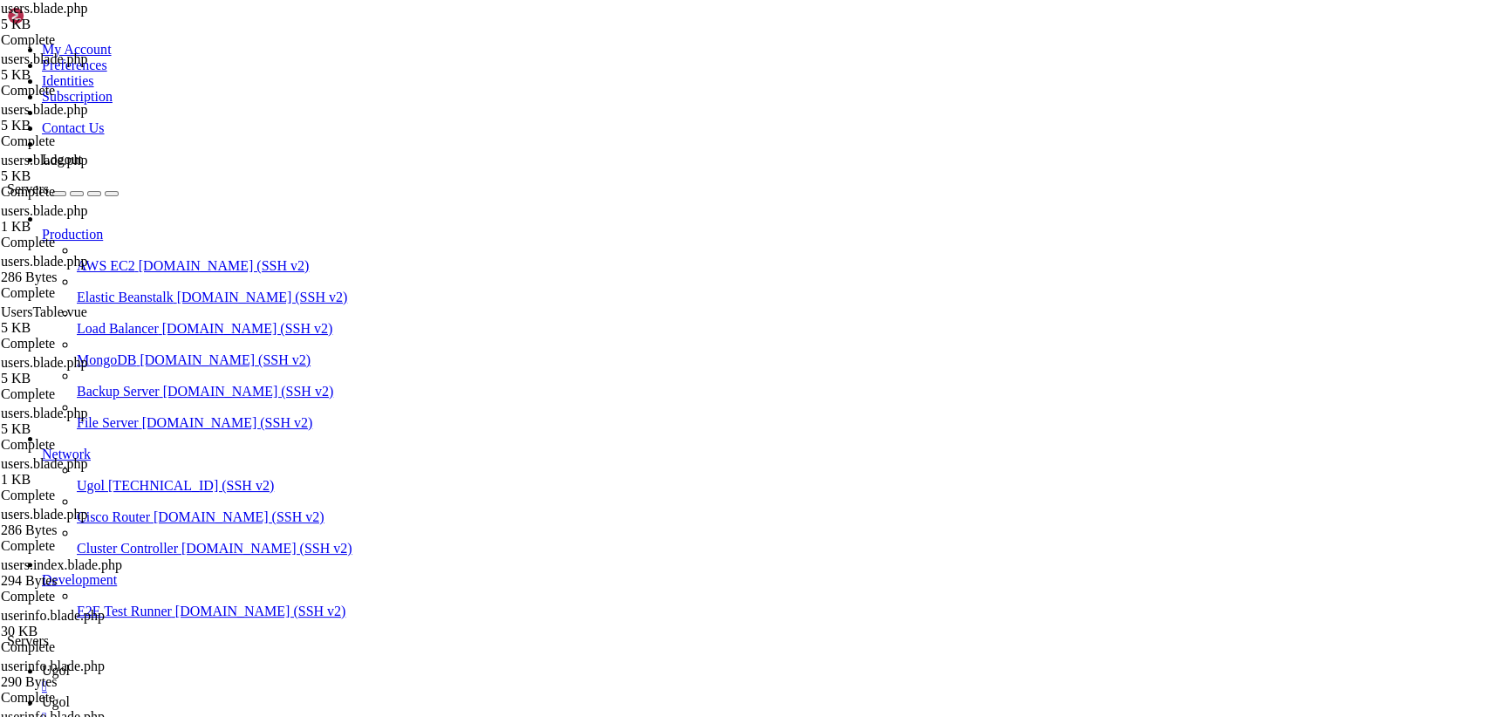
scroll to position [727, 0]
drag, startPoint x: 260, startPoint y: 83, endPoint x: 736, endPoint y: 763, distance: 830.0
type textarea "@endsection"
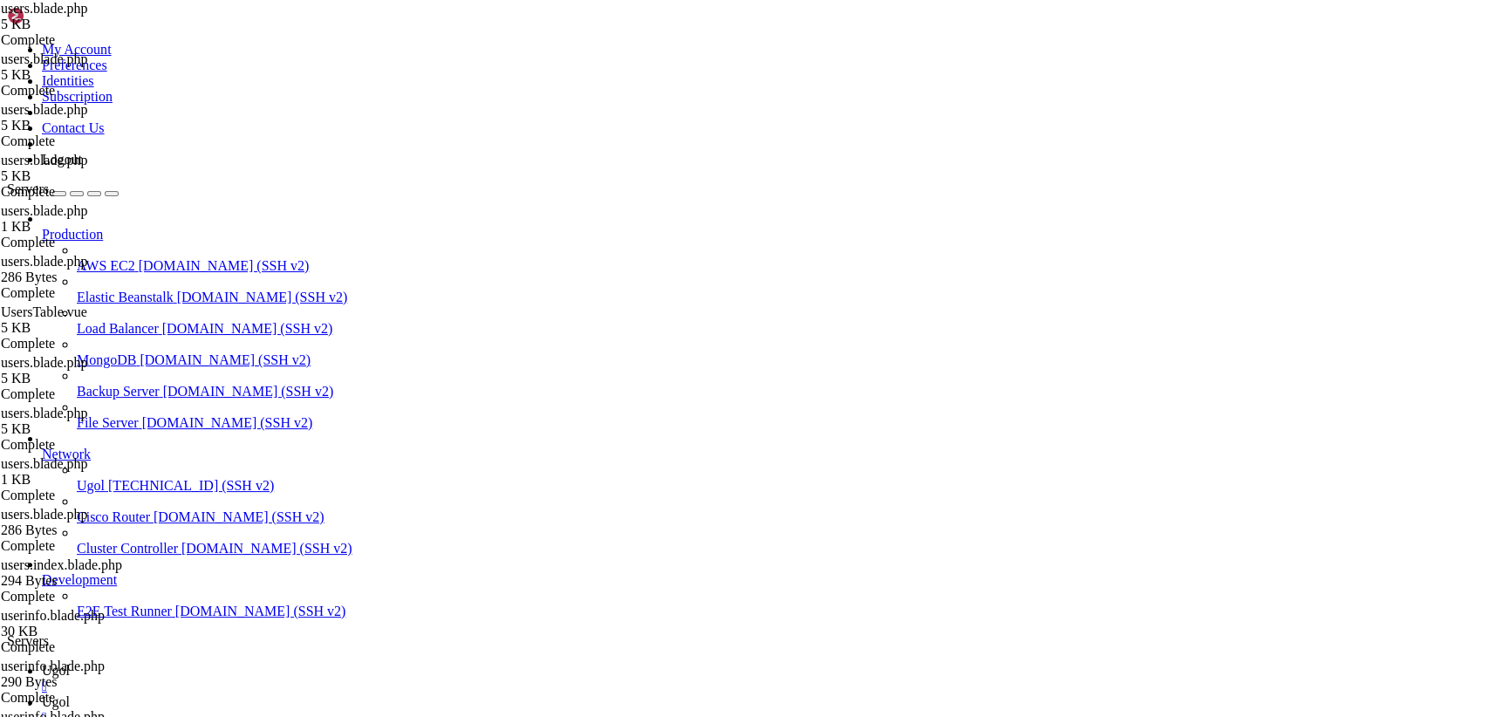
drag, startPoint x: 370, startPoint y: 684, endPoint x: 191, endPoint y: -74, distance: 779.1
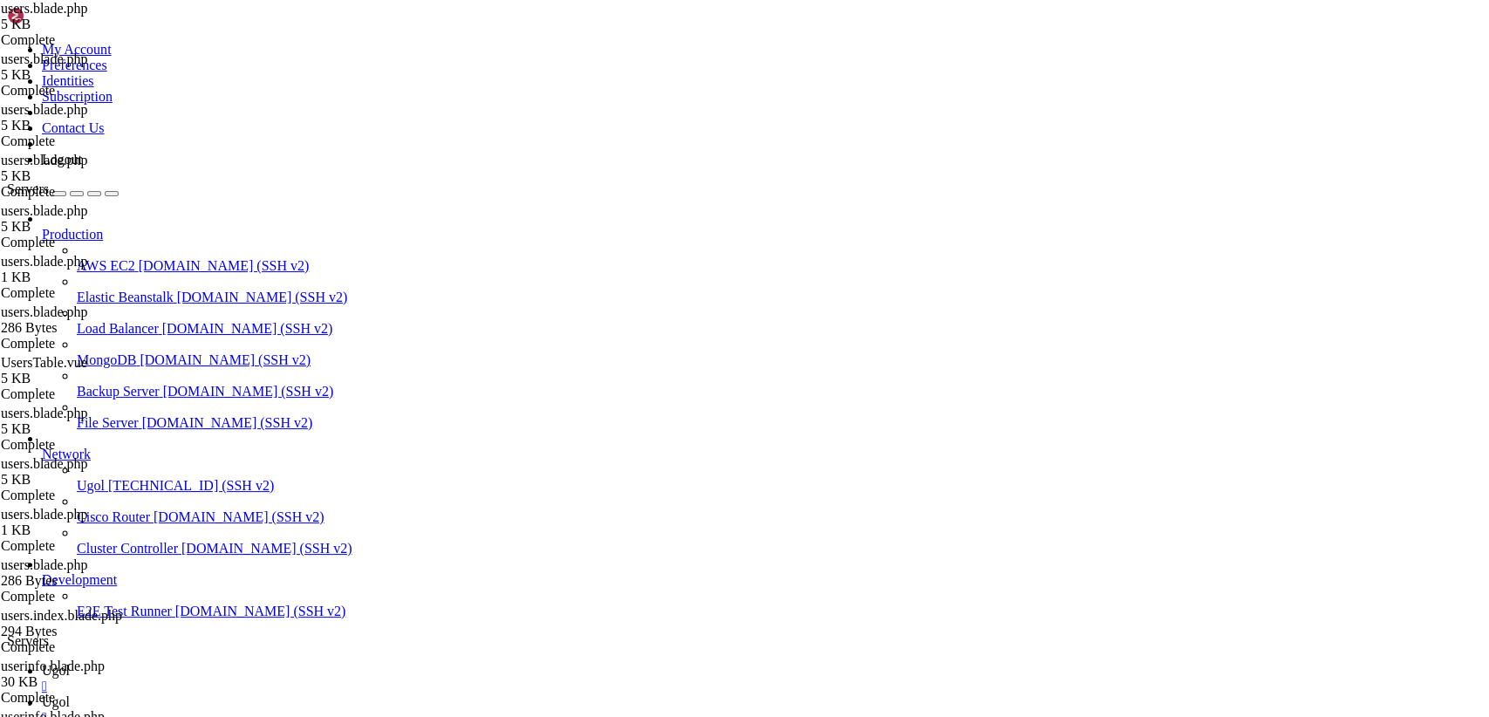
type textarea "</v-simple-table>"
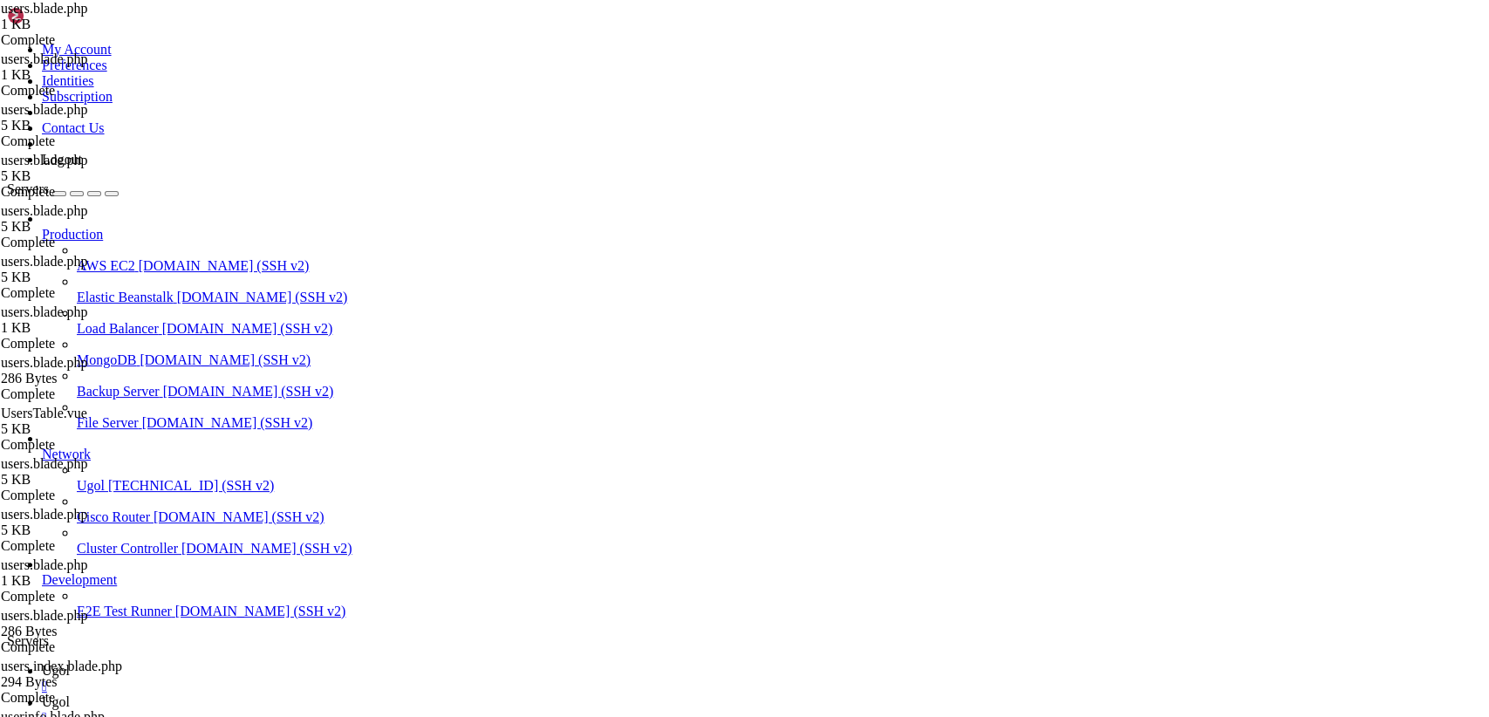
drag, startPoint x: 377, startPoint y: 426, endPoint x: 228, endPoint y: 47, distance: 407.0
drag, startPoint x: 373, startPoint y: 426, endPoint x: 241, endPoint y: 47, distance: 401.2
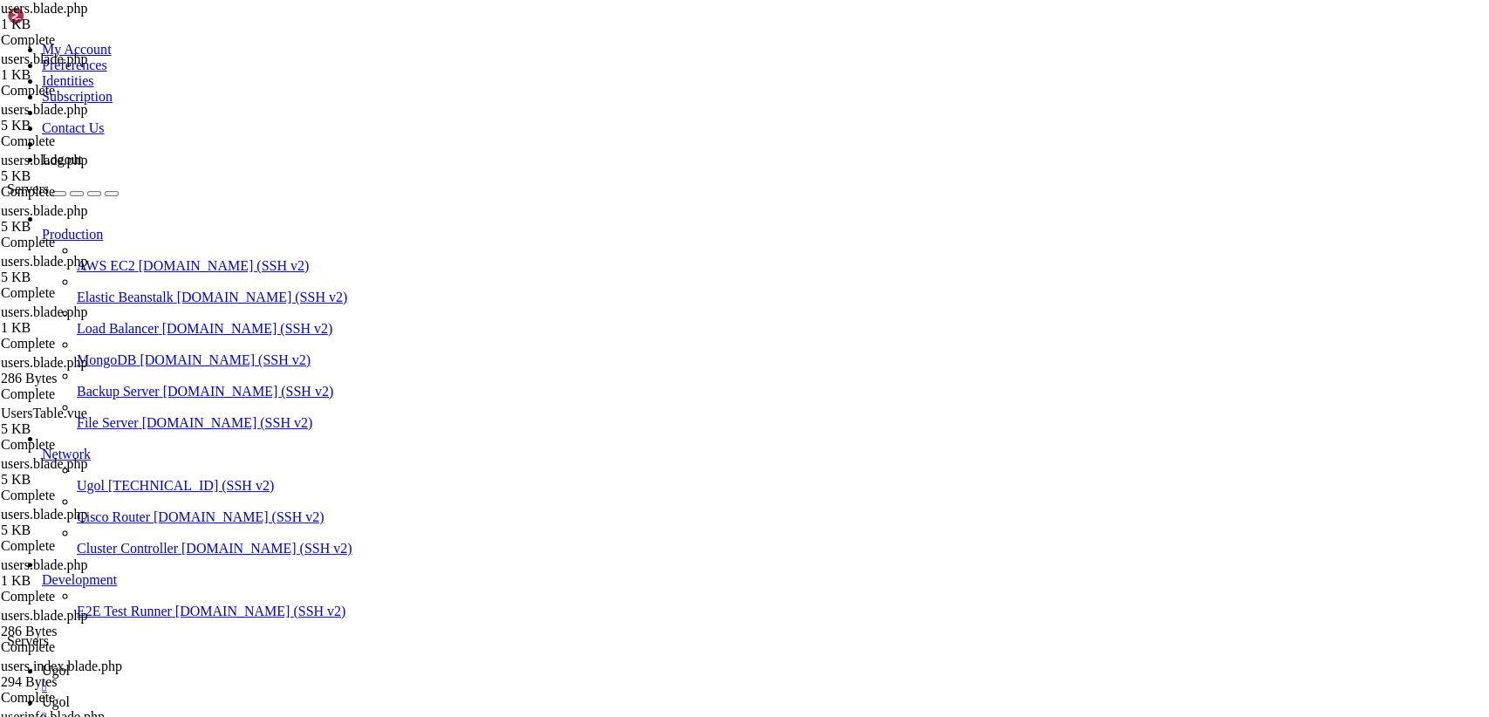
paste textarea "@endsection"
type textarea "@endsection"
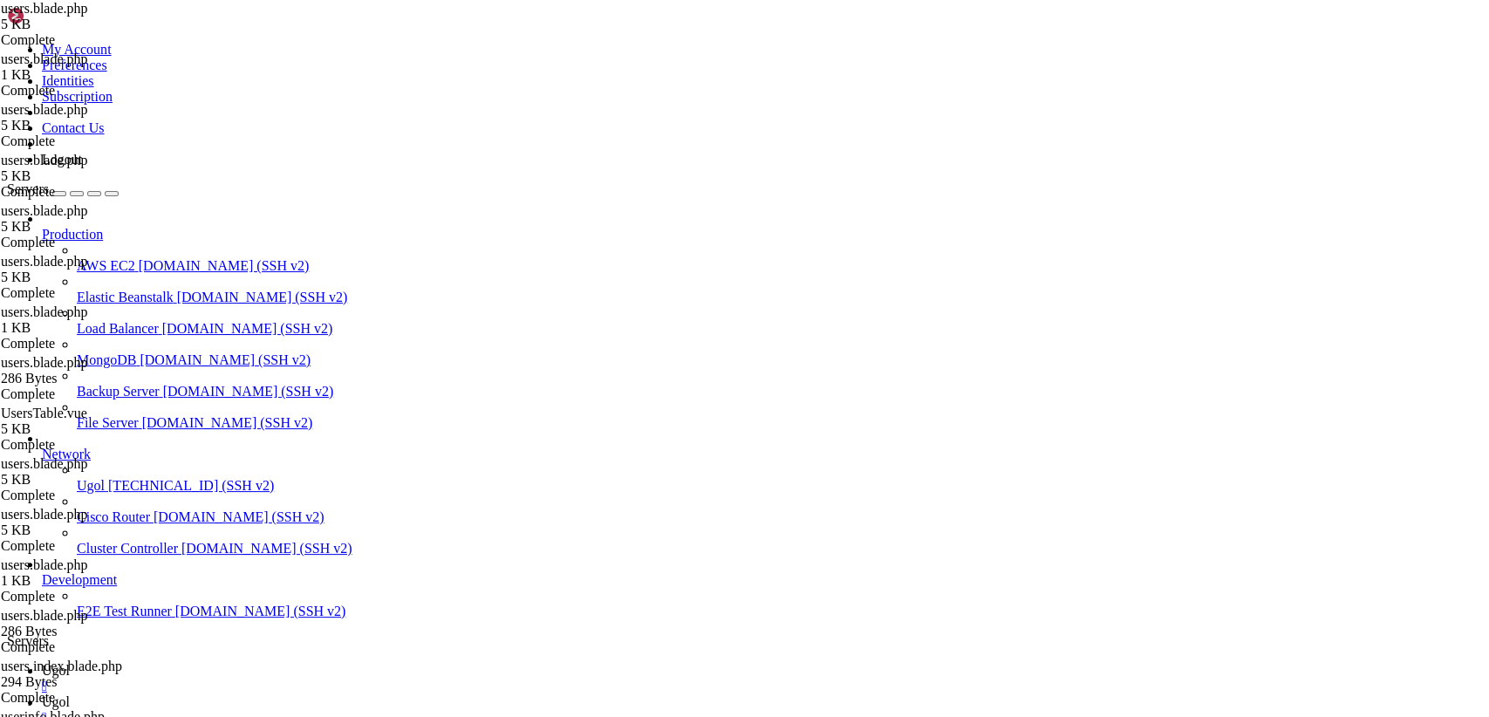
drag, startPoint x: 260, startPoint y: 86, endPoint x: 718, endPoint y: 763, distance: 816.8
type textarea "@endsection"
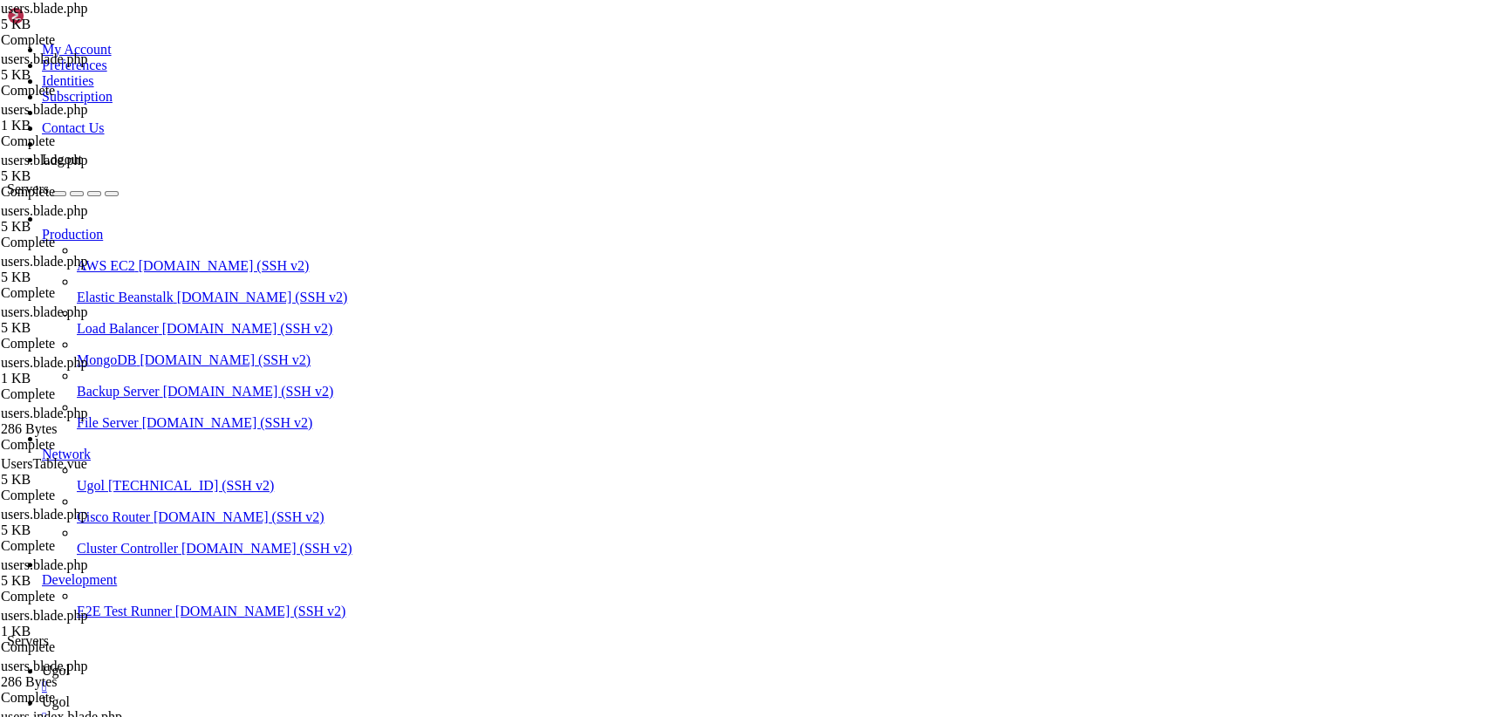
click at [70, 663] on span "Ugol" at bounding box center [56, 670] width 28 height 15
